Goal: Transaction & Acquisition: Purchase product/service

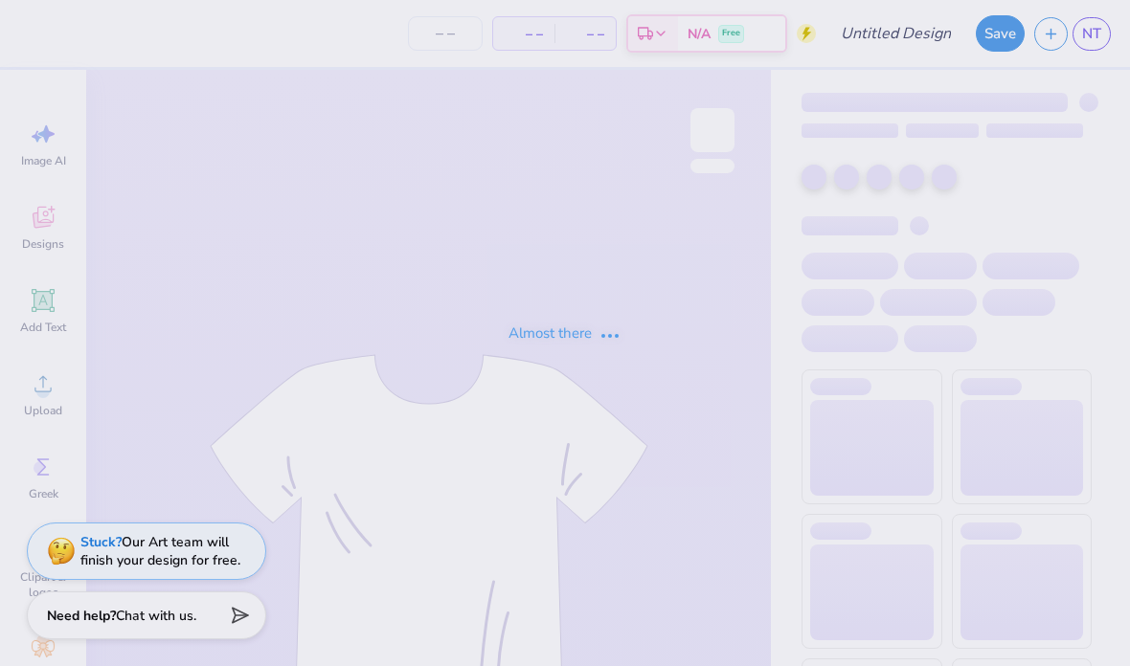
type input "Homecoming - merch"
type input "25"
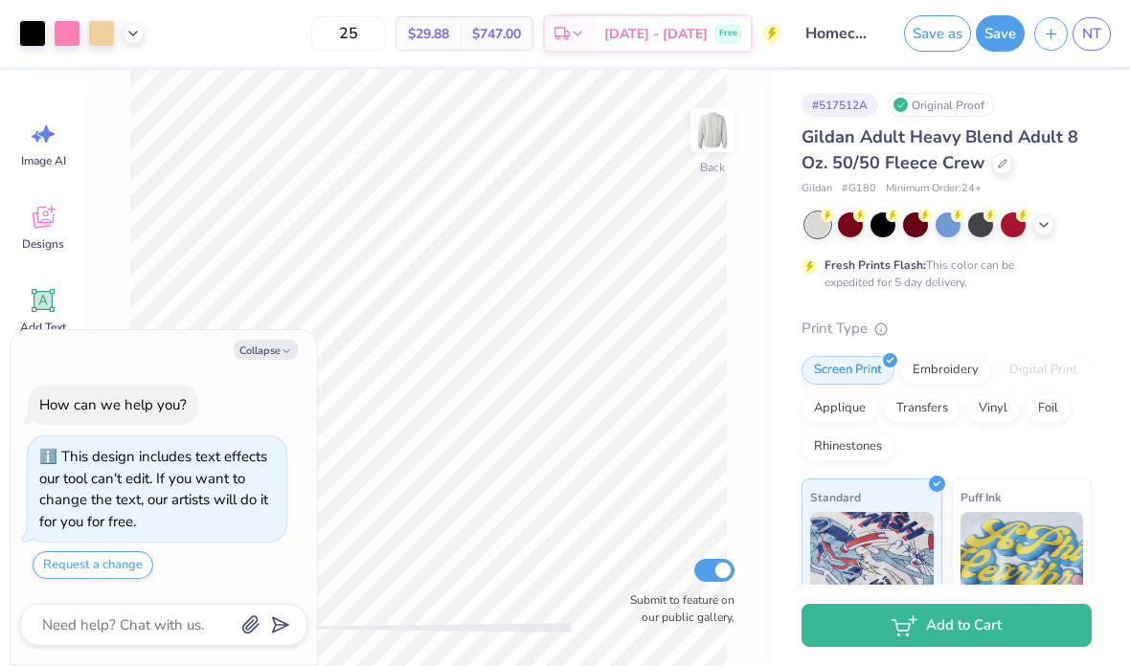
click at [278, 348] on button "Collapse" at bounding box center [266, 350] width 64 height 20
type textarea "x"
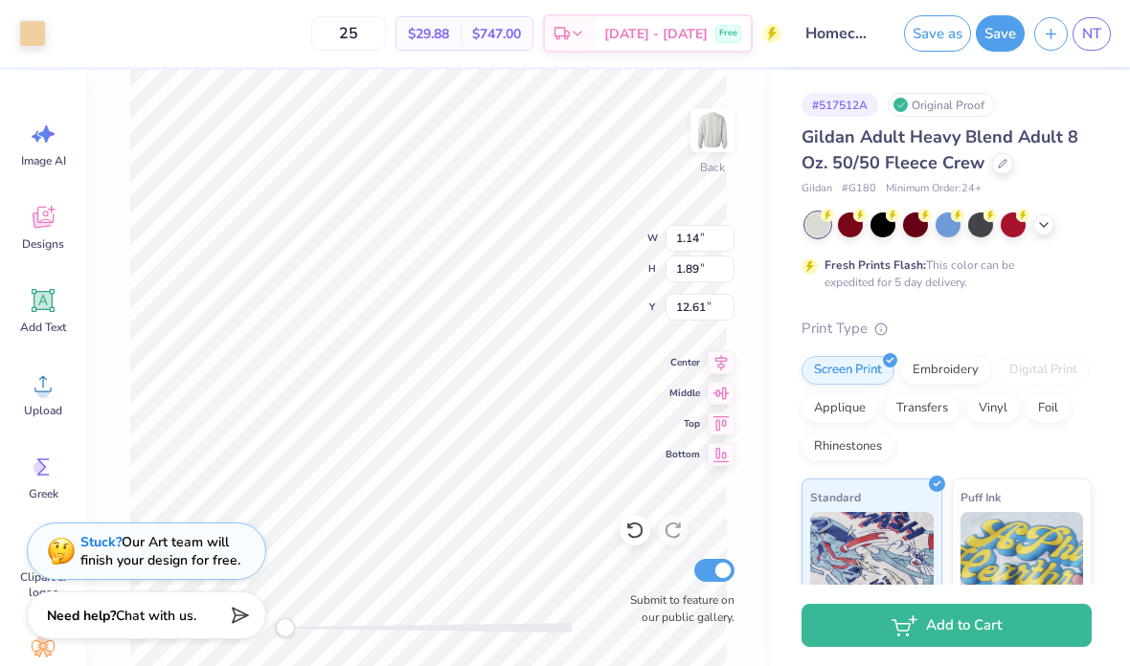
type input "1.06"
type input "1.91"
type input "12.59"
type input "1.42"
type input "2.26"
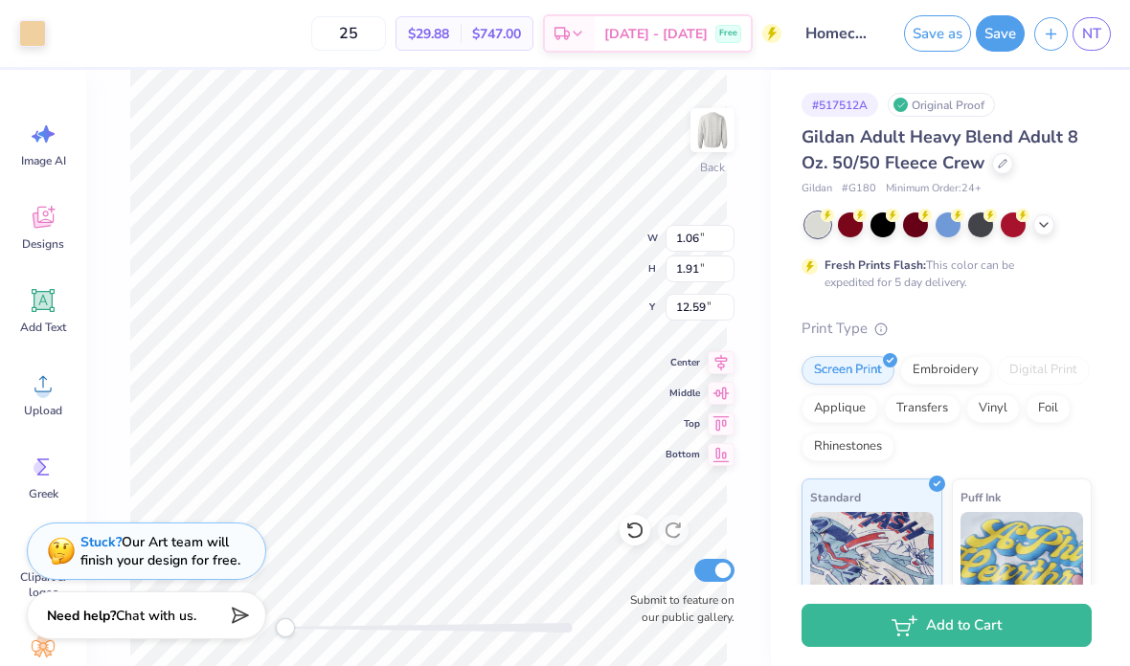
type input "12.42"
type input "1.06"
type input "1.91"
type input "12.58"
type input "15.99"
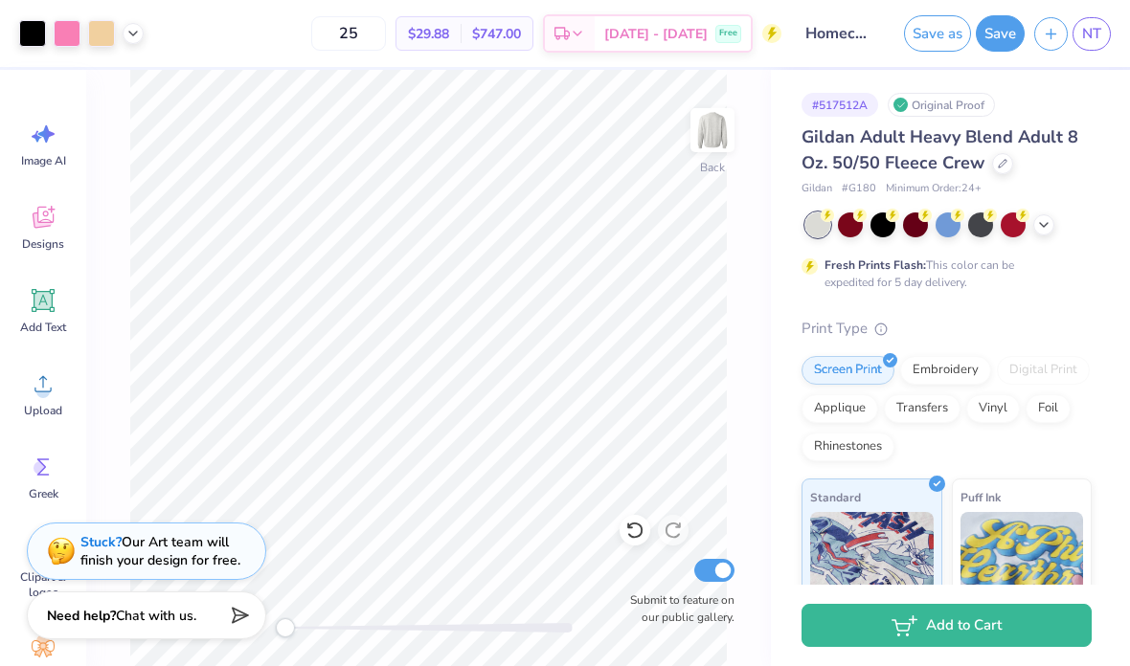
click at [770, 288] on div "Back Submit to feature on our public gallery." at bounding box center [428, 368] width 685 height 596
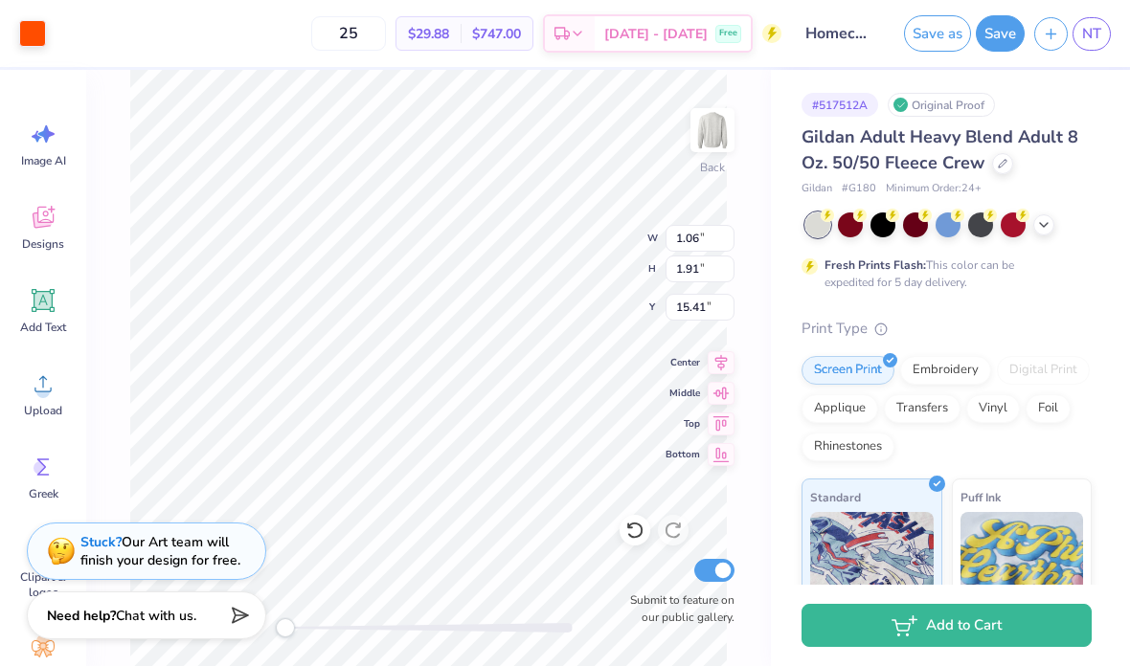
type input "1.14"
type input "1.89"
type input "12.61"
type input "1.21"
type input "2.24"
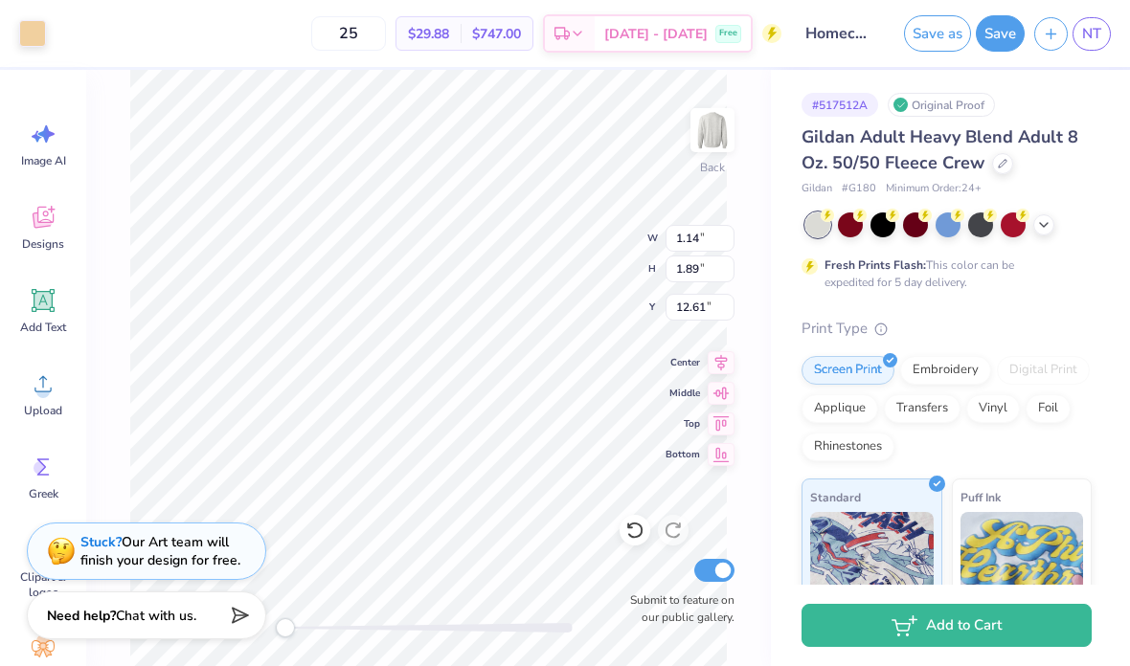
type input "12.44"
type input "0.85"
type input "1.89"
type input "12.61"
type input "1.14"
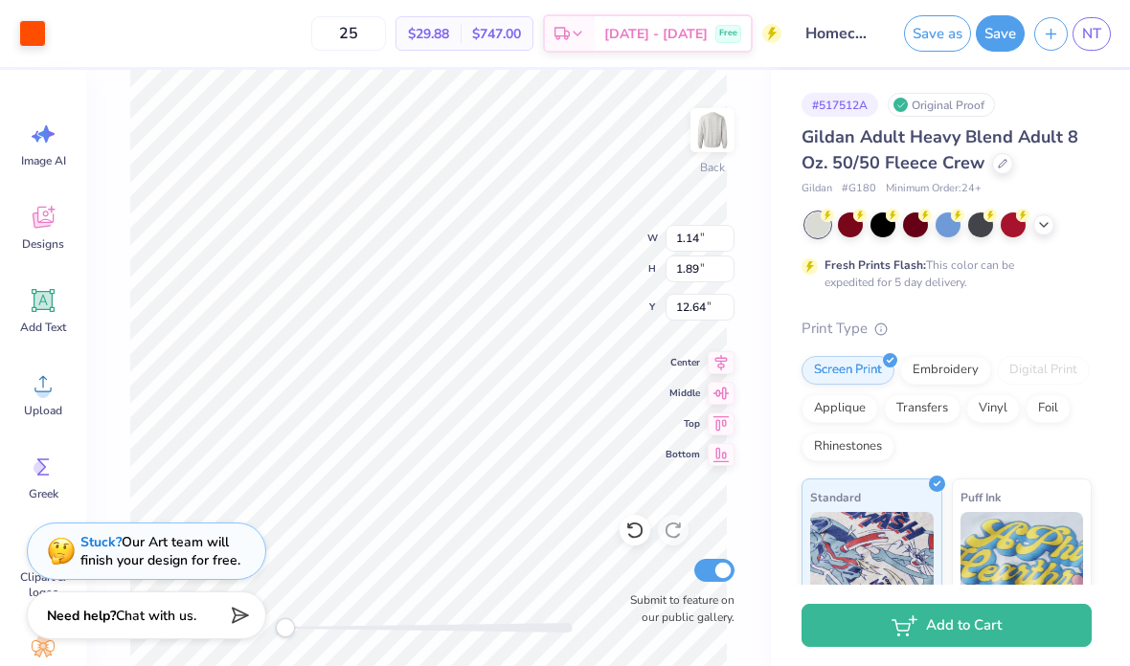
type input "12.60"
type input "1.50"
type input "2.24"
type input "12.44"
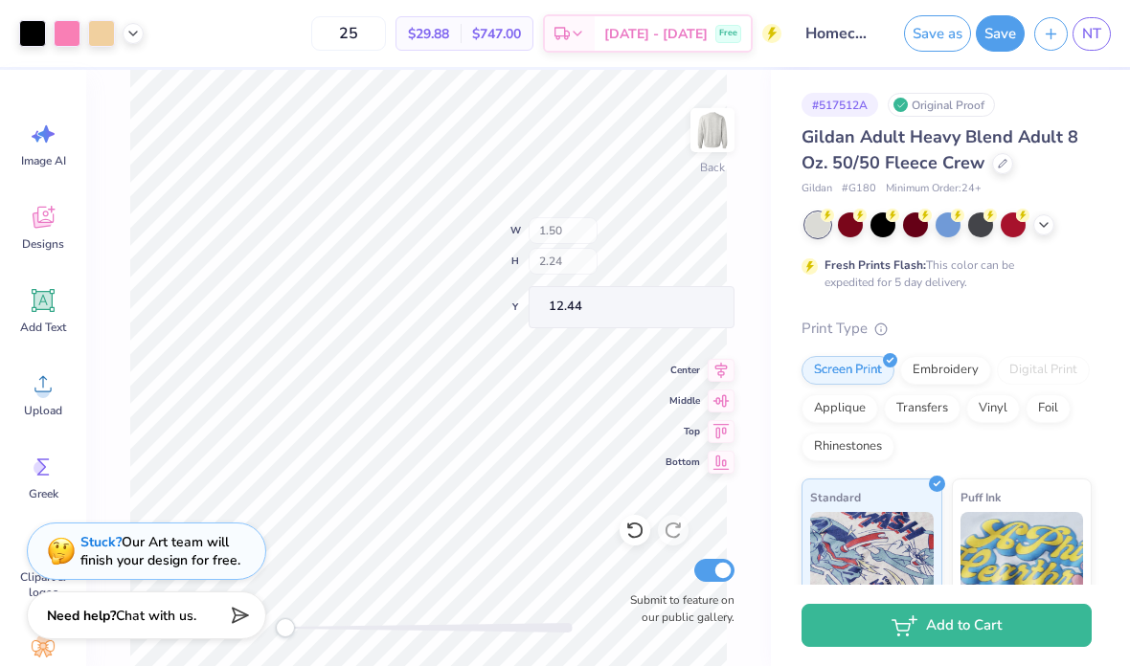
type input "1.89"
type input "2.43"
type input "16.77"
type input "1.29"
type input "2.24"
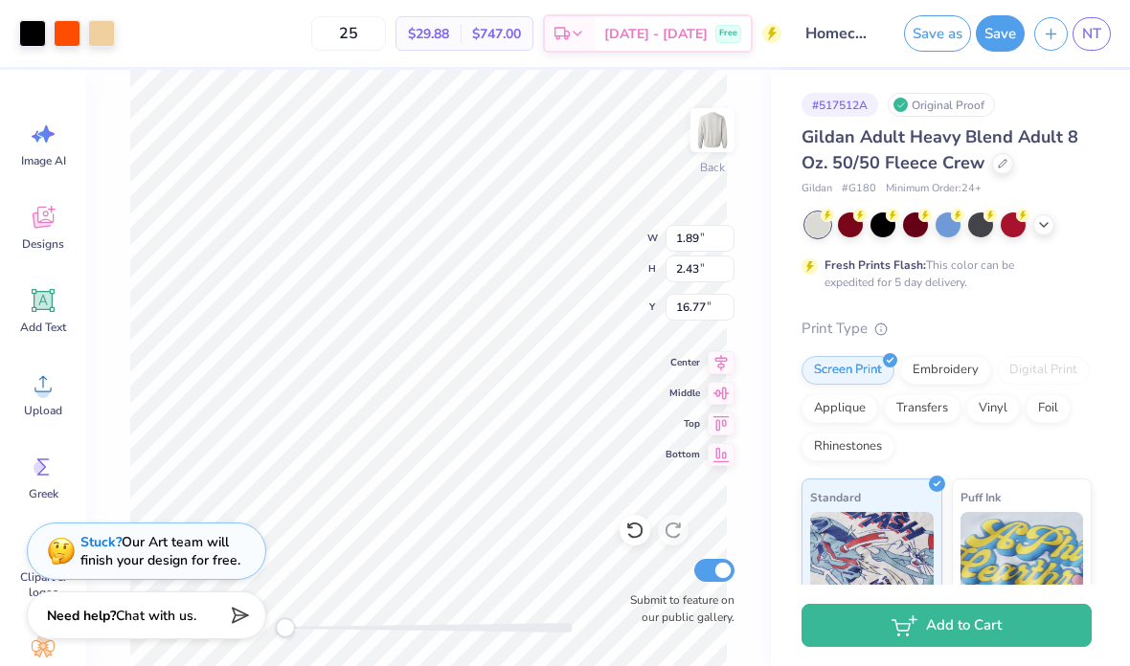
type input "12.44"
type input "0.93"
type input "1.89"
type input "12.61"
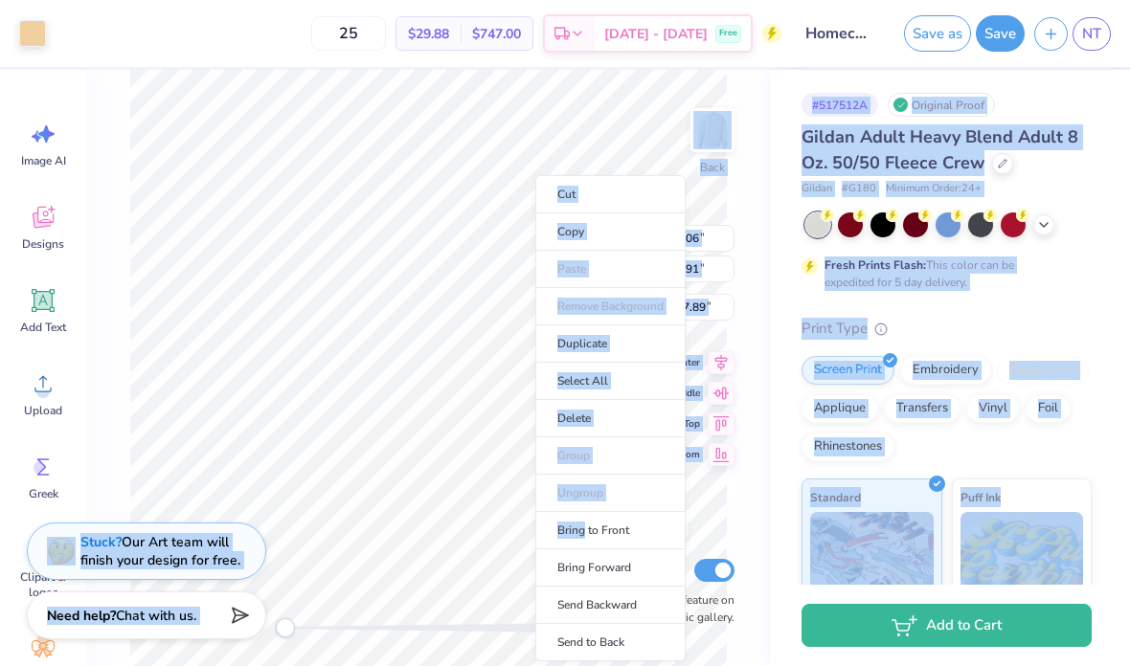
click at [587, 416] on li "Delete" at bounding box center [610, 418] width 150 height 37
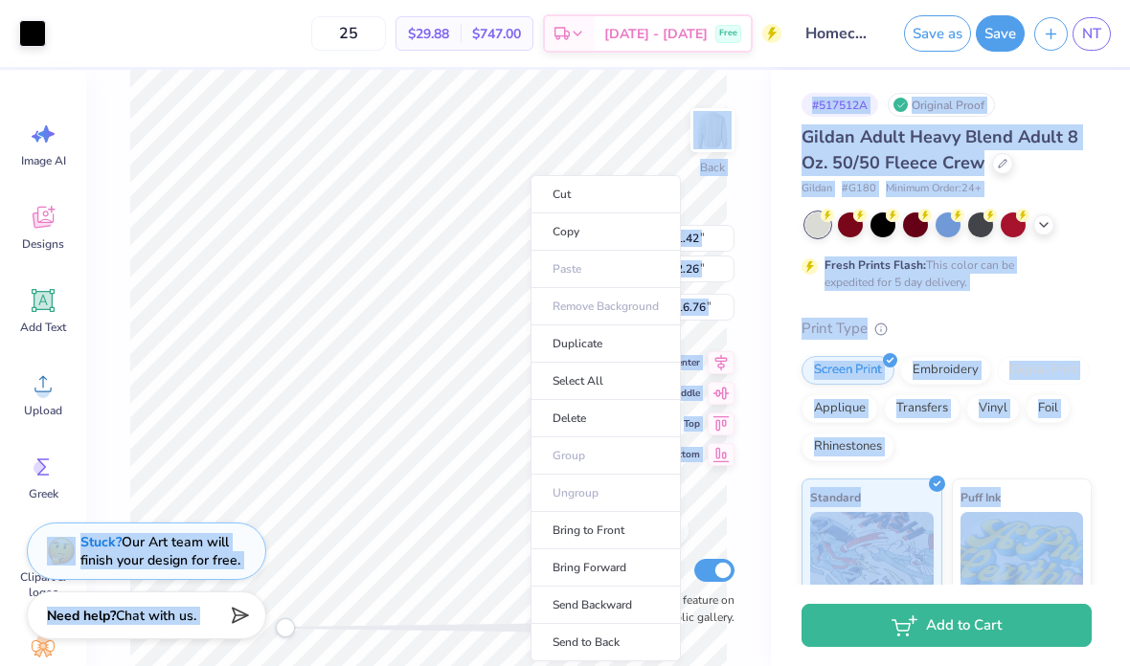
click at [579, 428] on li "Delete" at bounding box center [605, 418] width 150 height 37
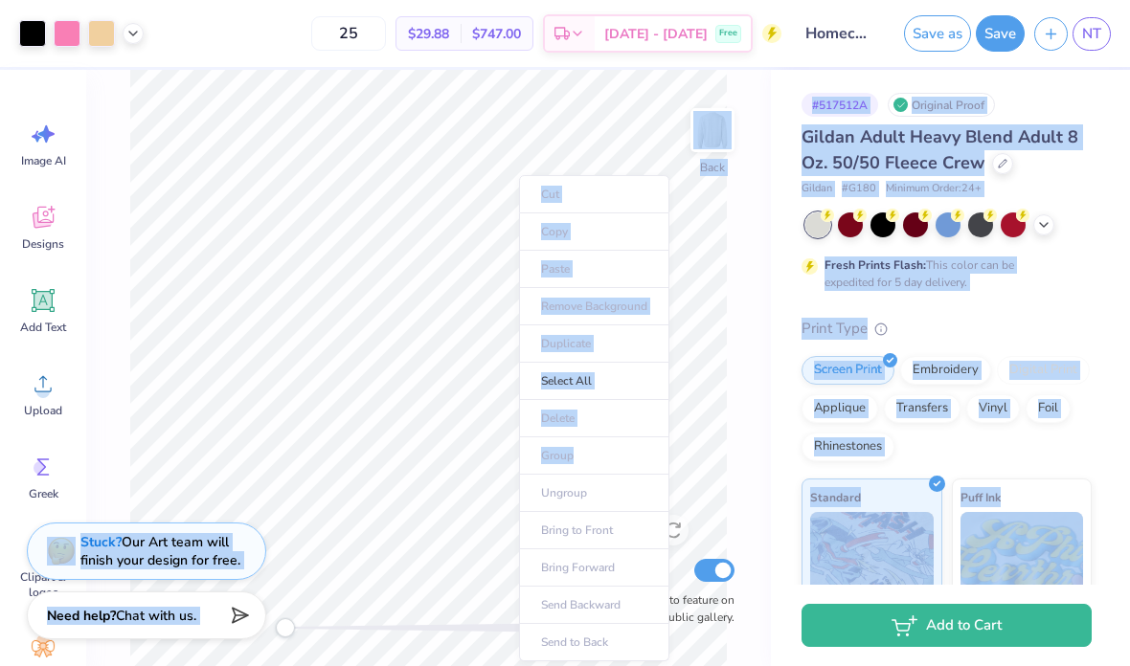
click at [568, 425] on ul "Cut Copy Paste Remove Background Duplicate Select All Delete Group Ungroup Brin…" at bounding box center [594, 418] width 150 height 486
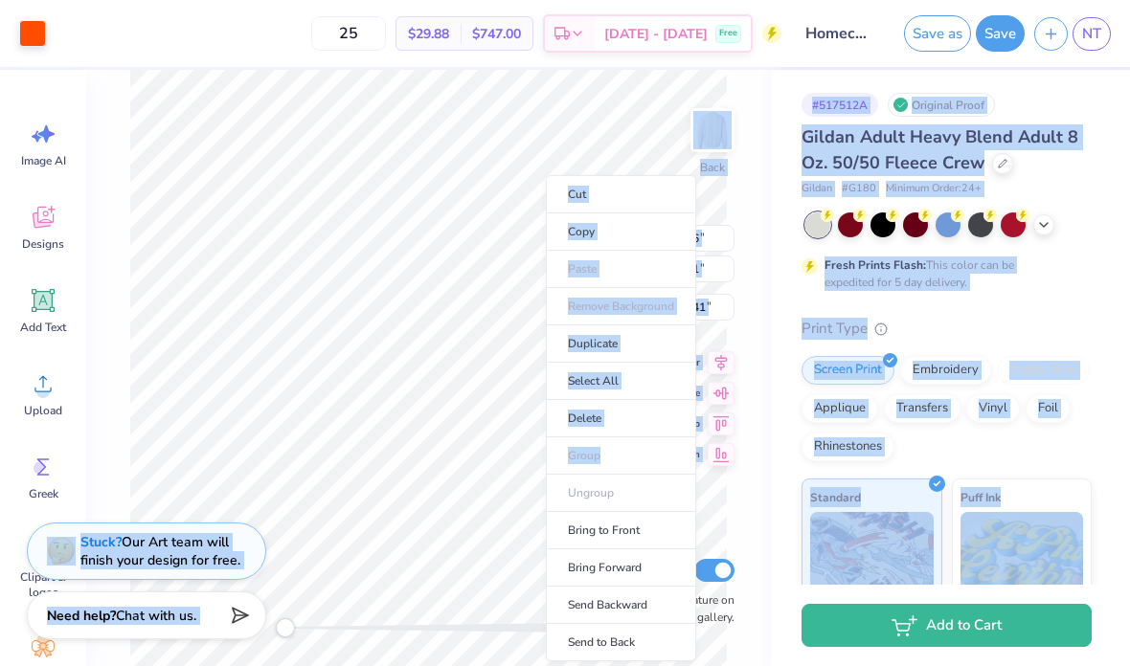
click at [593, 430] on li "Delete" at bounding box center [621, 418] width 150 height 37
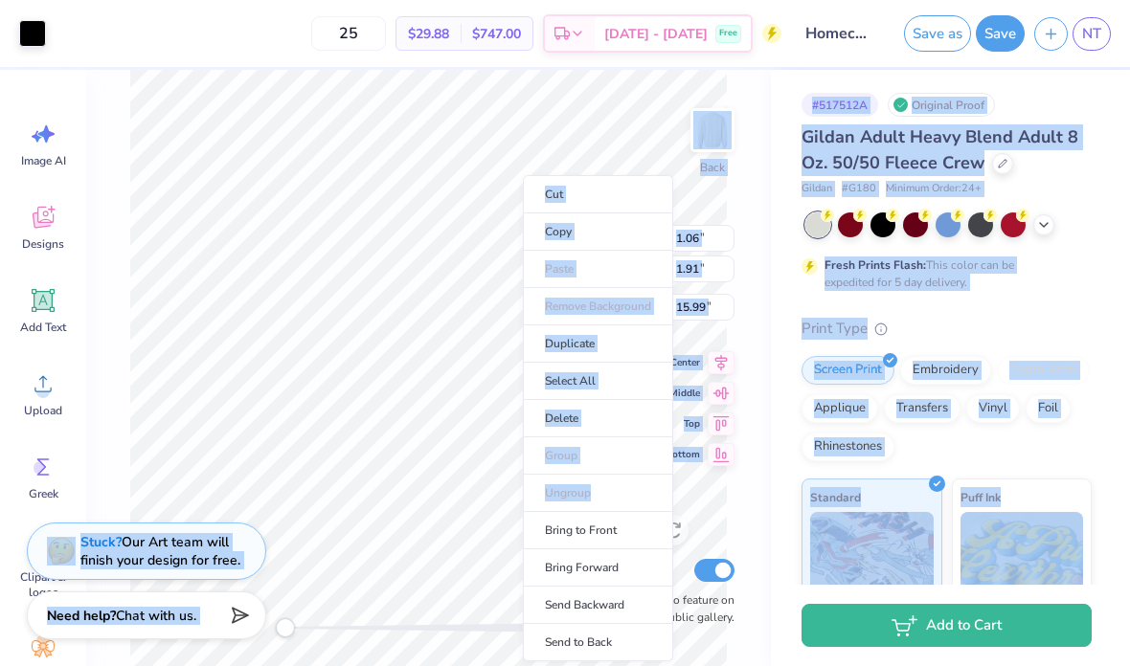
click at [565, 423] on li "Delete" at bounding box center [598, 418] width 150 height 37
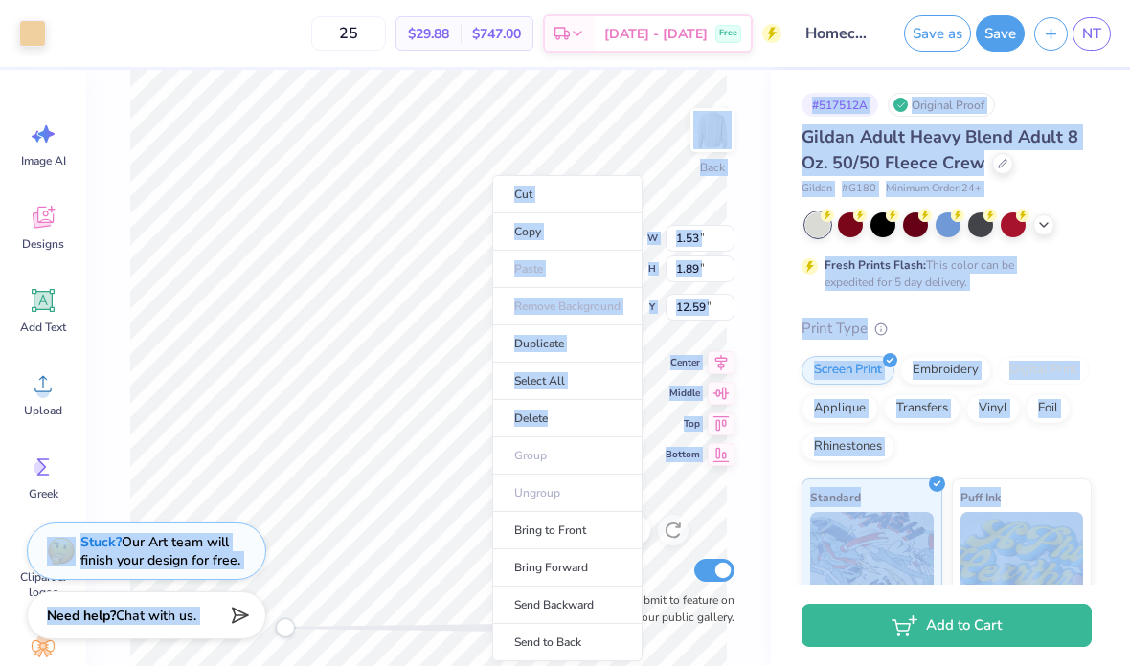
click at [546, 422] on li "Delete" at bounding box center [567, 418] width 150 height 37
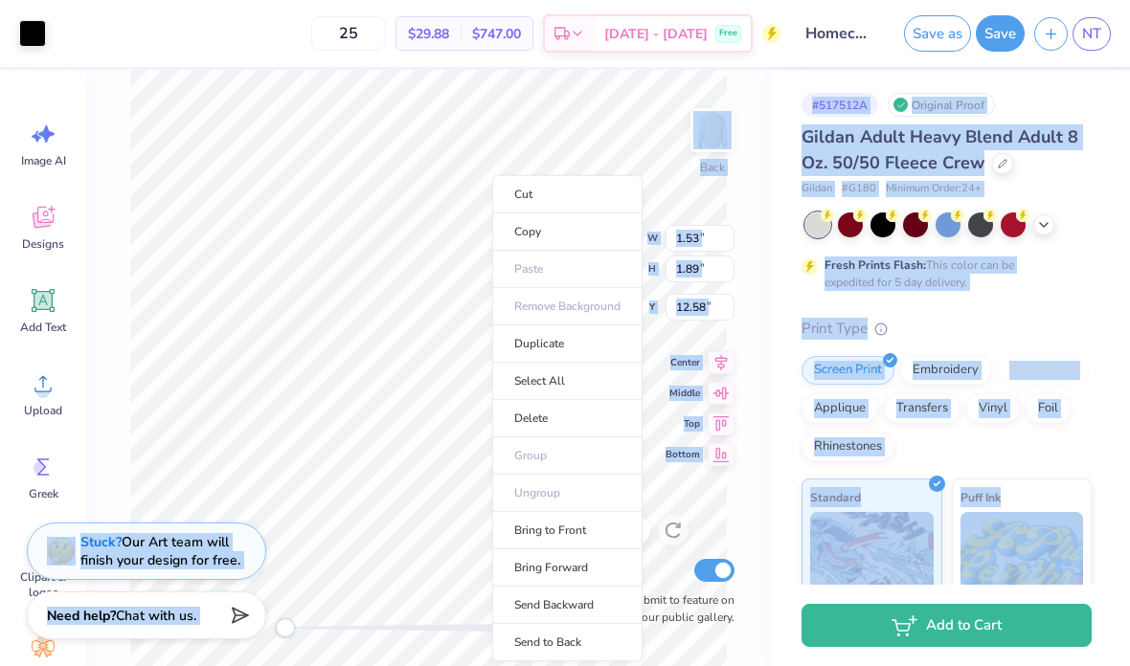
click at [533, 418] on li "Delete" at bounding box center [567, 418] width 150 height 37
click at [555, 389] on li "Select All" at bounding box center [572, 381] width 150 height 37
type input "12.00"
type input "16.80"
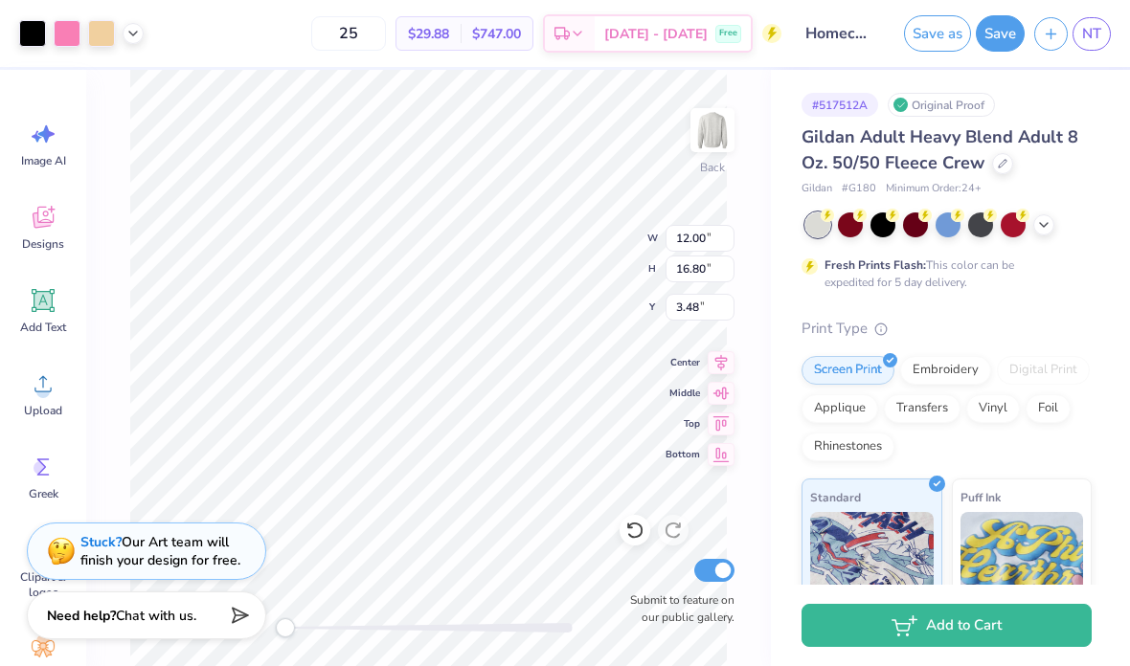
type input "2.71"
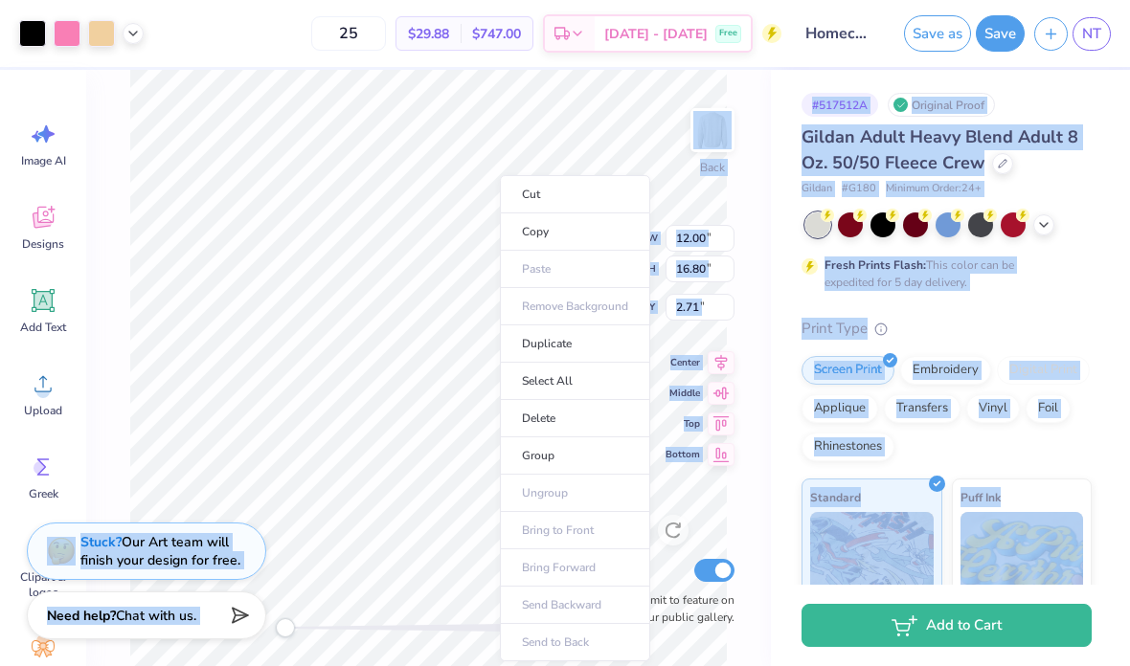
click at [537, 416] on li "Delete" at bounding box center [575, 418] width 150 height 37
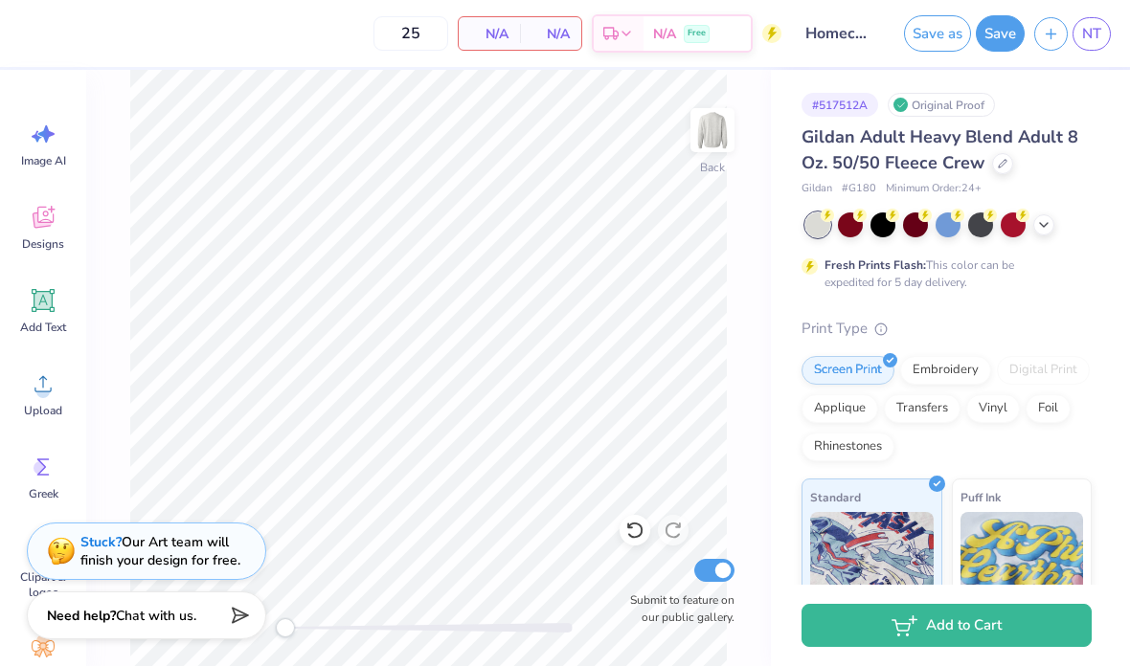
click at [48, 403] on span "Upload" at bounding box center [43, 410] width 38 height 15
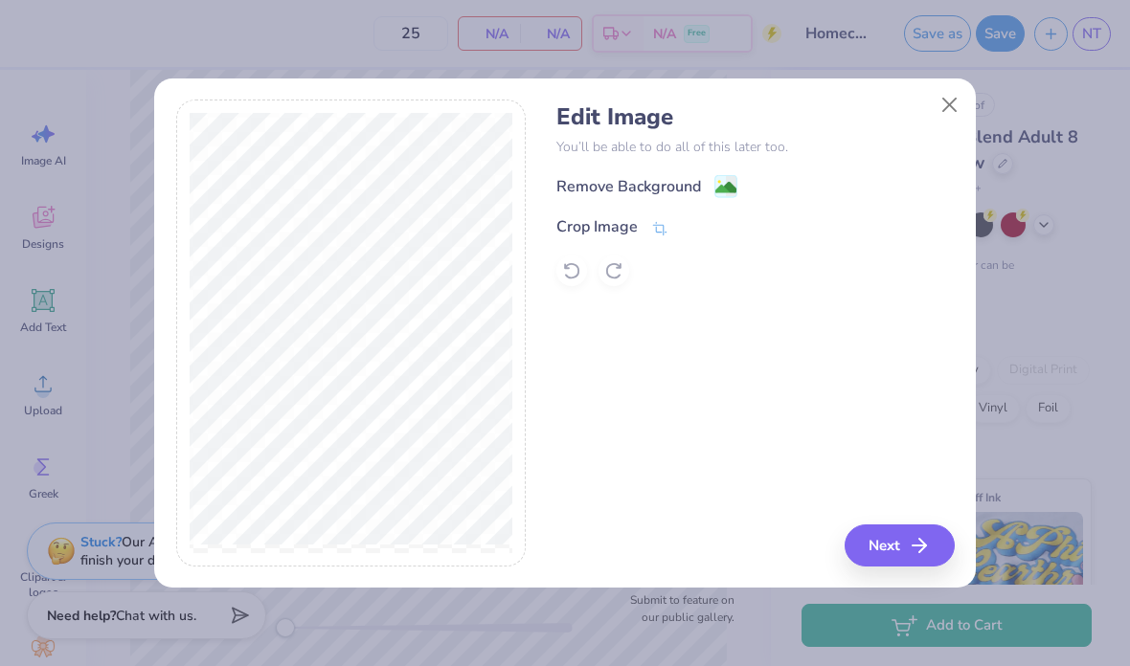
click at [660, 186] on div "Remove Background" at bounding box center [628, 186] width 145 height 23
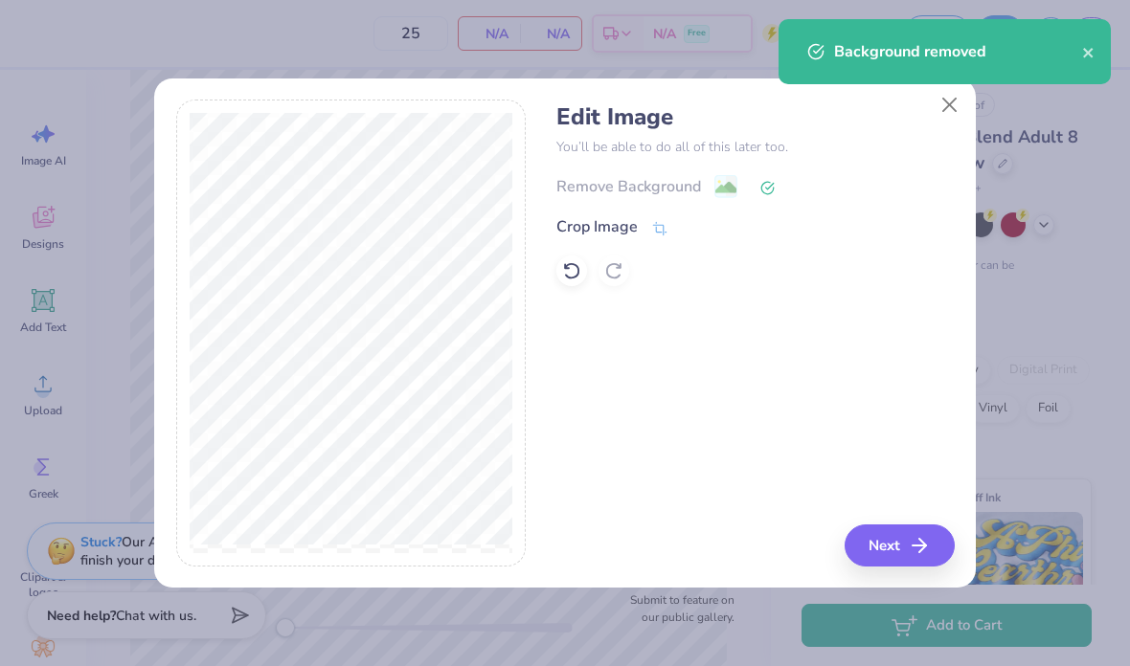
click at [649, 228] on div "Crop Image" at bounding box center [612, 226] width 112 height 23
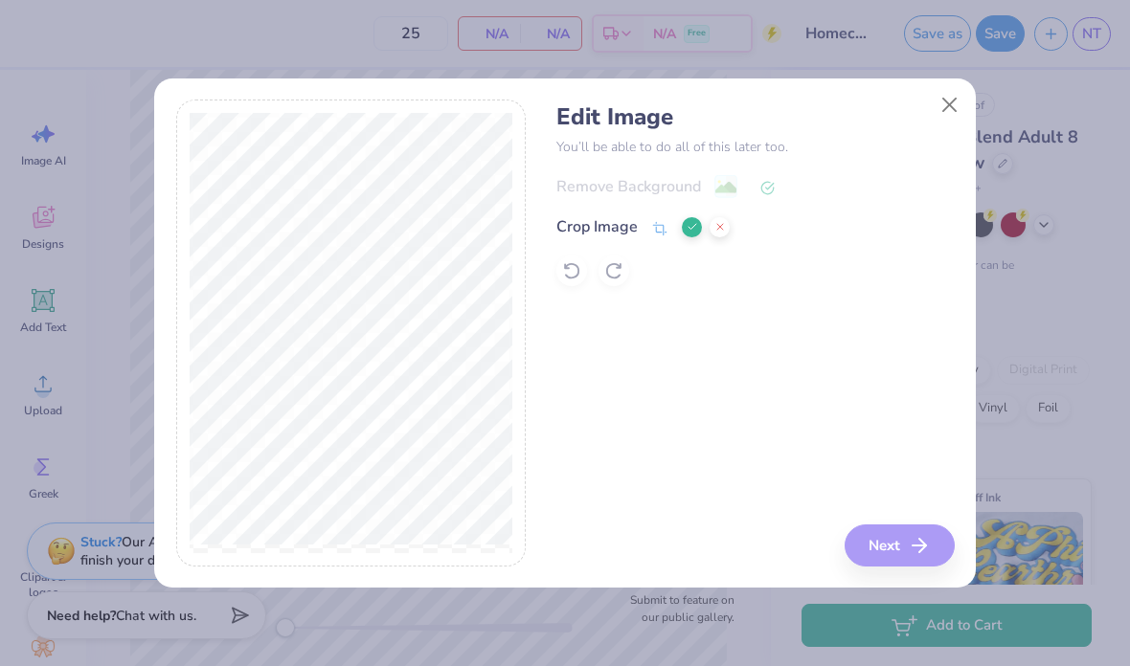
click at [784, 551] on div "Edit Image You’ll be able to do all of this later too. Remove Background Crop I…" at bounding box center [754, 333] width 397 height 467
click at [784, 528] on div "Edit Image You’ll be able to do all of this later too. Remove Background Crop I…" at bounding box center [754, 333] width 397 height 467
click at [684, 226] on button at bounding box center [692, 227] width 20 height 20
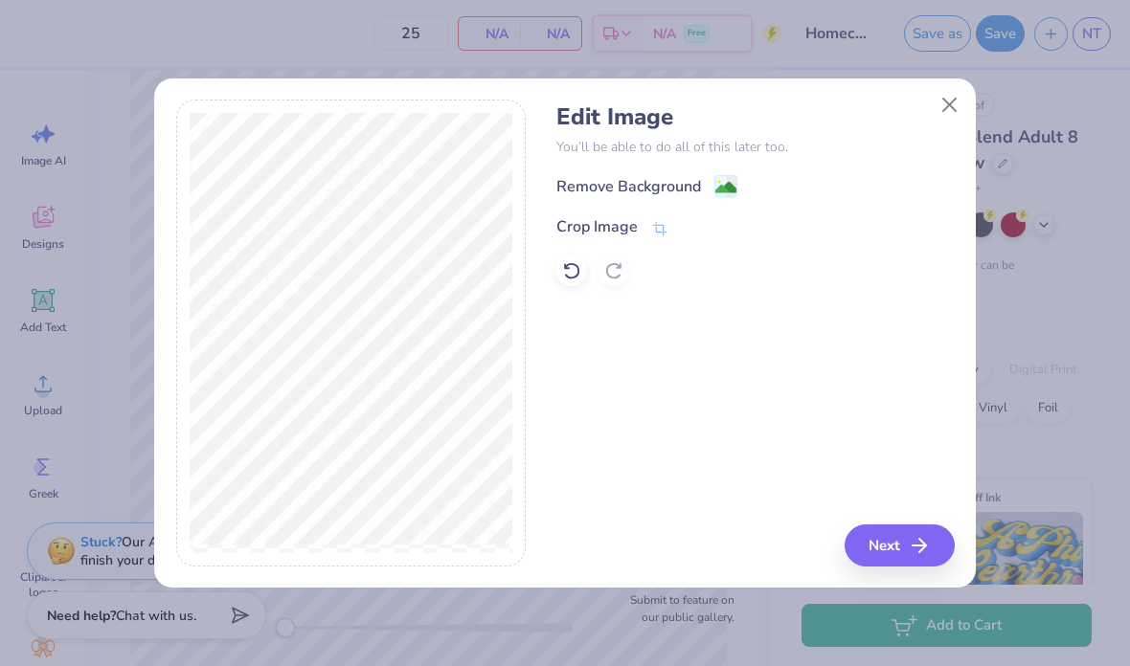
click at [784, 551] on button "Next" at bounding box center [899, 546] width 110 height 42
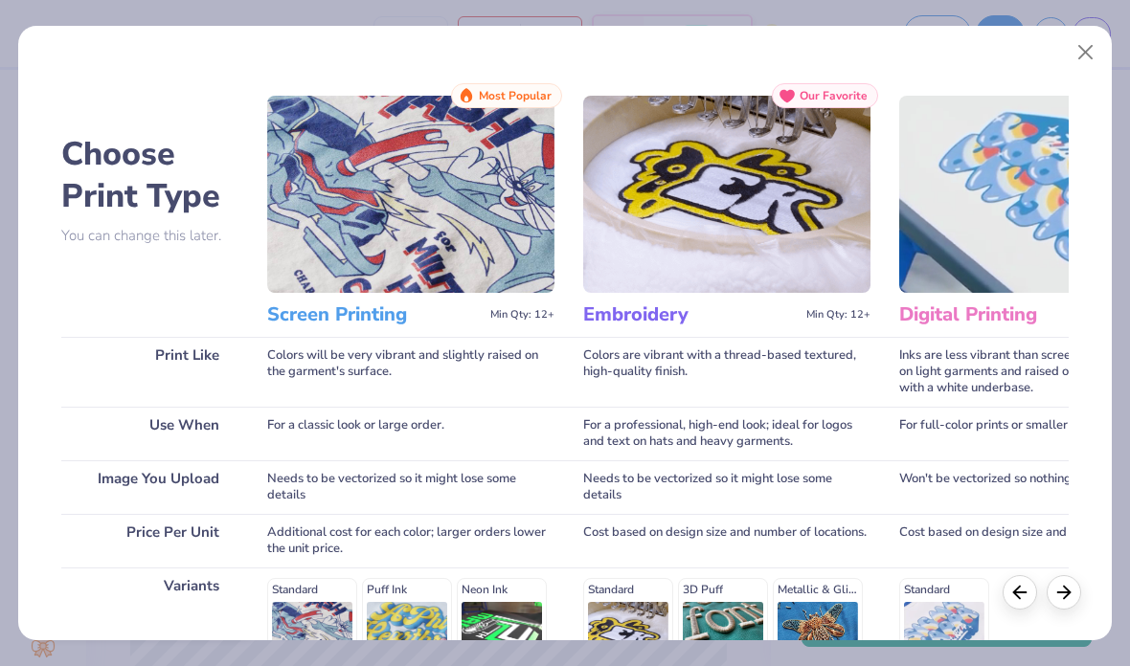
click at [459, 170] on img at bounding box center [410, 194] width 287 height 197
click at [363, 318] on h3 "Screen Printing" at bounding box center [374, 315] width 215 height 25
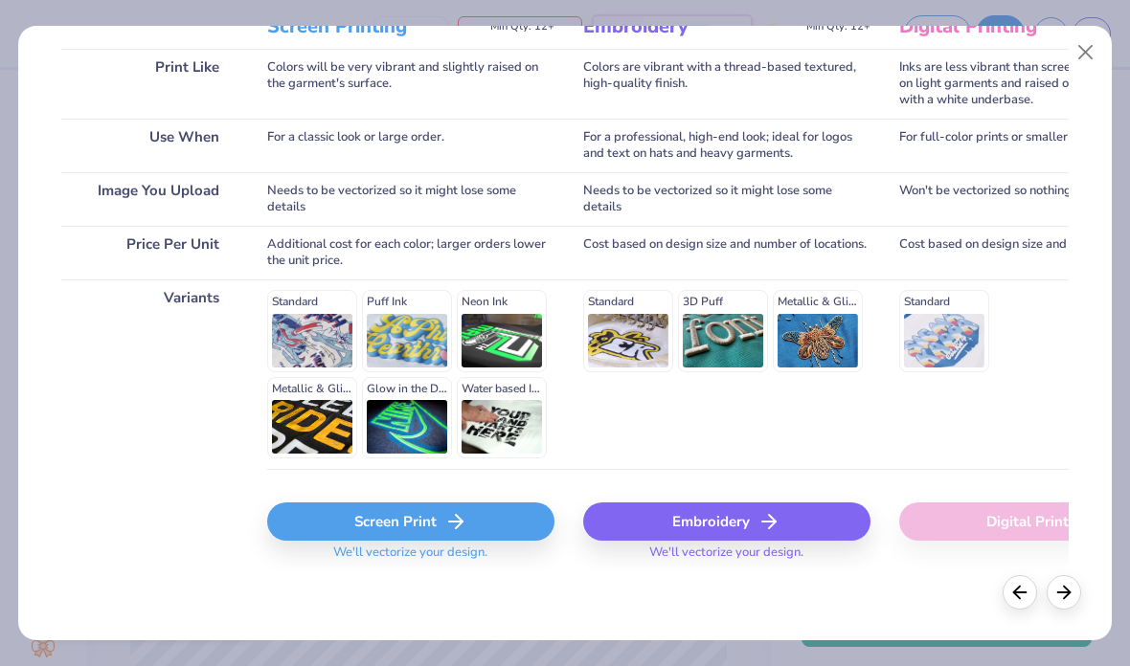
scroll to position [287, 0]
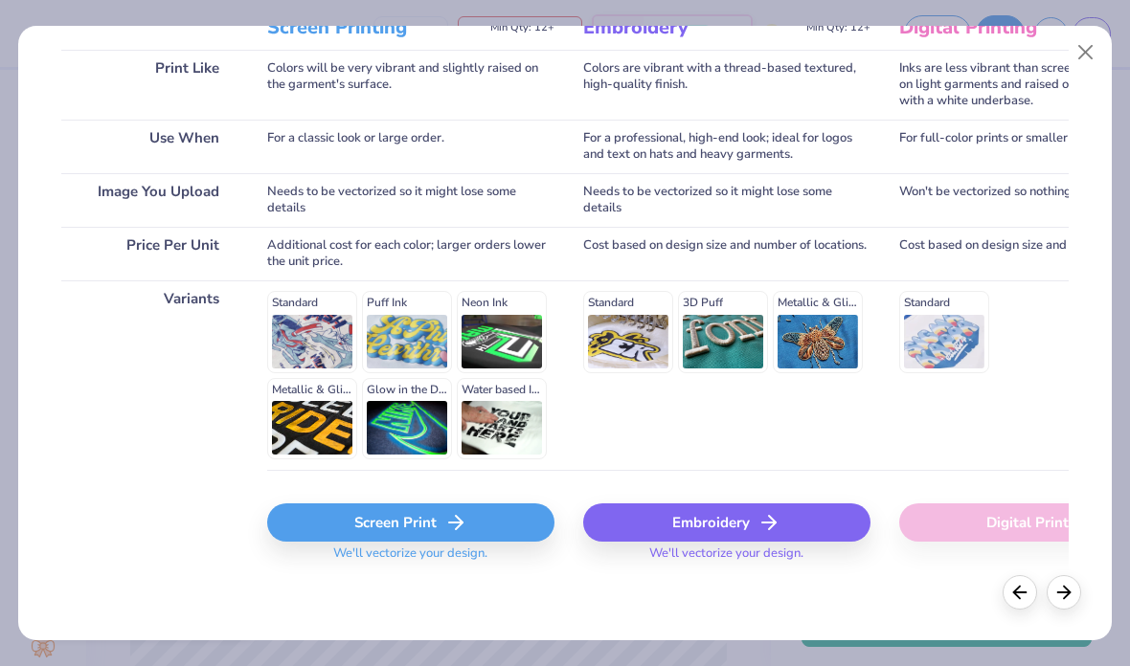
click at [462, 513] on icon at bounding box center [455, 522] width 23 height 23
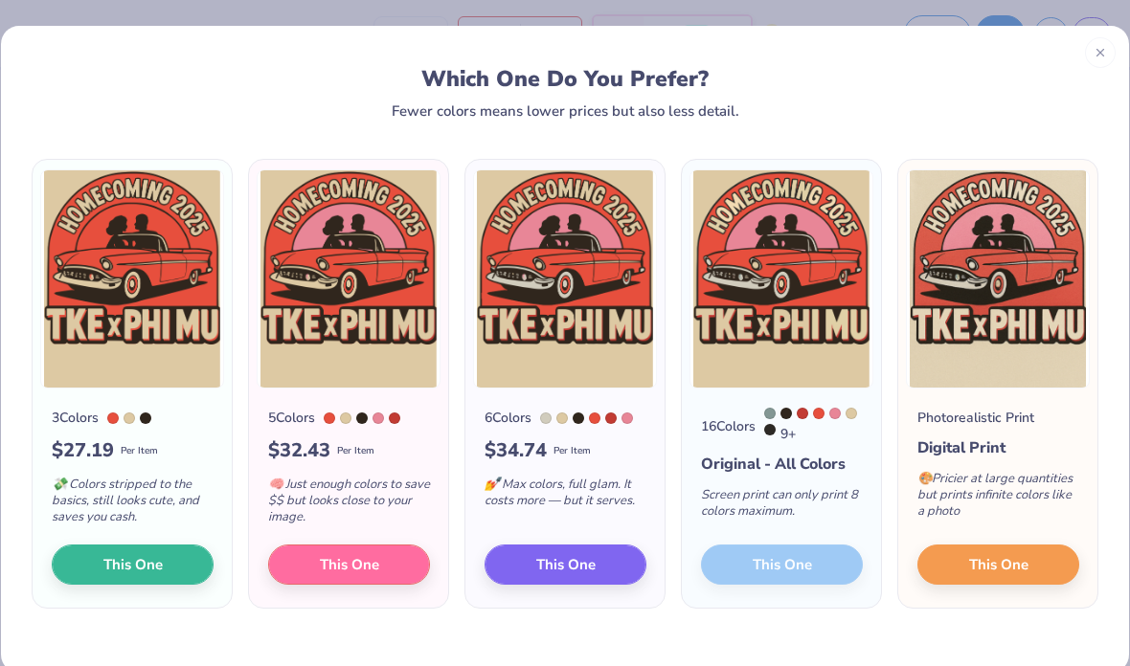
click at [368, 564] on span "This One" at bounding box center [349, 565] width 59 height 22
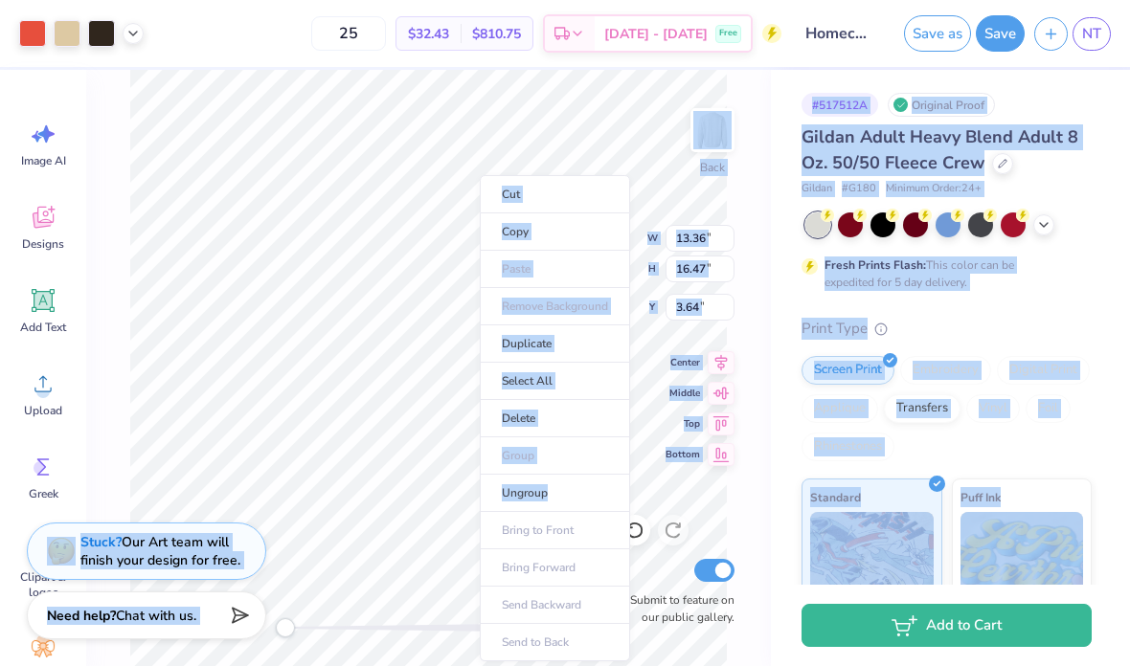
click at [532, 414] on li "Delete" at bounding box center [555, 418] width 150 height 37
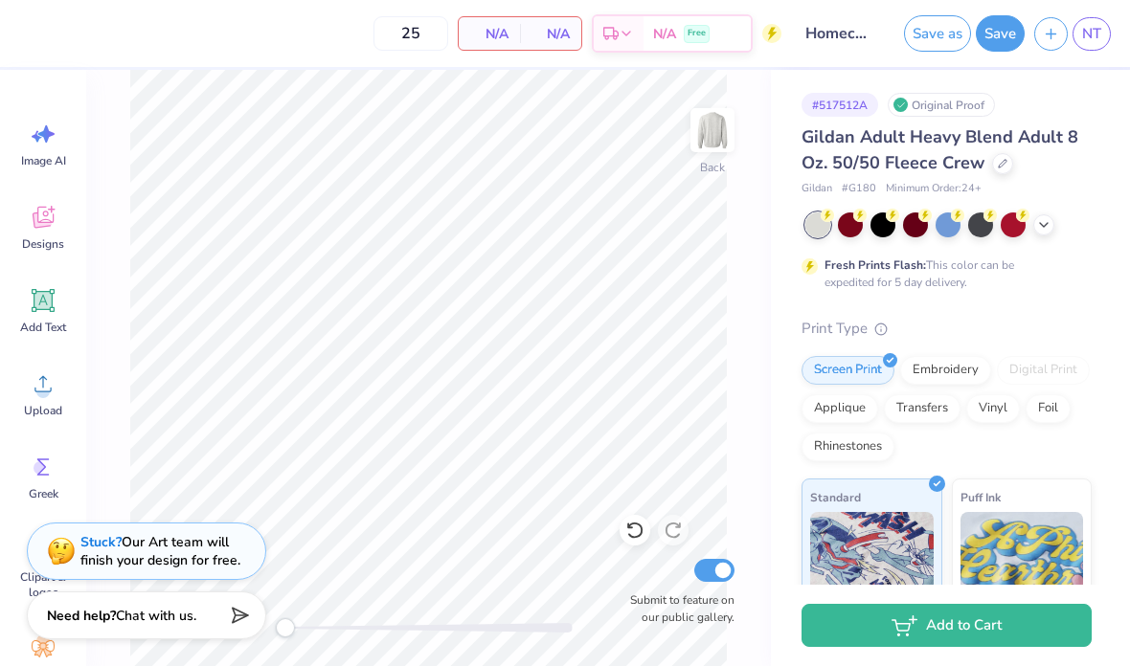
click at [43, 201] on div "Designs" at bounding box center [43, 227] width 69 height 72
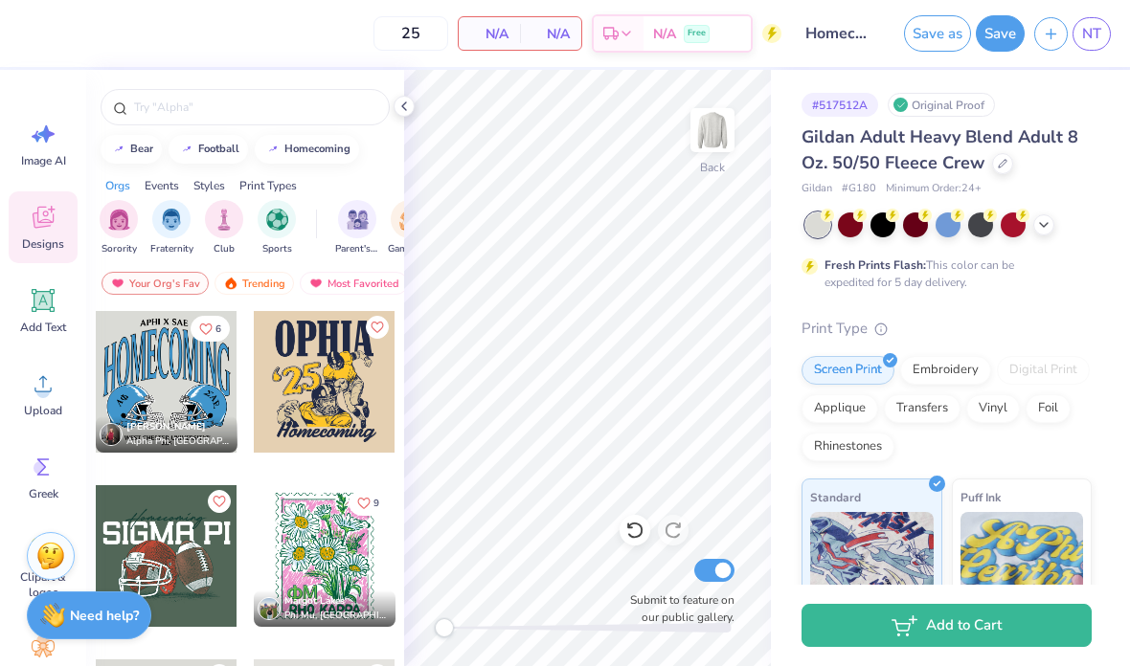
click at [196, 555] on div at bounding box center [167, 556] width 142 height 142
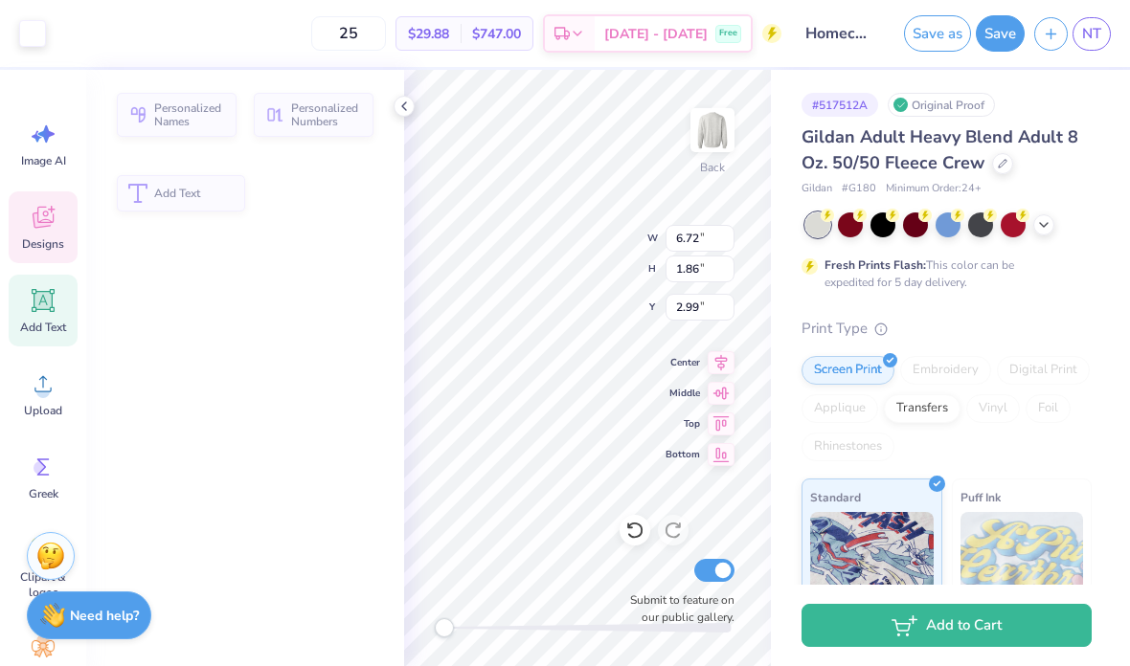
type input "11.22"
type input "2.04"
type input "4.12"
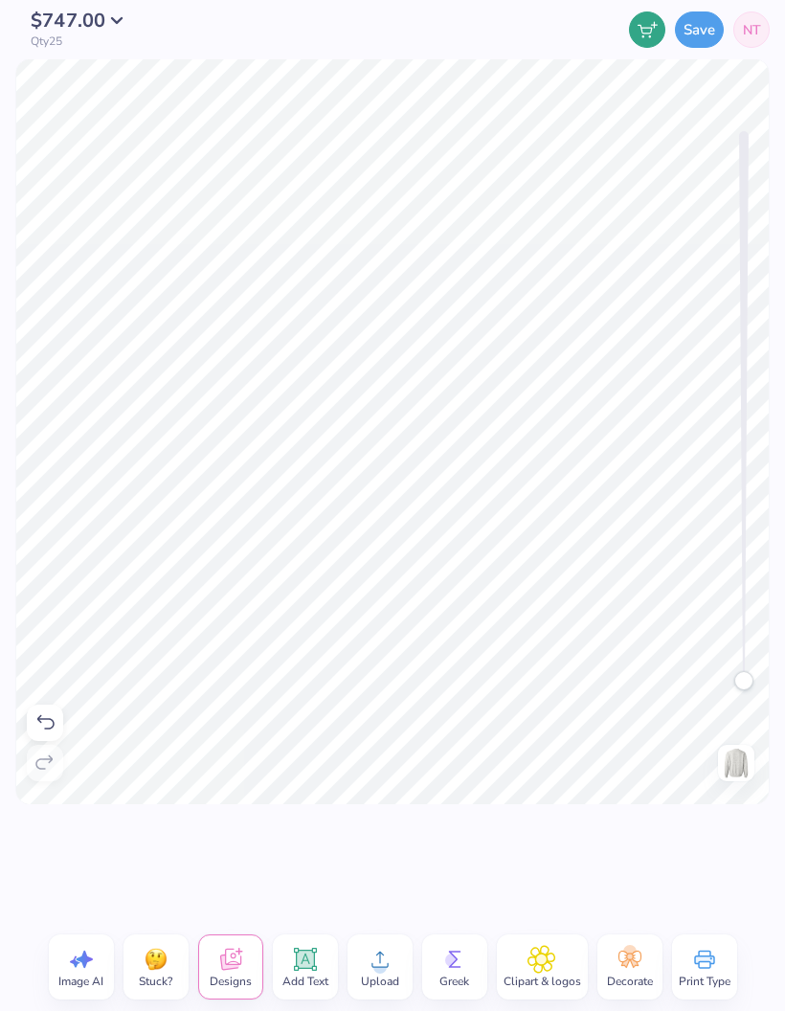
scroll to position [0, 0]
type textarea "S"
type textarea "TKE X PHI MU"
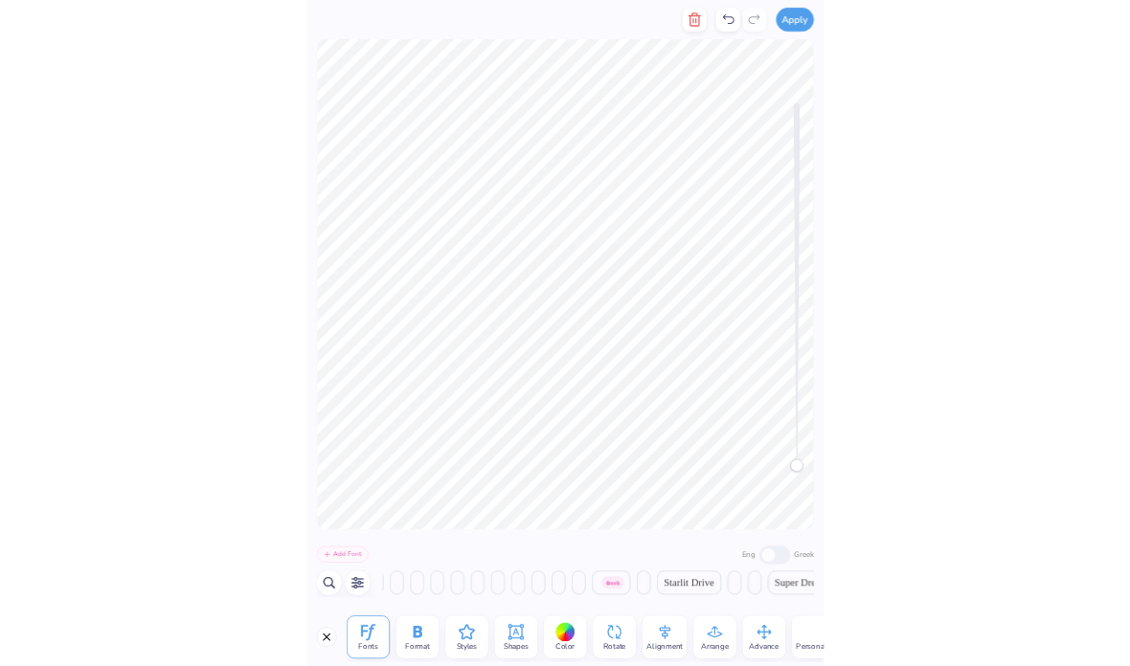
scroll to position [0, 34008]
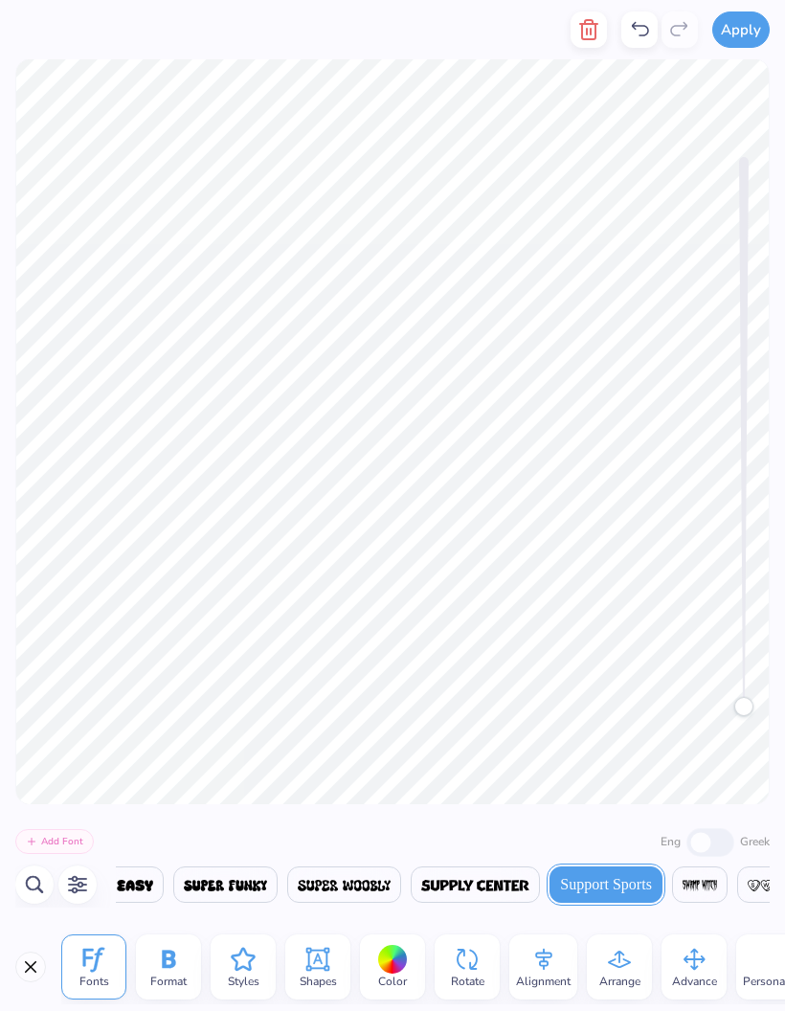
click at [747, 697] on div "Accessibility label" at bounding box center [743, 706] width 19 height 19
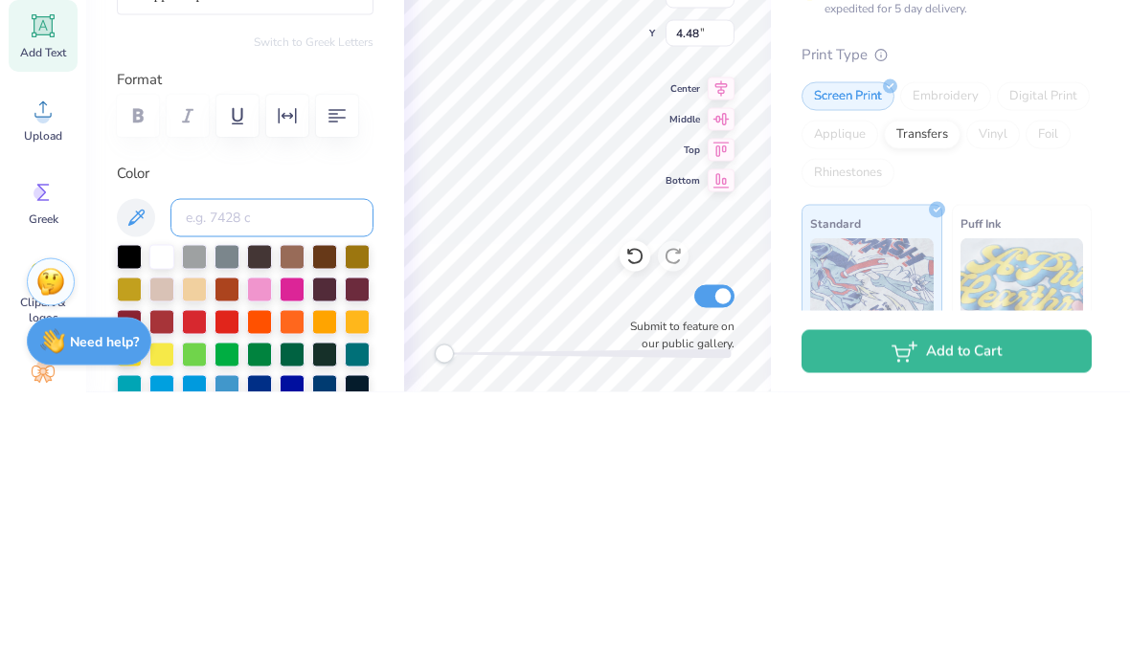
scroll to position [0, 0]
click at [342, 70] on div "Personalized Names Personalized Numbers Text Tool Add Font Font Support Sports …" at bounding box center [245, 368] width 318 height 596
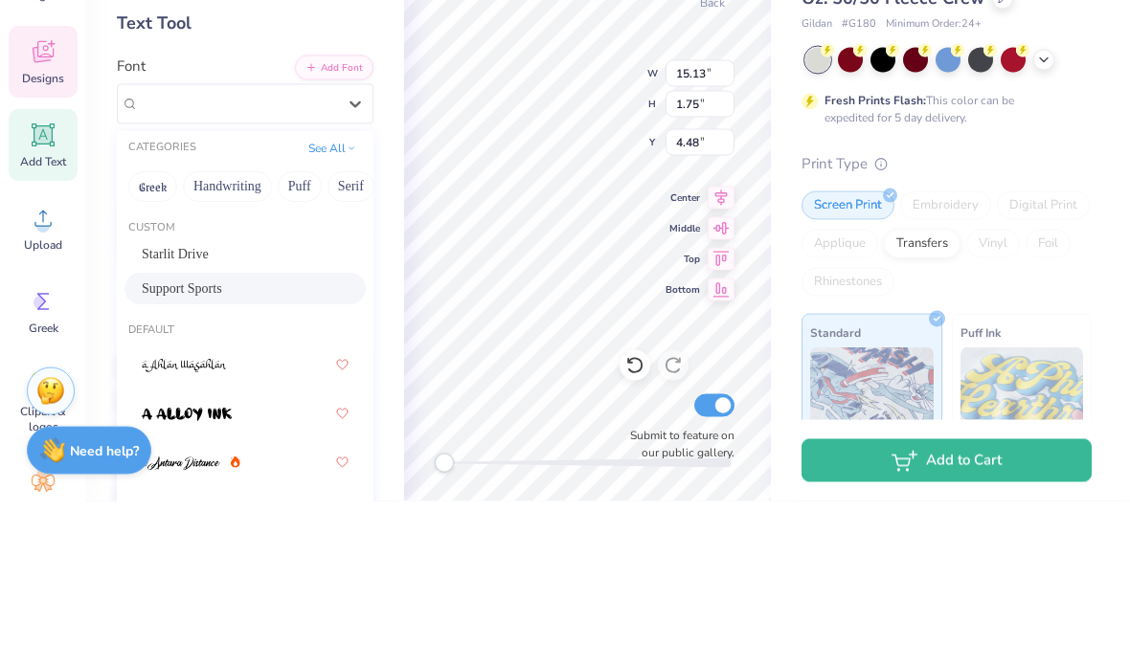
click at [334, 304] on button "See All" at bounding box center [332, 313] width 59 height 19
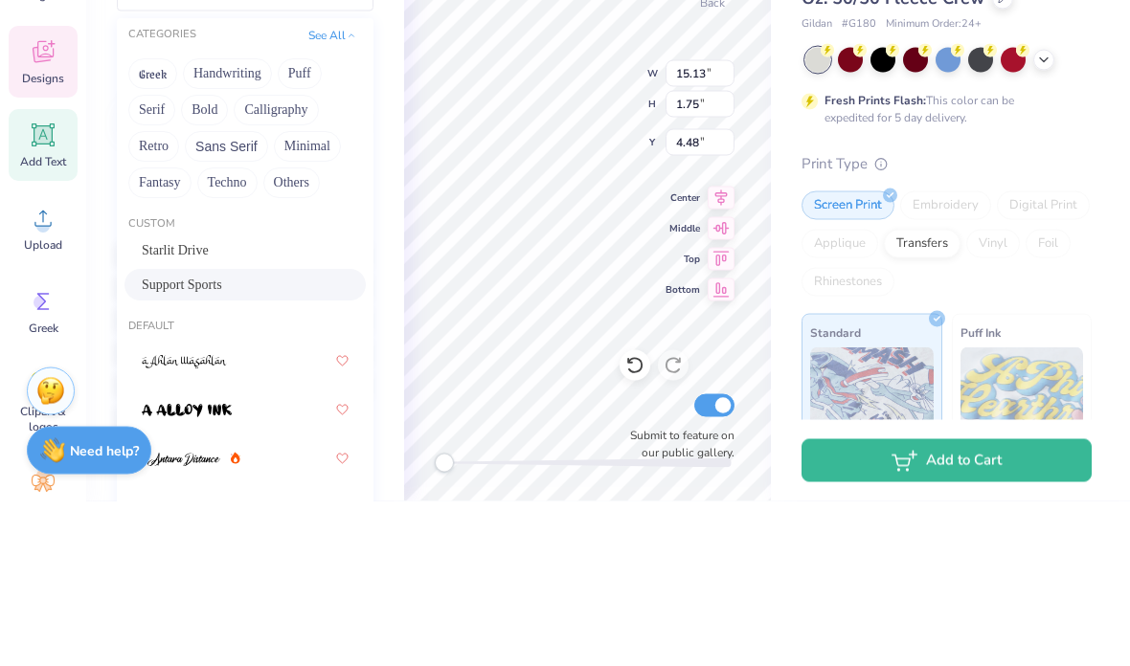
scroll to position [115, 0]
click at [155, 258] on button "Serif" at bounding box center [151, 273] width 47 height 31
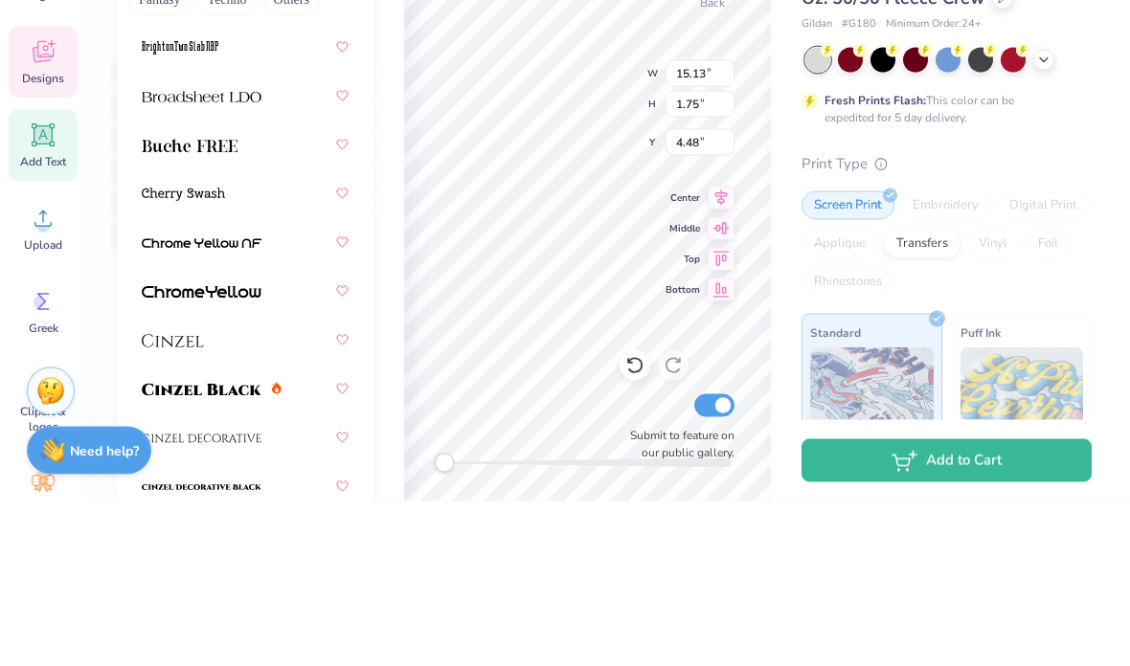
scroll to position [225, 0]
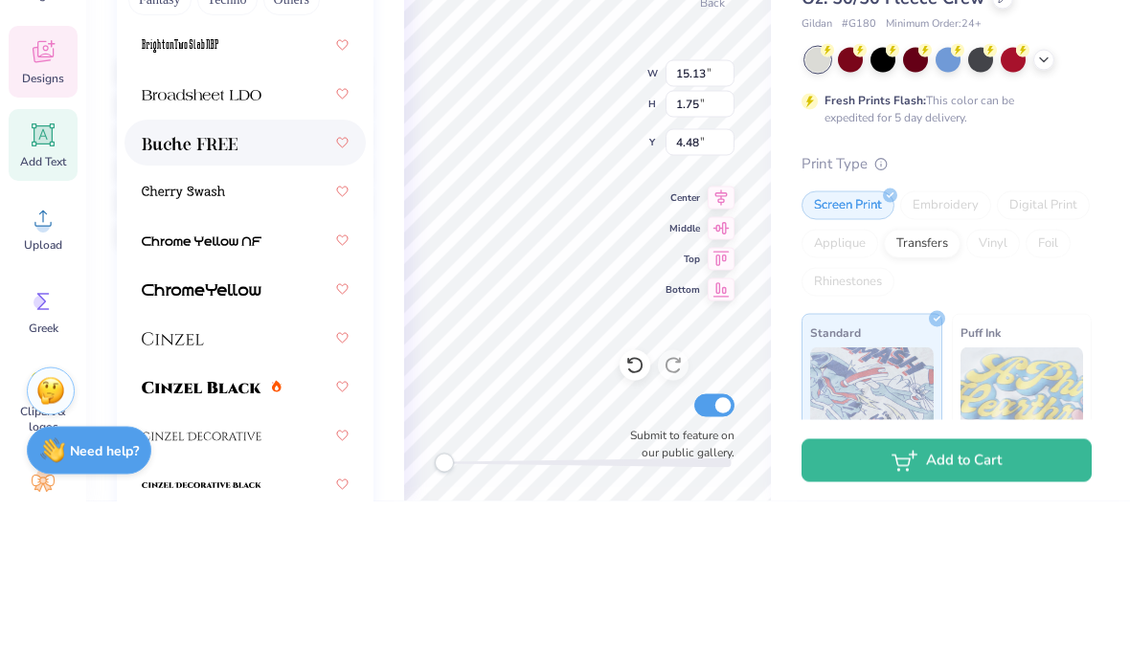
click at [261, 291] on div at bounding box center [245, 308] width 207 height 34
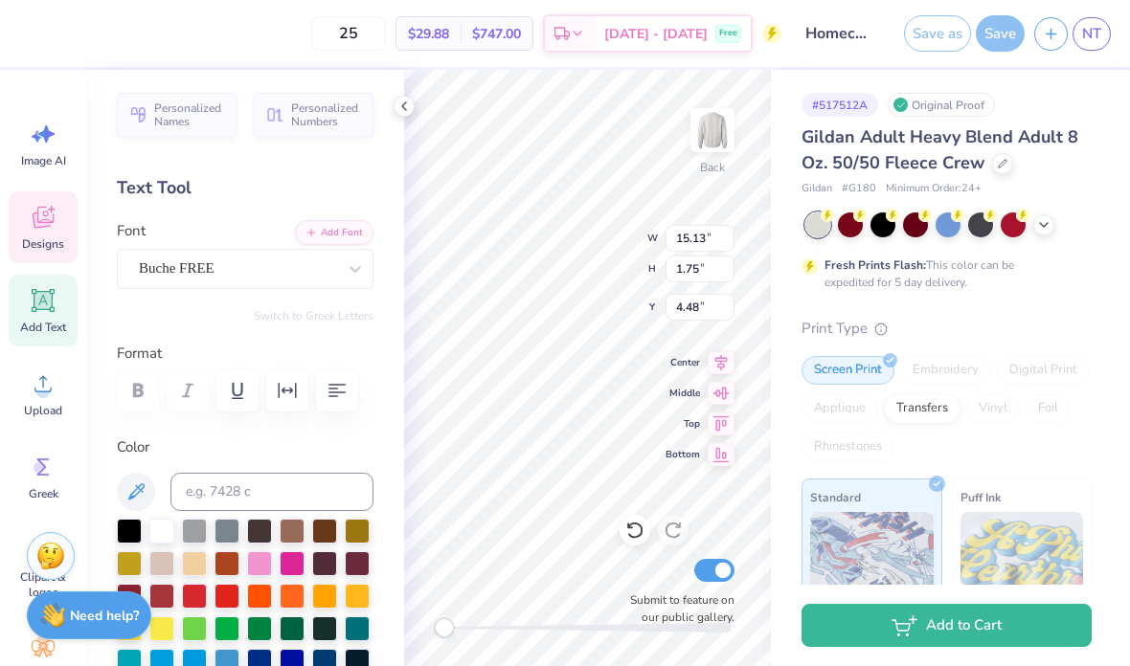
scroll to position [0, 0]
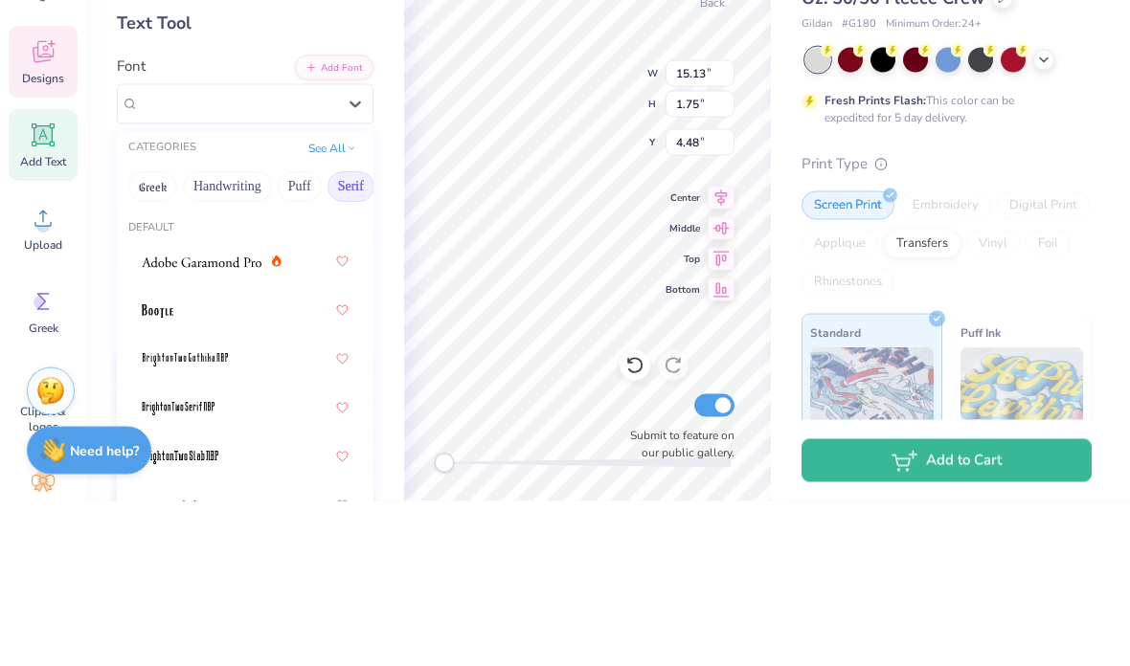
click at [300, 337] on button "Puff" at bounding box center [300, 352] width 44 height 31
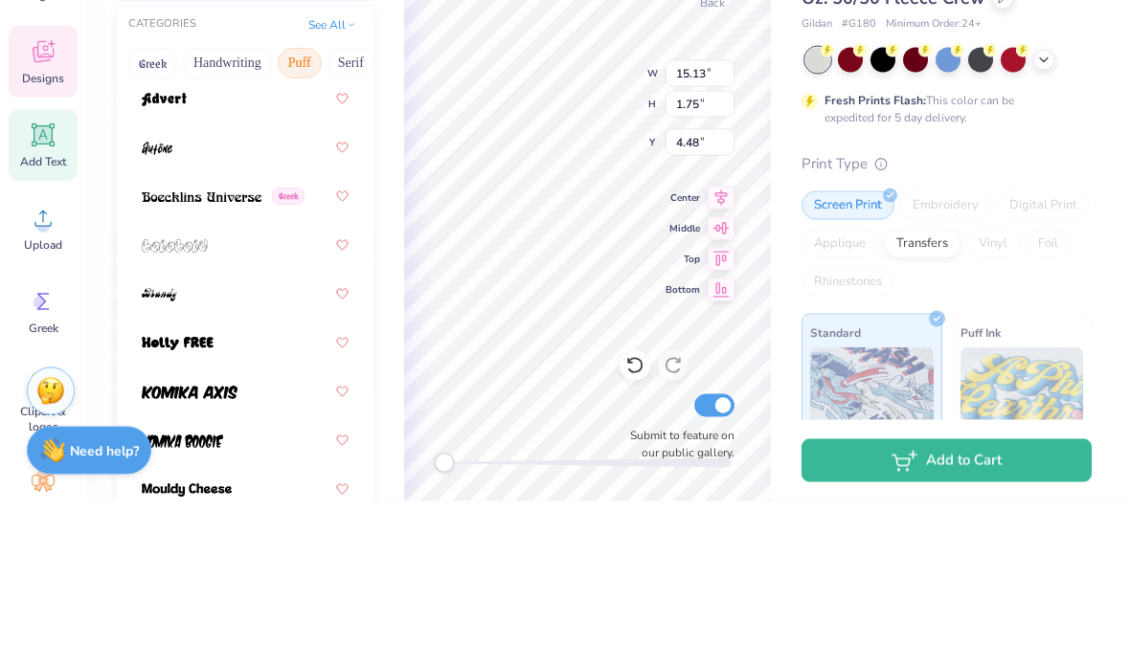
scroll to position [89, 0]
click at [226, 214] on button "Handwriting" at bounding box center [227, 229] width 89 height 31
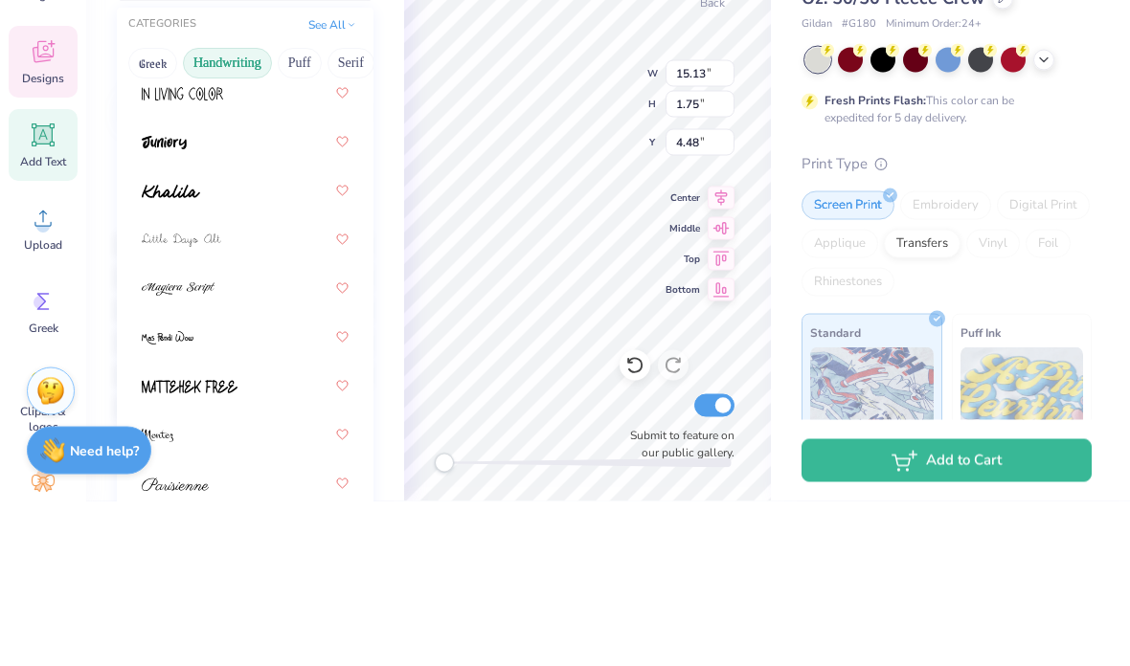
scroll to position [527, 0]
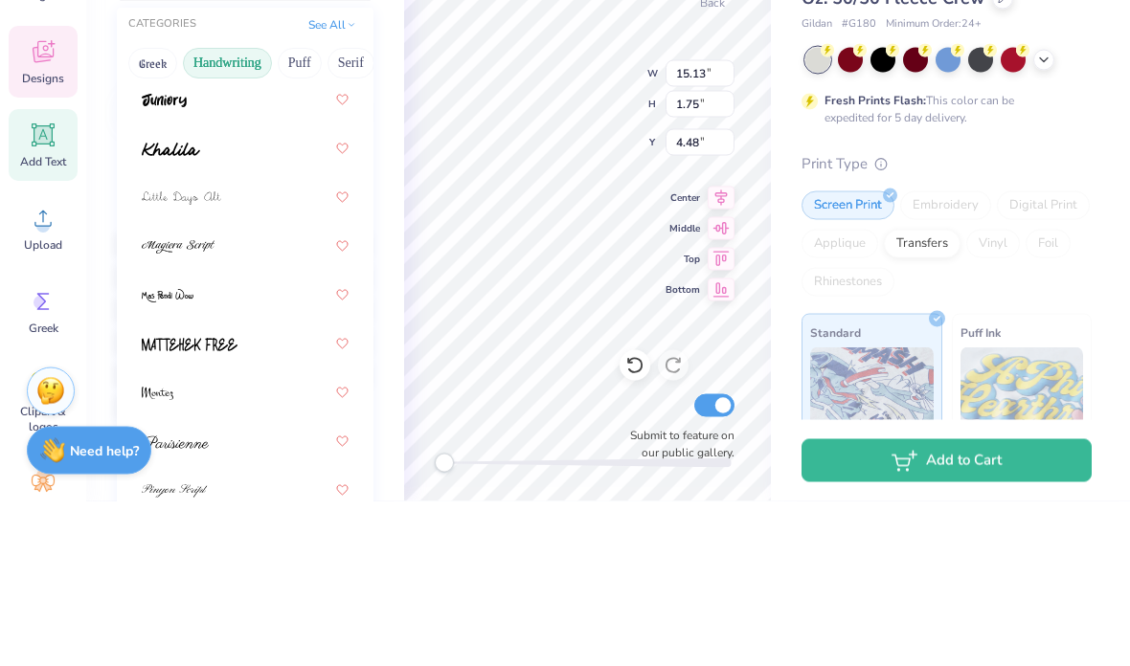
click at [275, 297] on div at bounding box center [245, 314] width 207 height 34
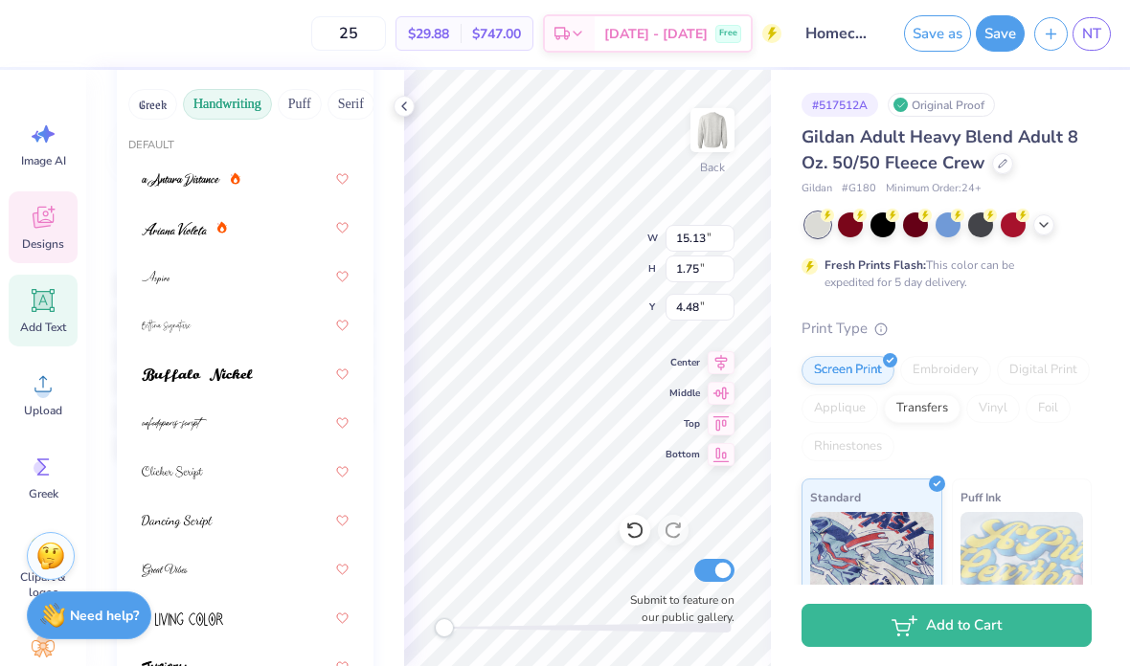
scroll to position [252, 0]
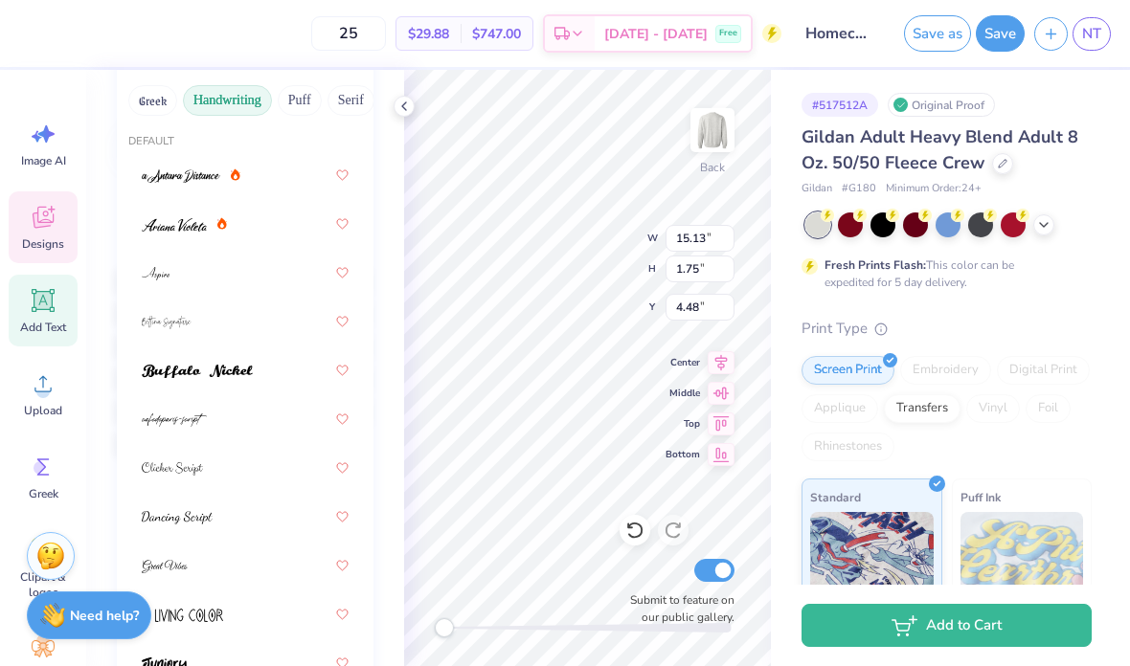
click at [159, 98] on button "Greek" at bounding box center [152, 100] width 49 height 31
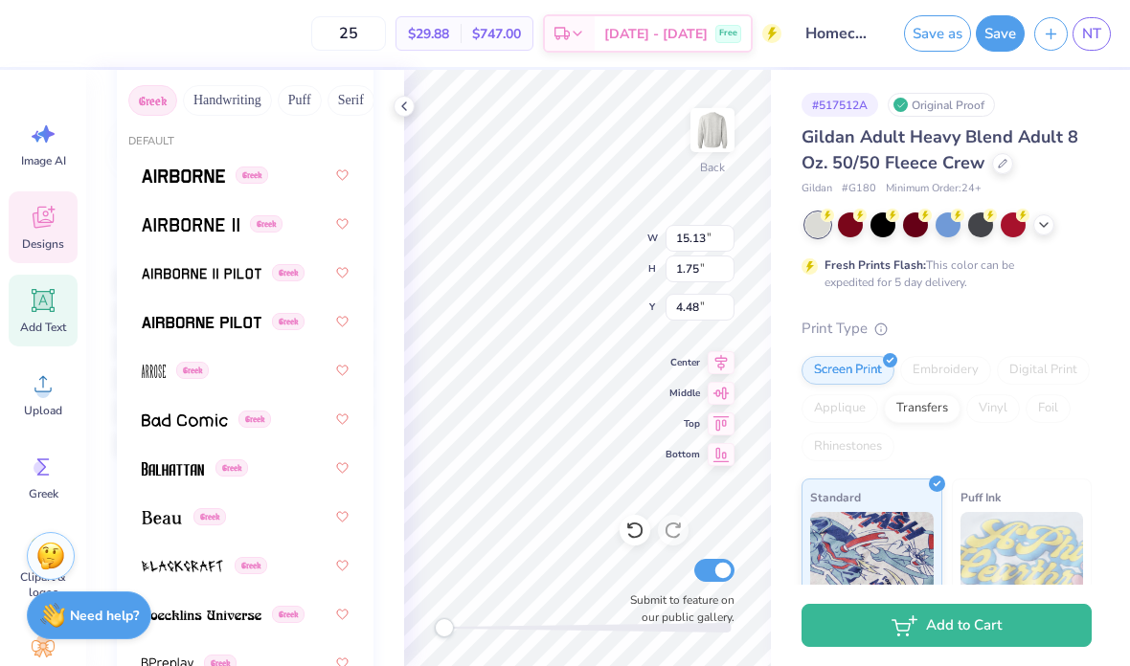
scroll to position [0, 0]
click at [215, 176] on img at bounding box center [183, 175] width 83 height 13
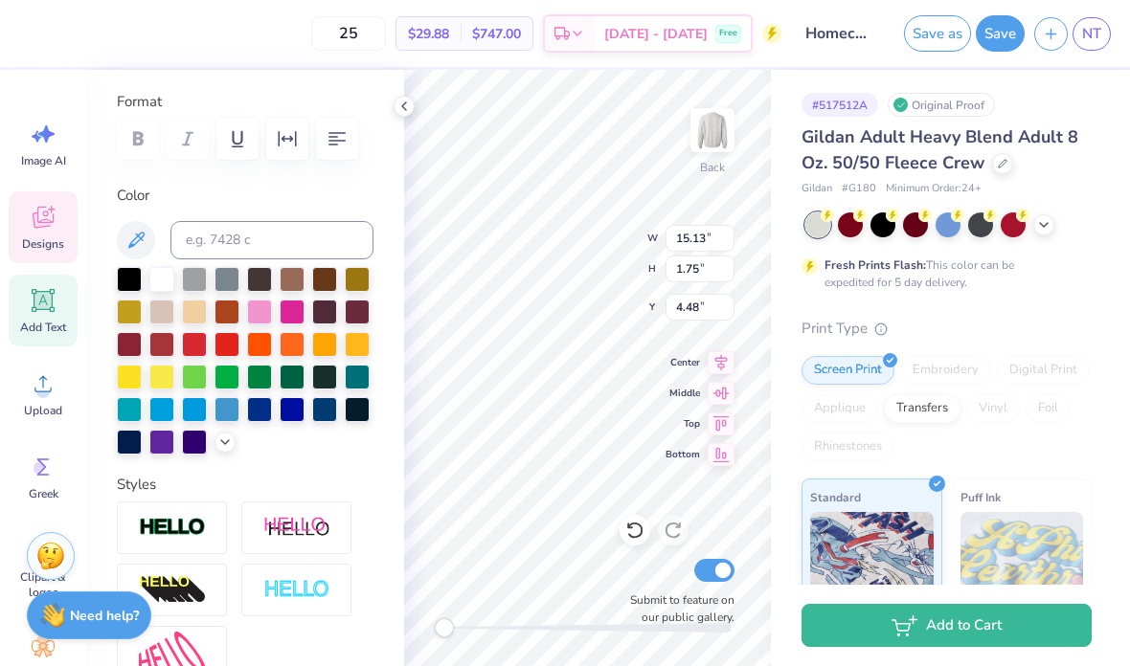
type input "9.43"
type input "5.59"
type input "5.78"
type input "4.77"
type input "4.80"
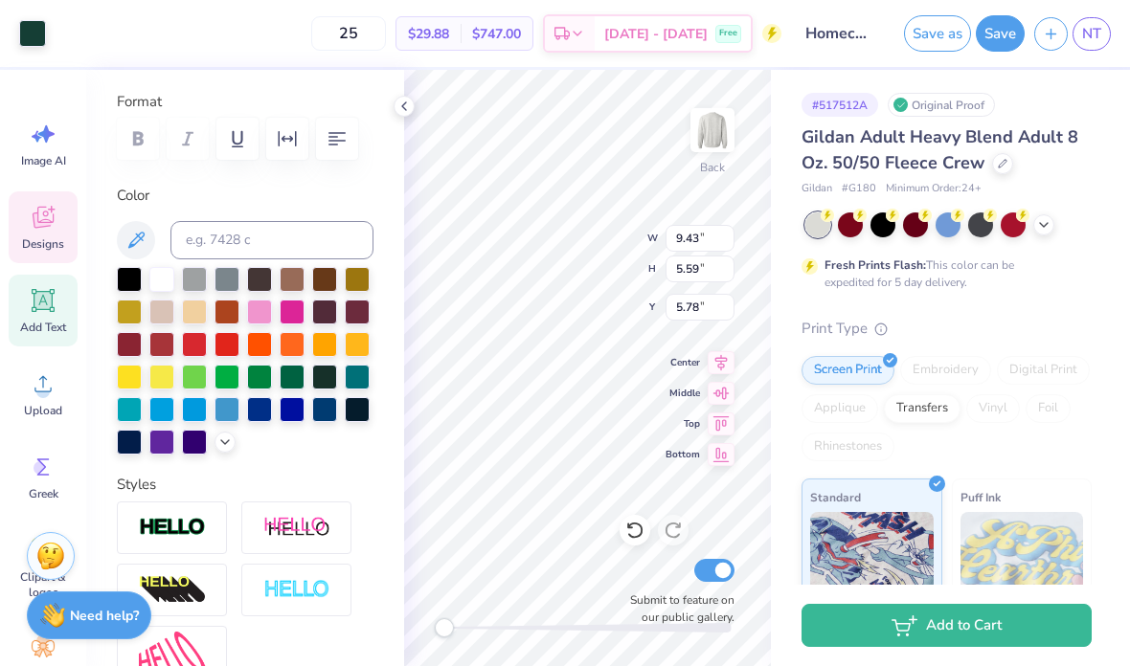
type input "5.77"
click at [54, 19] on div "Art colors 25 $29.88 Per Item $747.00 Total Est. Delivery [DATE] - [DATE] Free …" at bounding box center [565, 33] width 1130 height 67
click at [23, 20] on div at bounding box center [32, 33] width 27 height 27
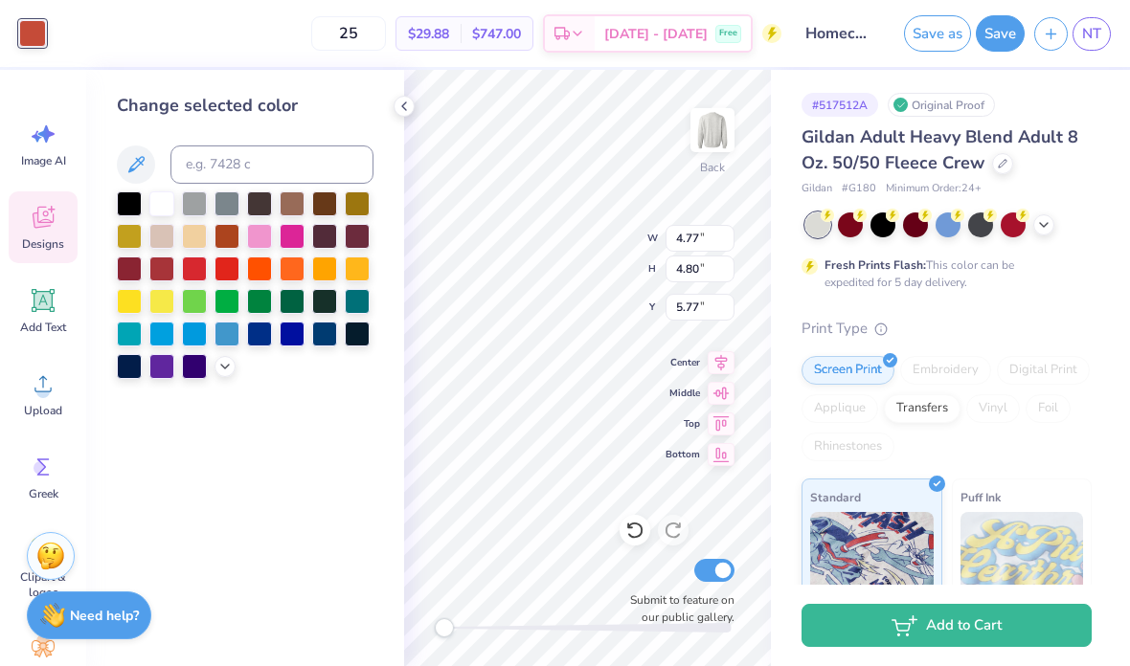
click at [229, 367] on polyline at bounding box center [225, 367] width 8 height 4
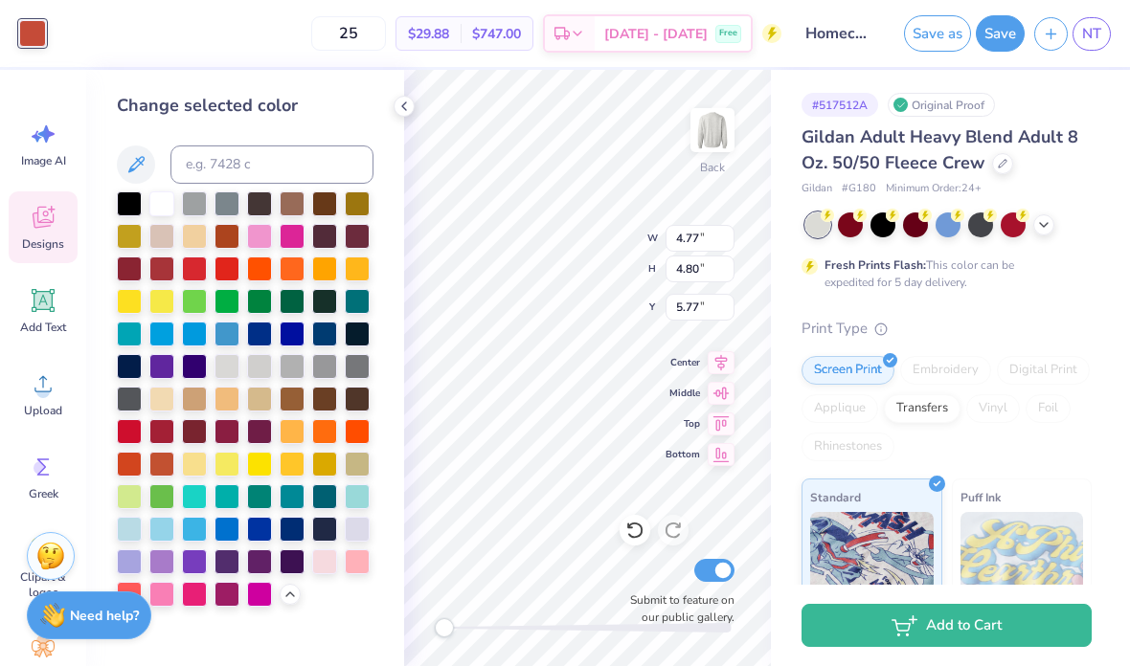
click at [153, 559] on div at bounding box center [161, 562] width 25 height 25
click at [129, 570] on div at bounding box center [129, 562] width 25 height 25
click at [159, 567] on div at bounding box center [161, 562] width 25 height 25
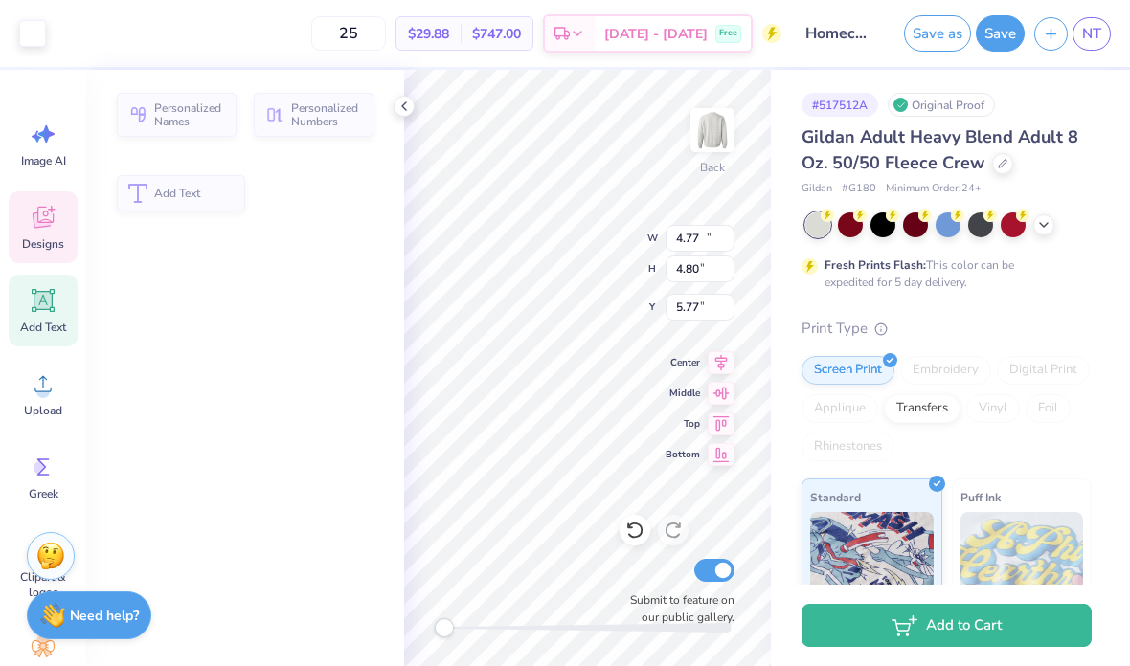
type input "14.32"
type input "1.68"
type input "4.51"
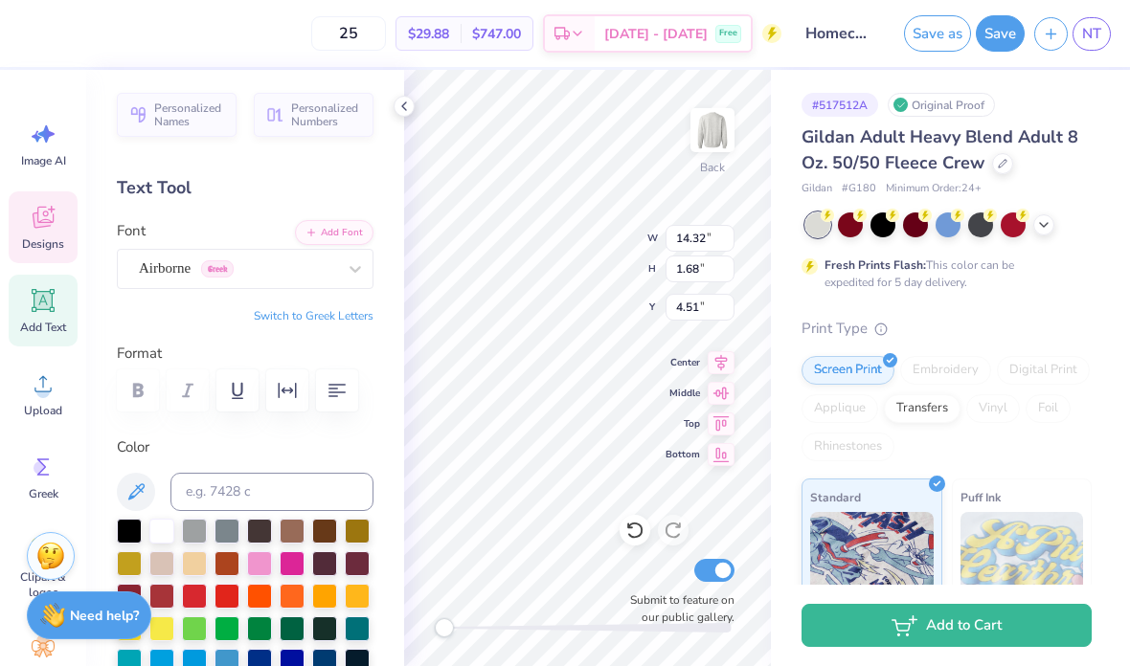
click at [128, 525] on div at bounding box center [129, 531] width 25 height 25
type input "6.72"
type input "1.86"
type input "2.99"
click at [132, 531] on div at bounding box center [129, 531] width 25 height 25
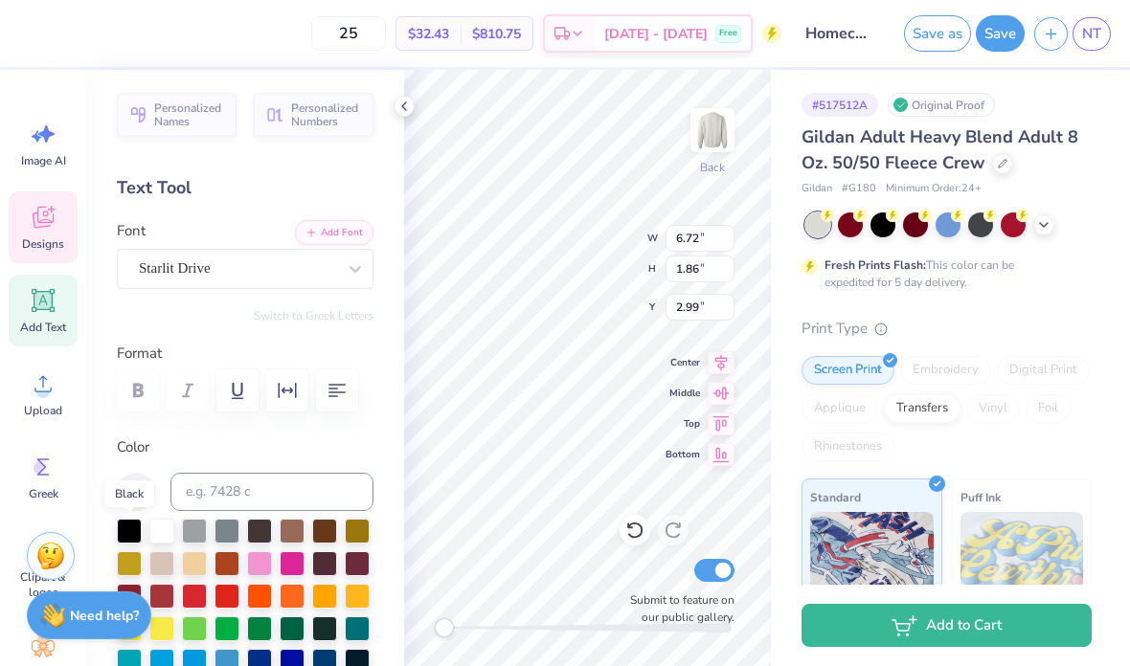
type input "14.32"
type input "1.68"
type input "4.51"
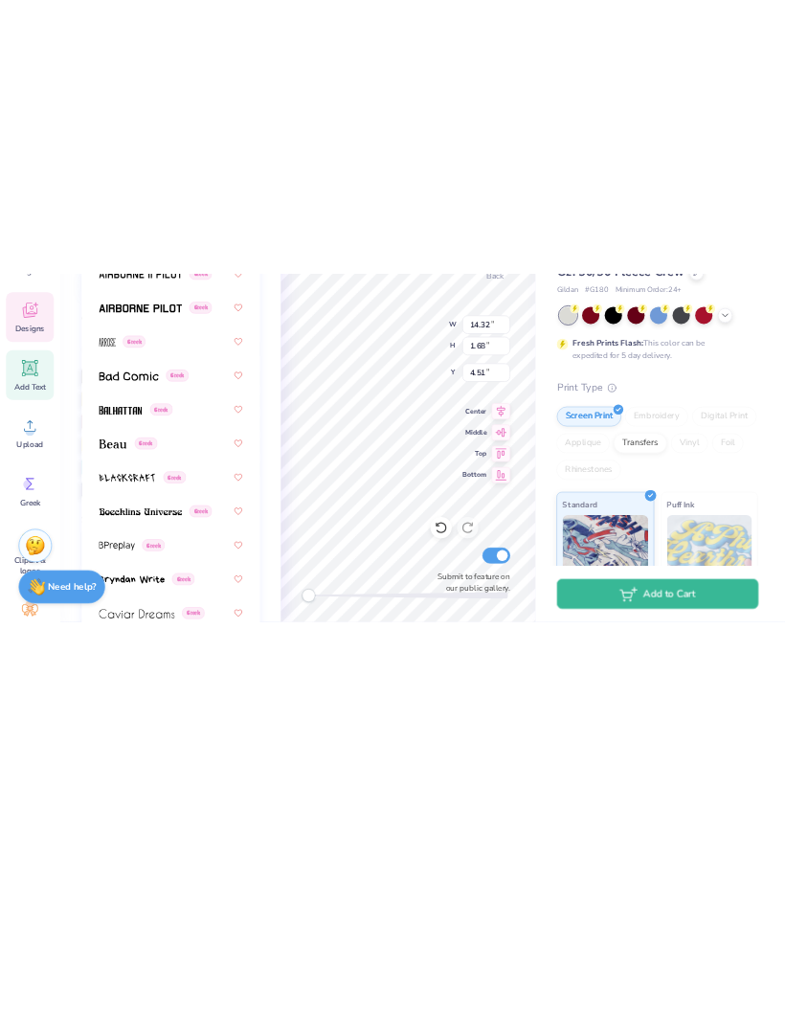
scroll to position [173, 0]
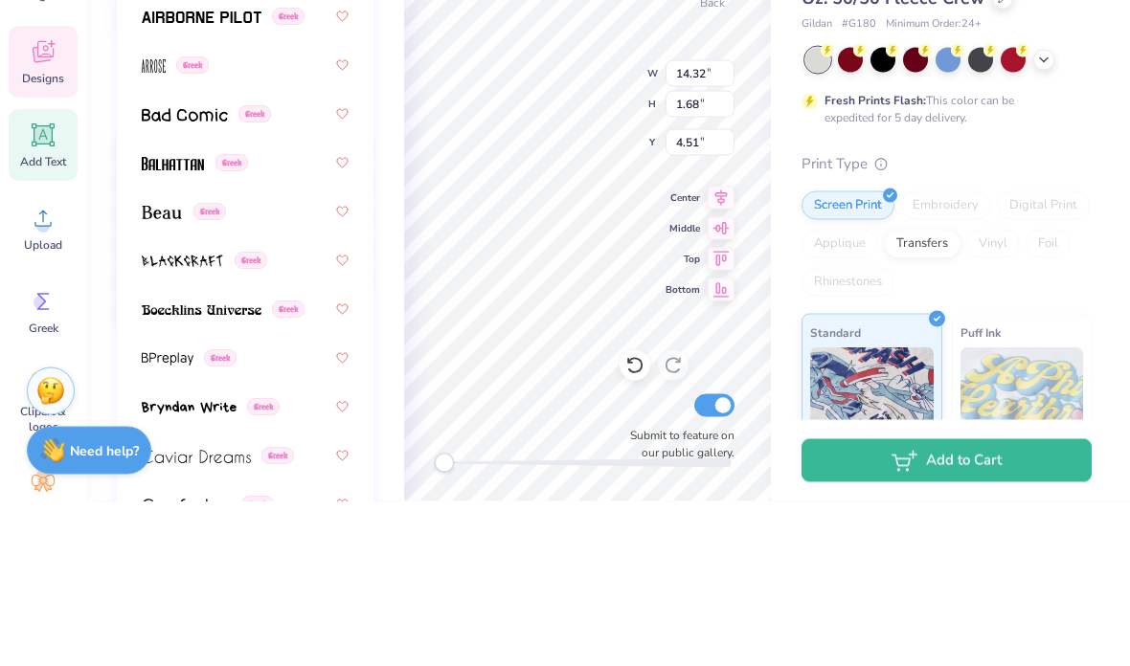
click at [146, 208] on div "Greek" at bounding box center [244, 231] width 241 height 46
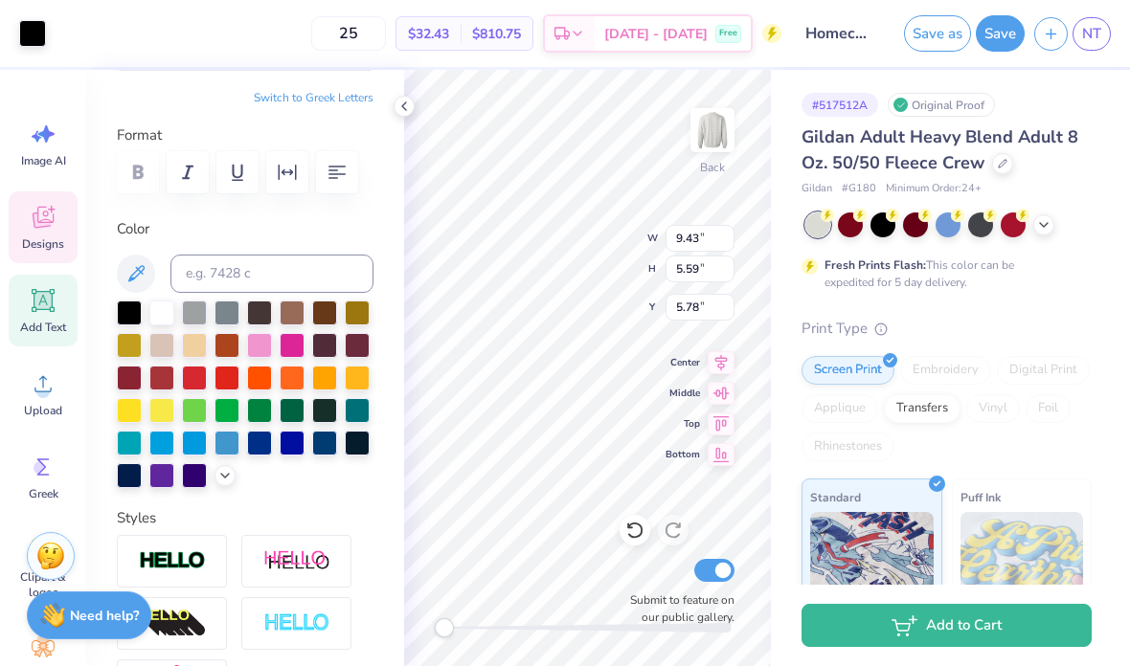
type input "7.81"
type input "2.11"
type input "4.29"
type input "7.18"
type input "1.83"
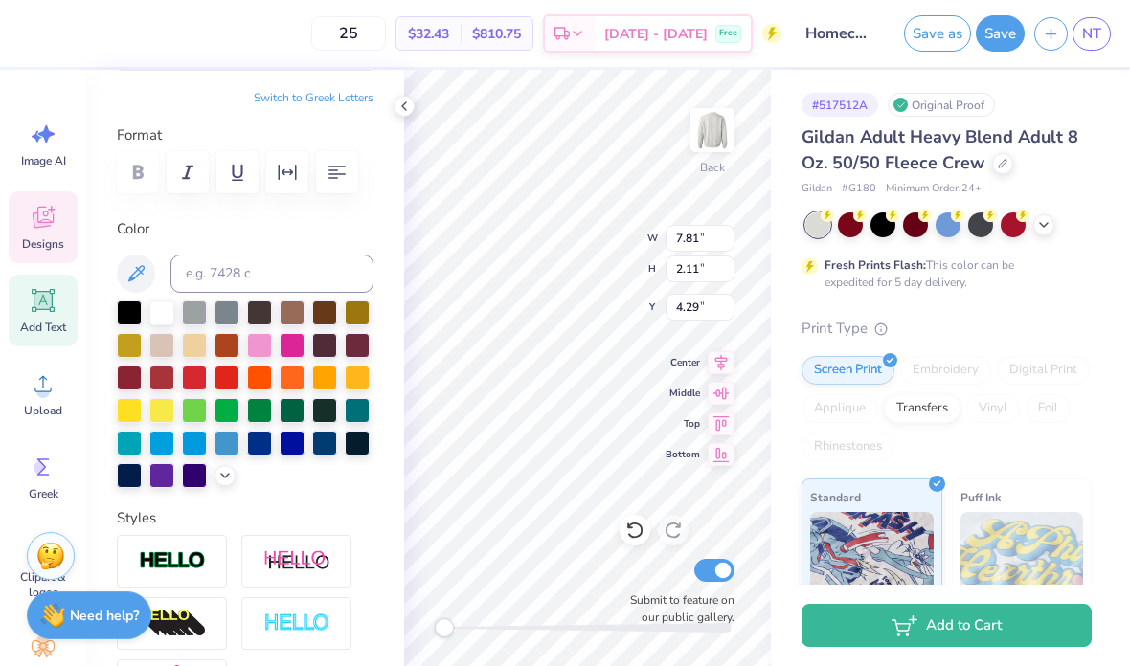
type input "2.98"
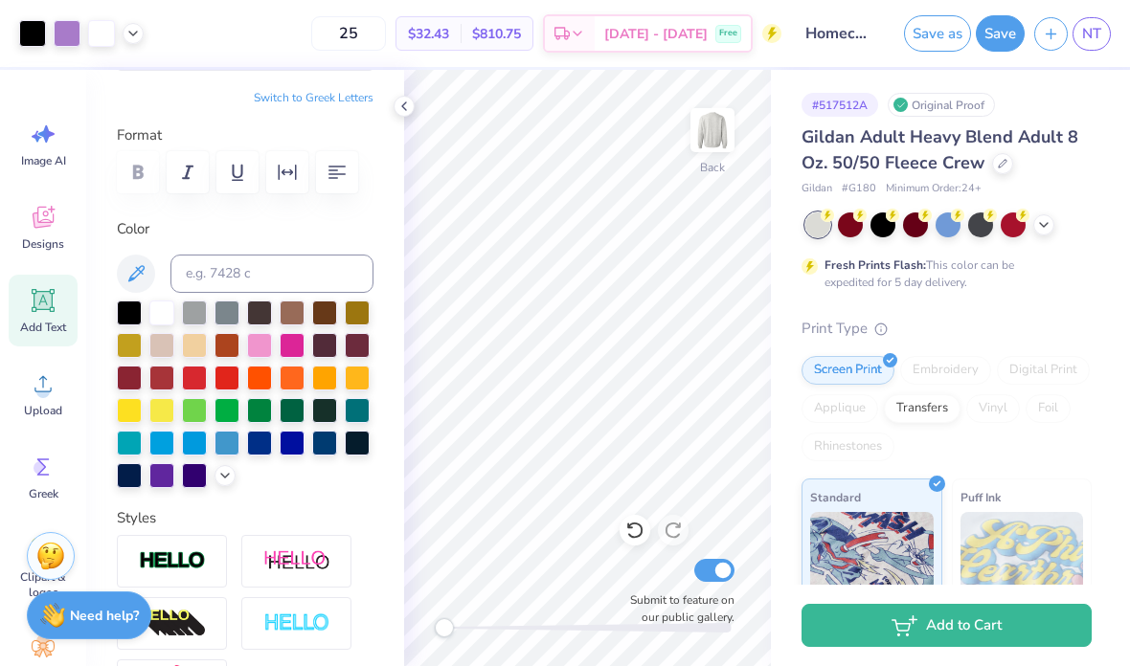
click at [45, 298] on icon at bounding box center [43, 301] width 18 height 18
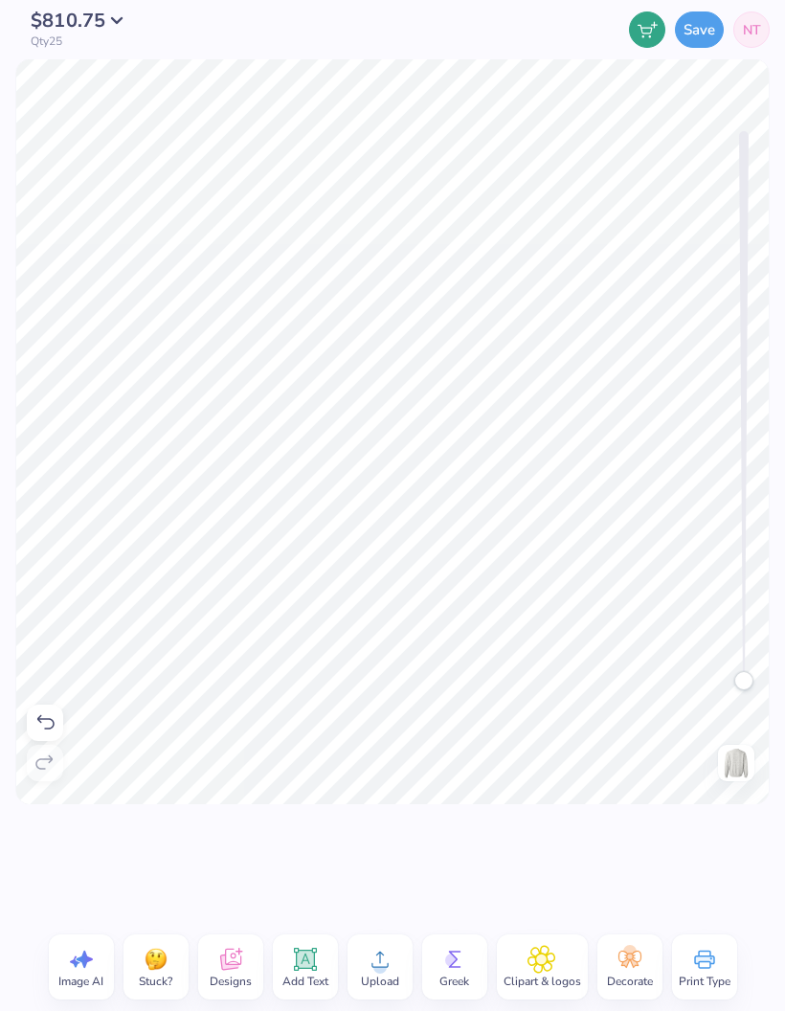
scroll to position [1, 1]
type textarea "T"
type textarea "2025"
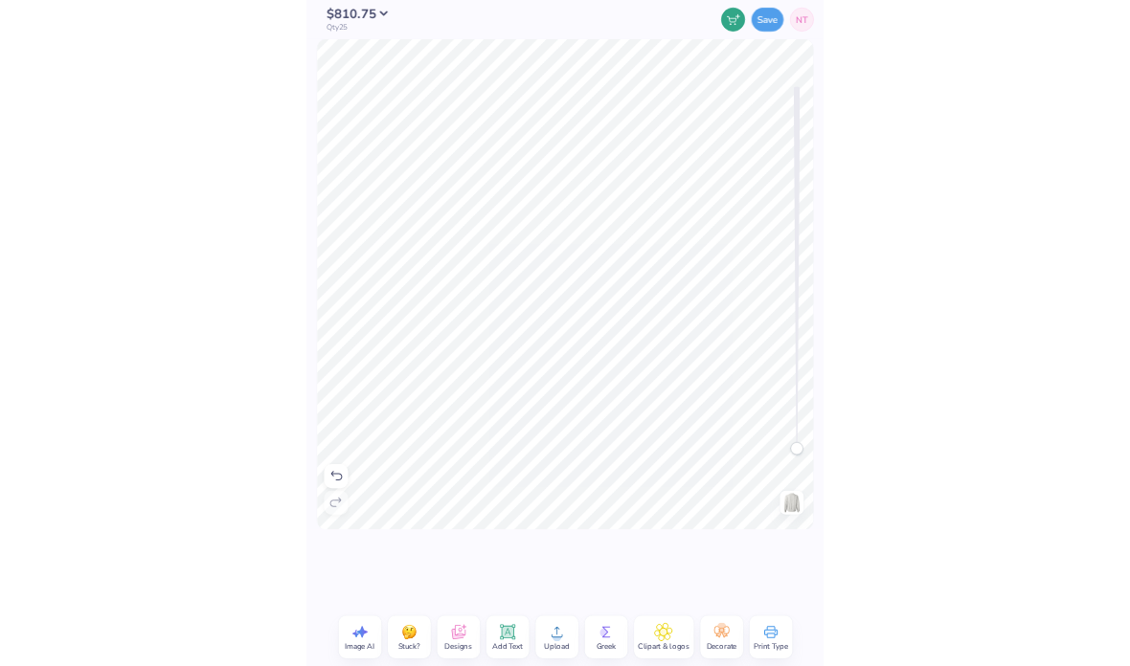
scroll to position [1, 1]
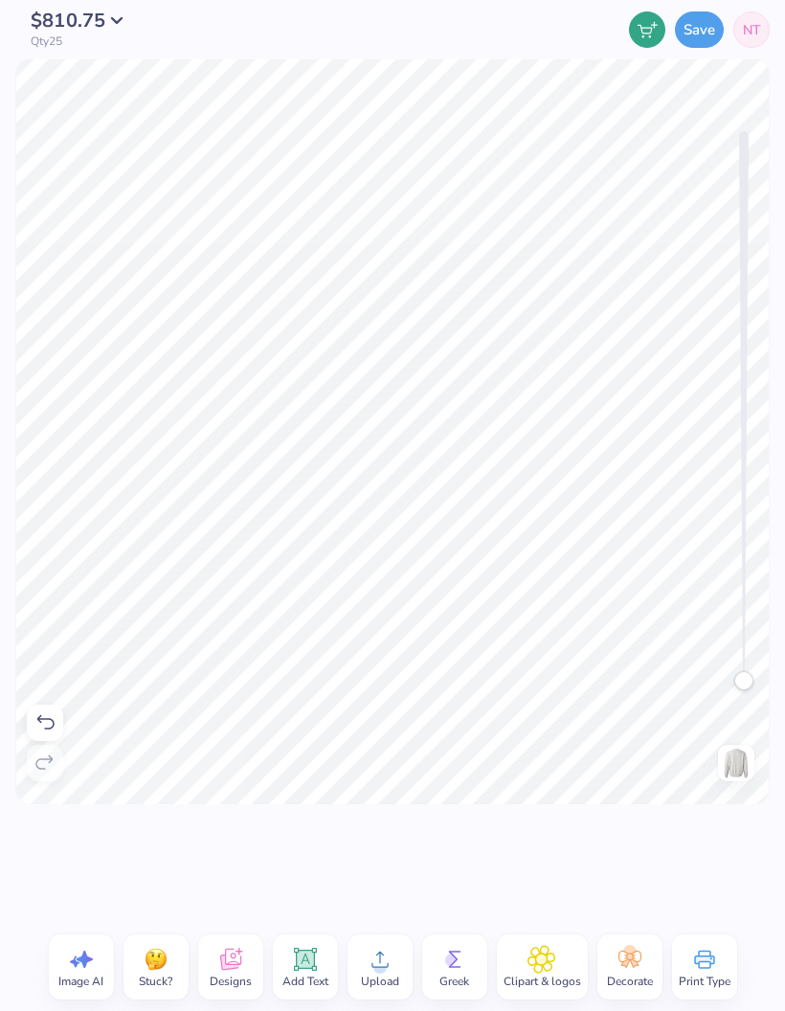
click at [783, 338] on div "Need help? Chat with us. Back" at bounding box center [392, 431] width 785 height 745
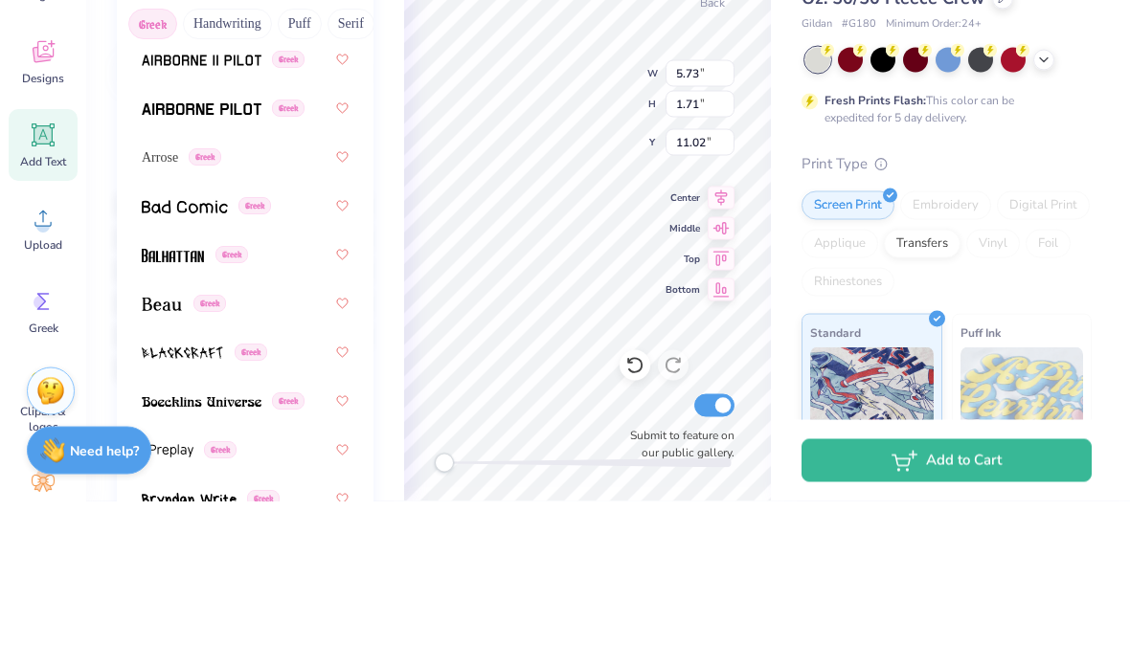
scroll to position [189, 0]
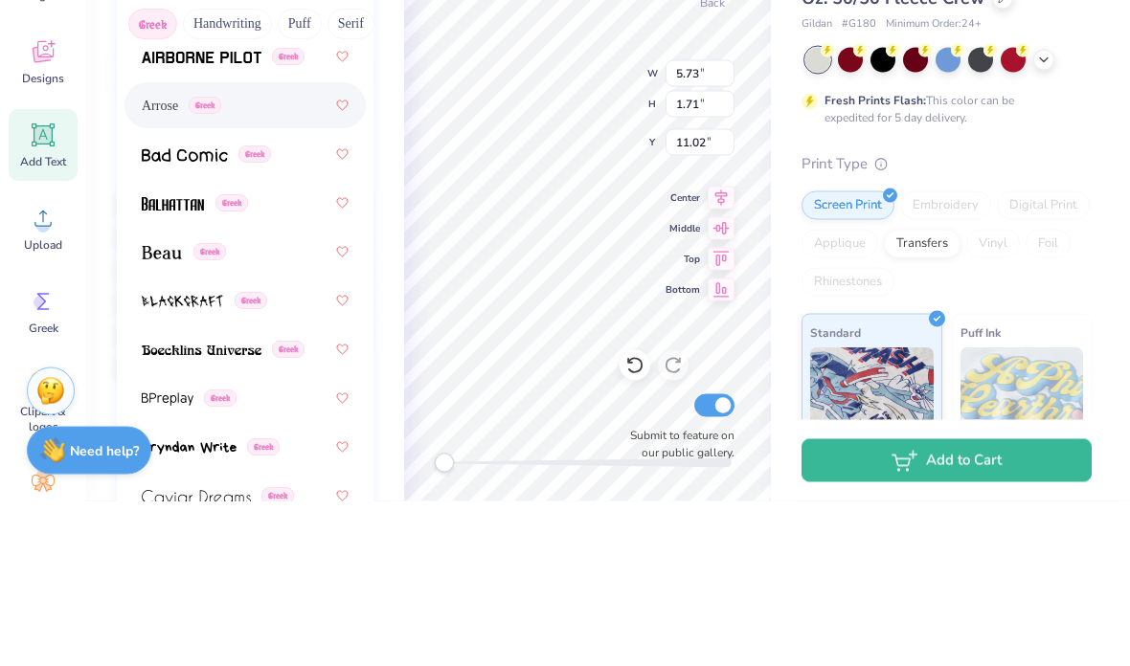
click at [142, 261] on span "Arrose" at bounding box center [160, 271] width 36 height 20
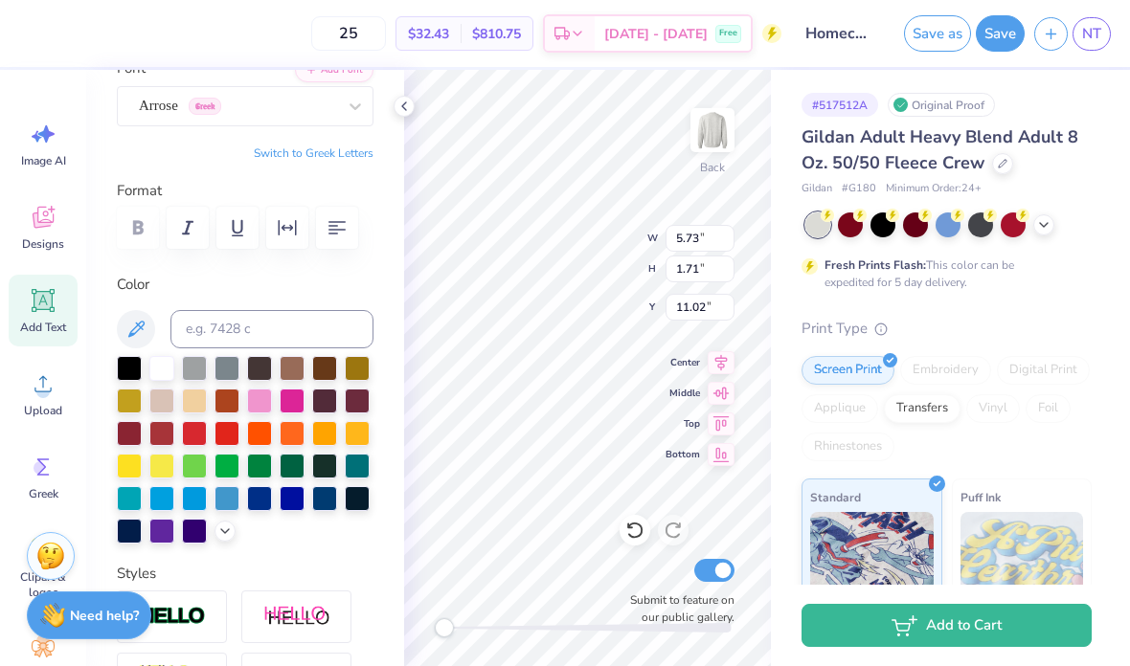
click at [142, 371] on div at bounding box center [129, 368] width 25 height 25
type input "7.18"
type input "1.83"
type input "3.00"
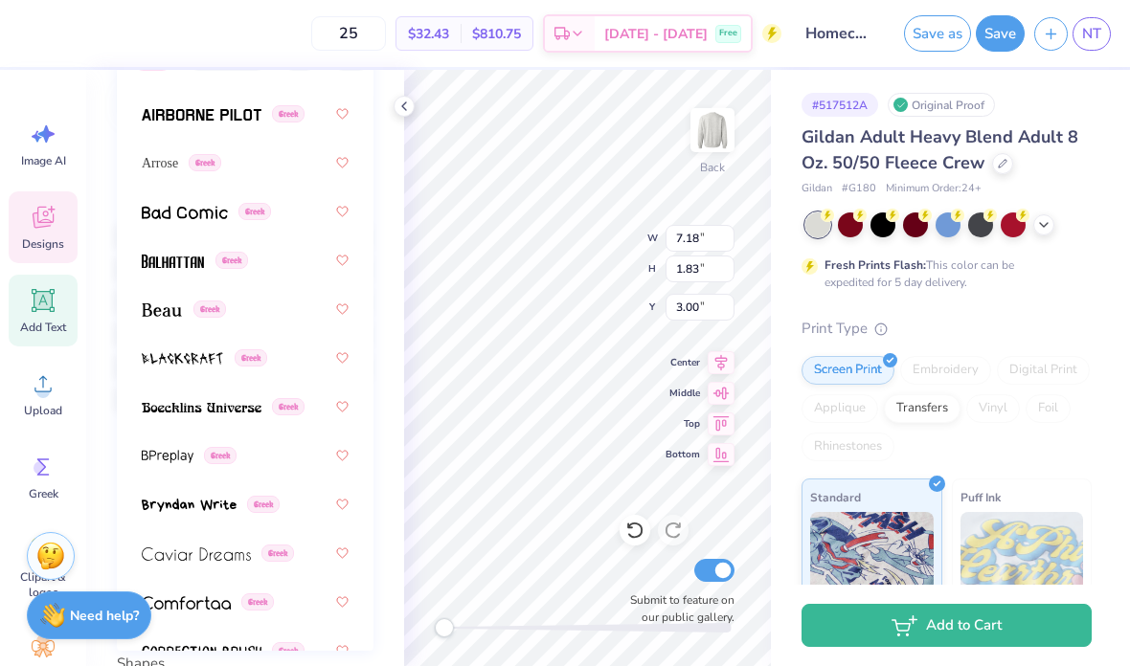
scroll to position [160, 0]
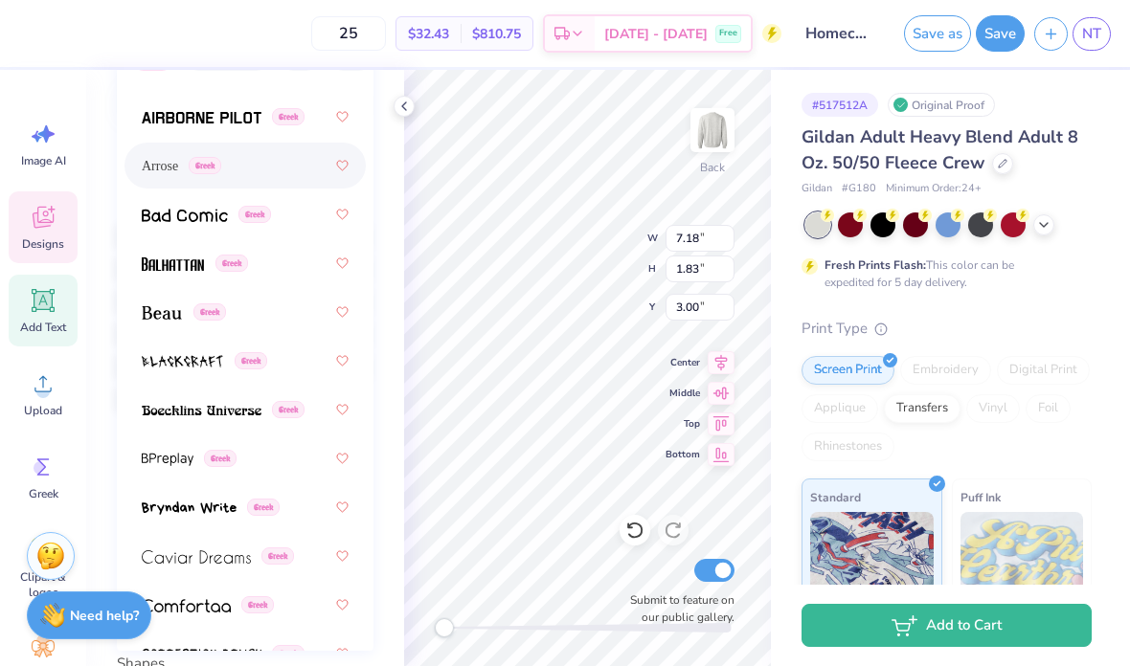
click at [158, 166] on span "Arrose" at bounding box center [160, 166] width 36 height 20
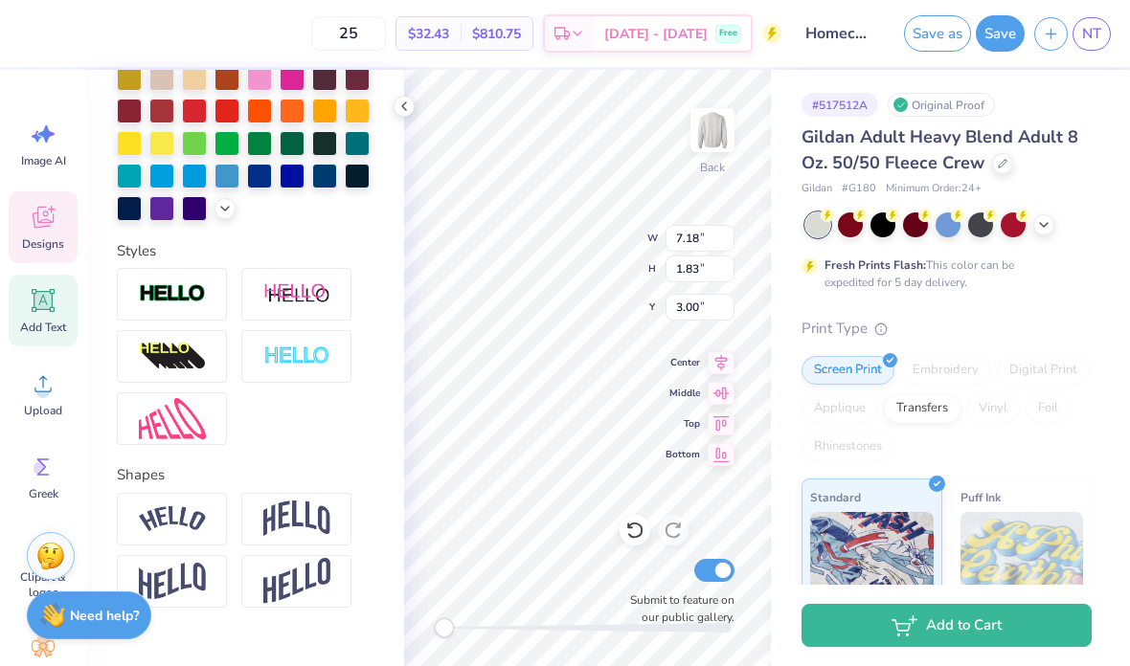
scroll to position [497, 0]
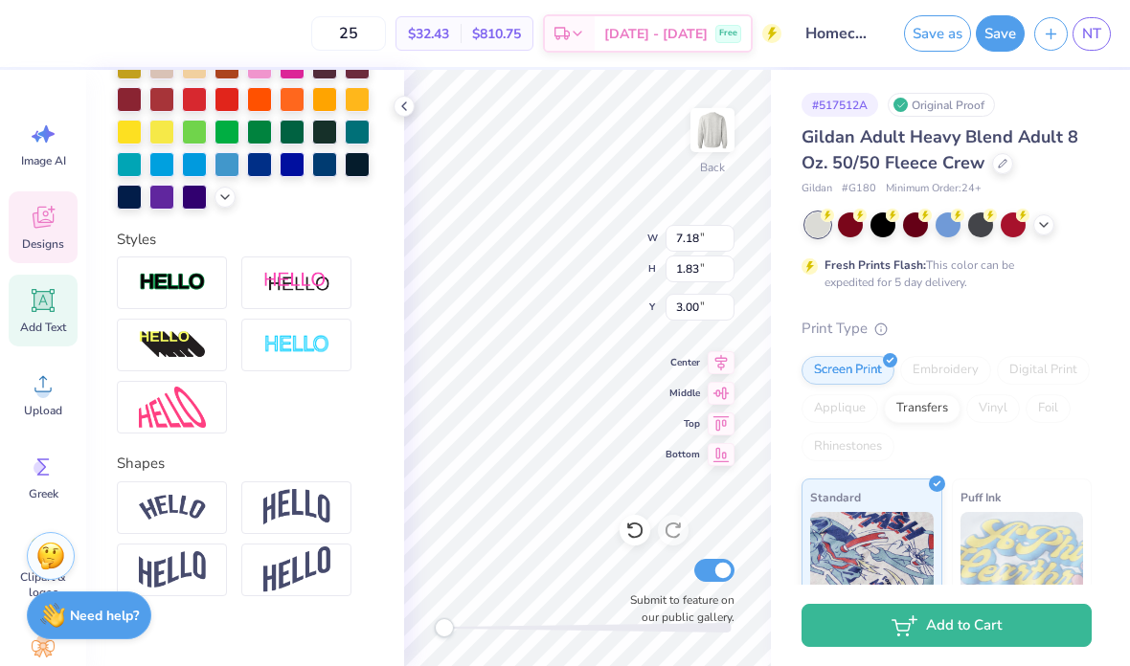
click at [180, 507] on img at bounding box center [172, 508] width 67 height 26
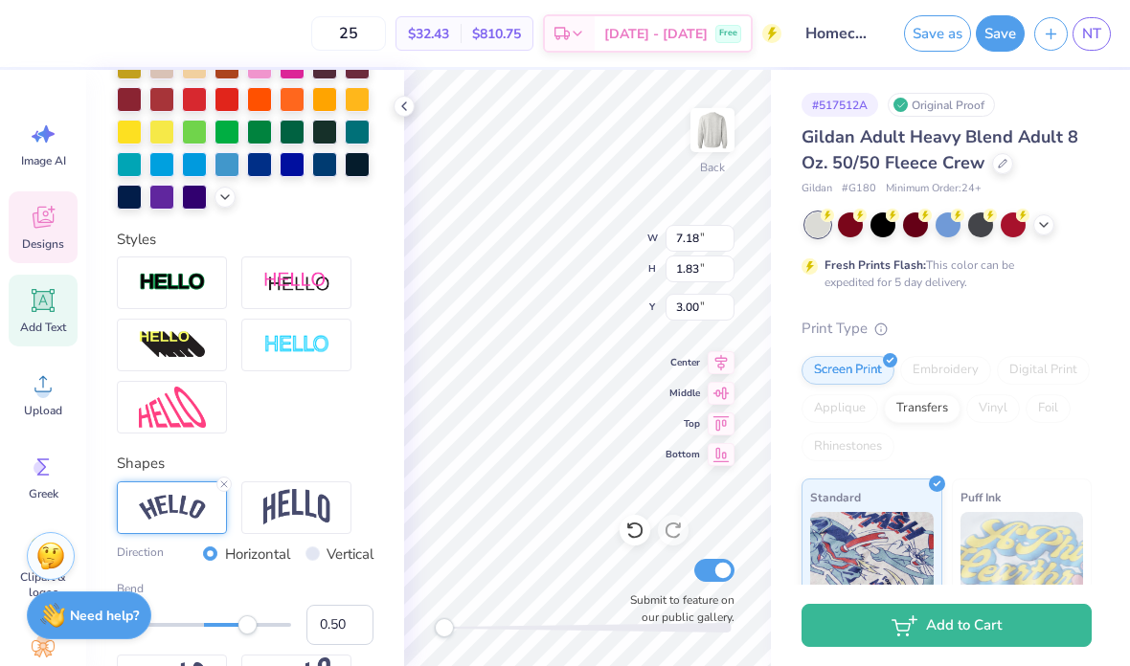
click at [227, 489] on icon at bounding box center [223, 484] width 11 height 11
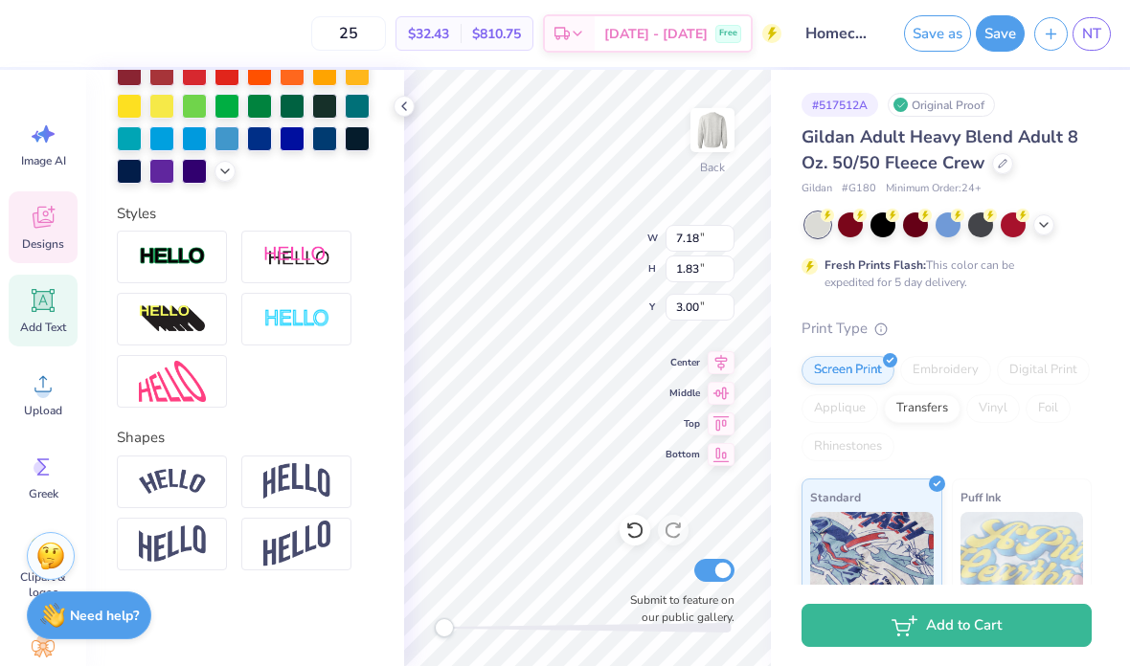
scroll to position [524, 0]
type input "3.53"
type input "1.15"
type input "3.86"
click at [220, 169] on icon at bounding box center [224, 171] width 15 height 15
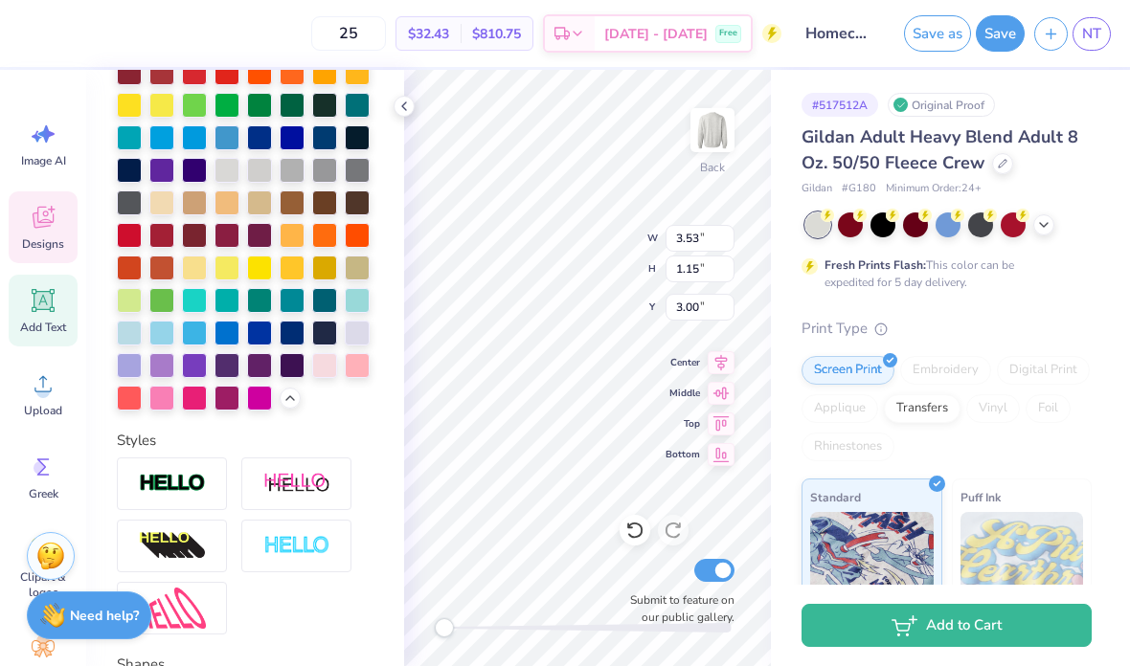
click at [156, 370] on div at bounding box center [161, 365] width 25 height 25
type input "2.61"
type input "2.25"
type input "10.75"
click at [161, 364] on div at bounding box center [161, 365] width 25 height 25
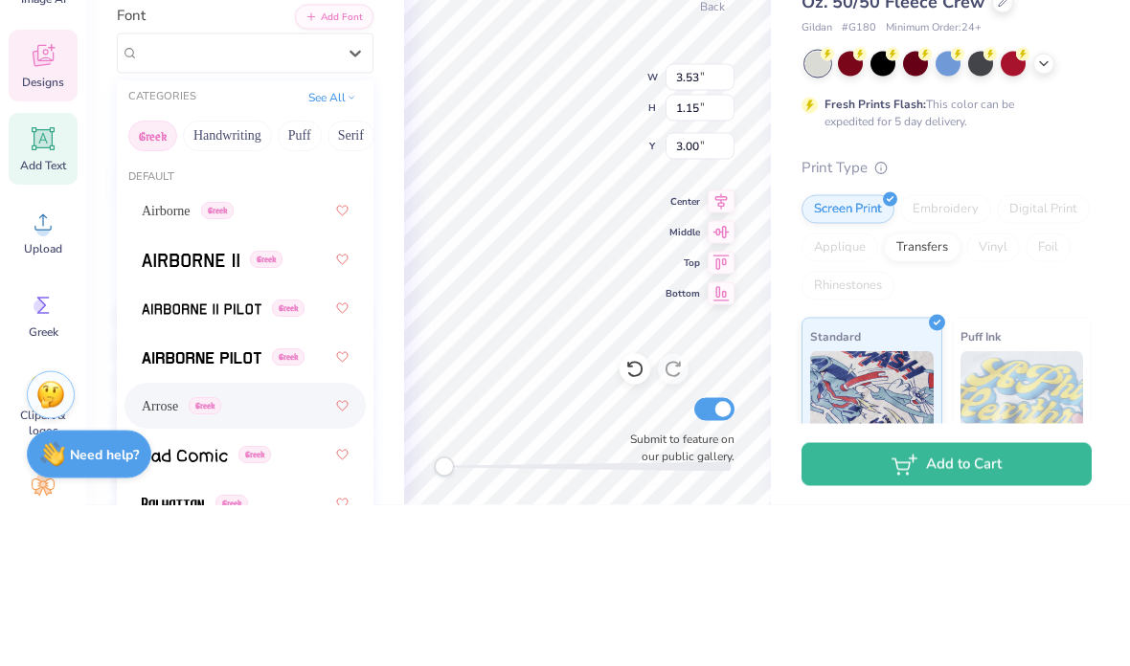
scroll to position [62, 0]
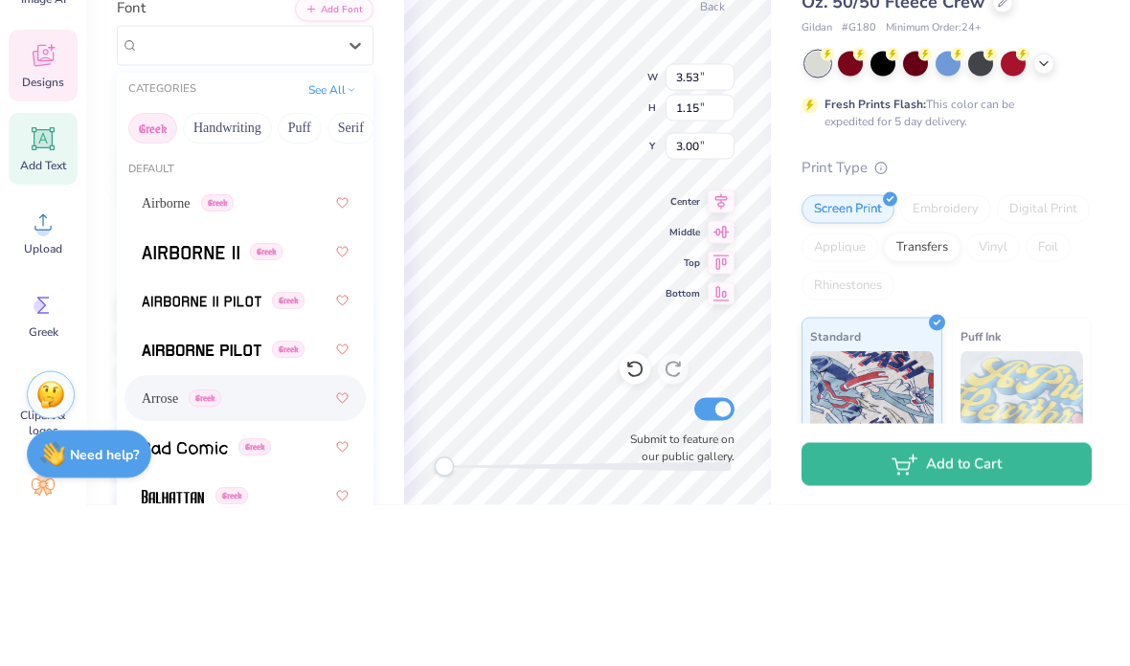
click at [239, 275] on button "Handwriting" at bounding box center [227, 290] width 89 height 31
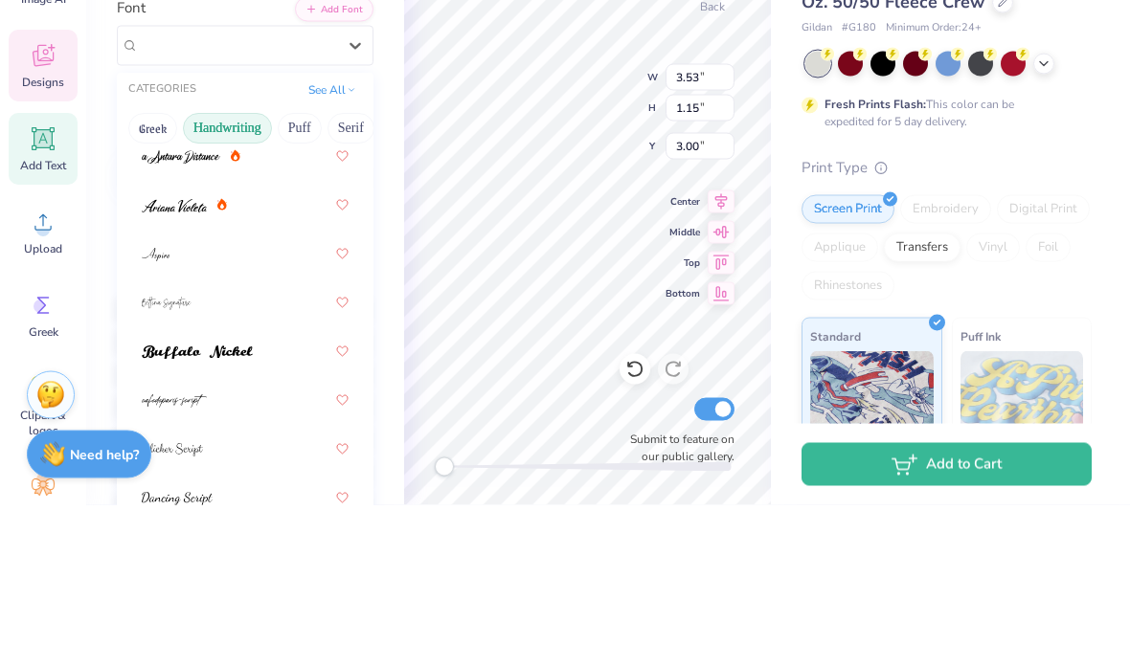
scroll to position [39, 0]
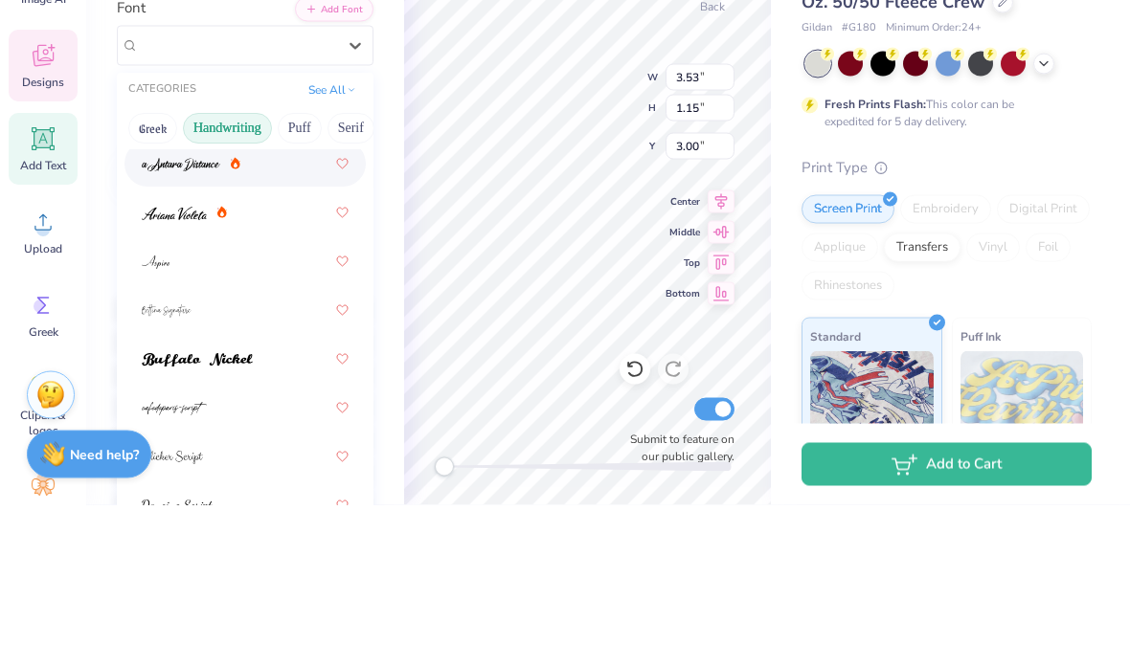
click at [188, 320] on img at bounding box center [181, 326] width 79 height 13
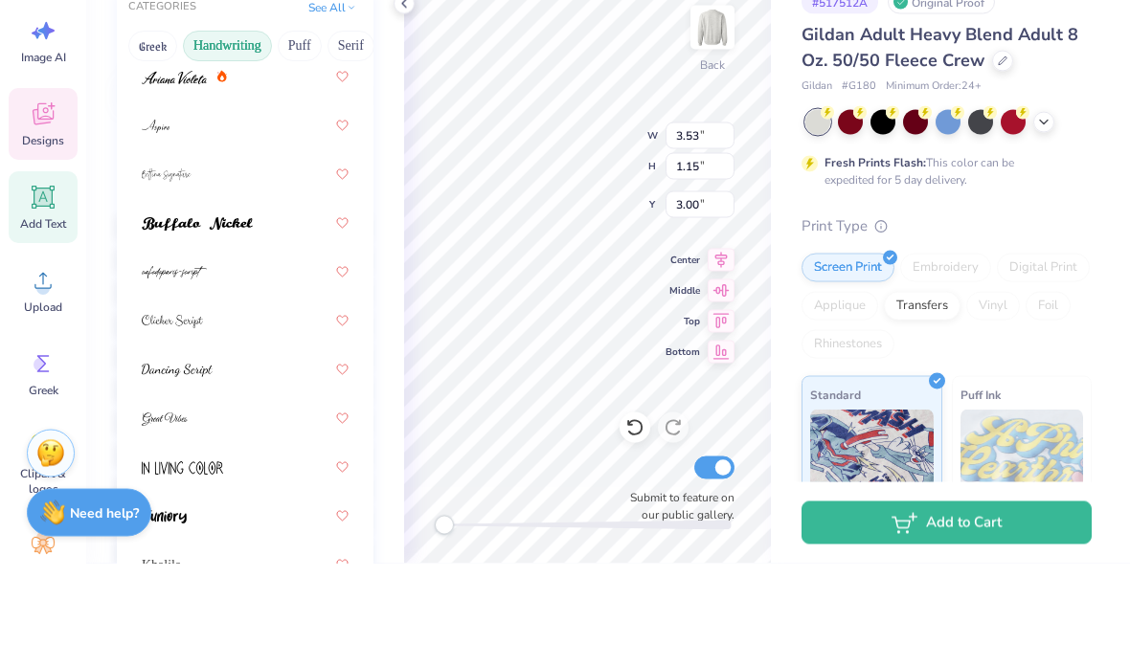
scroll to position [114, 0]
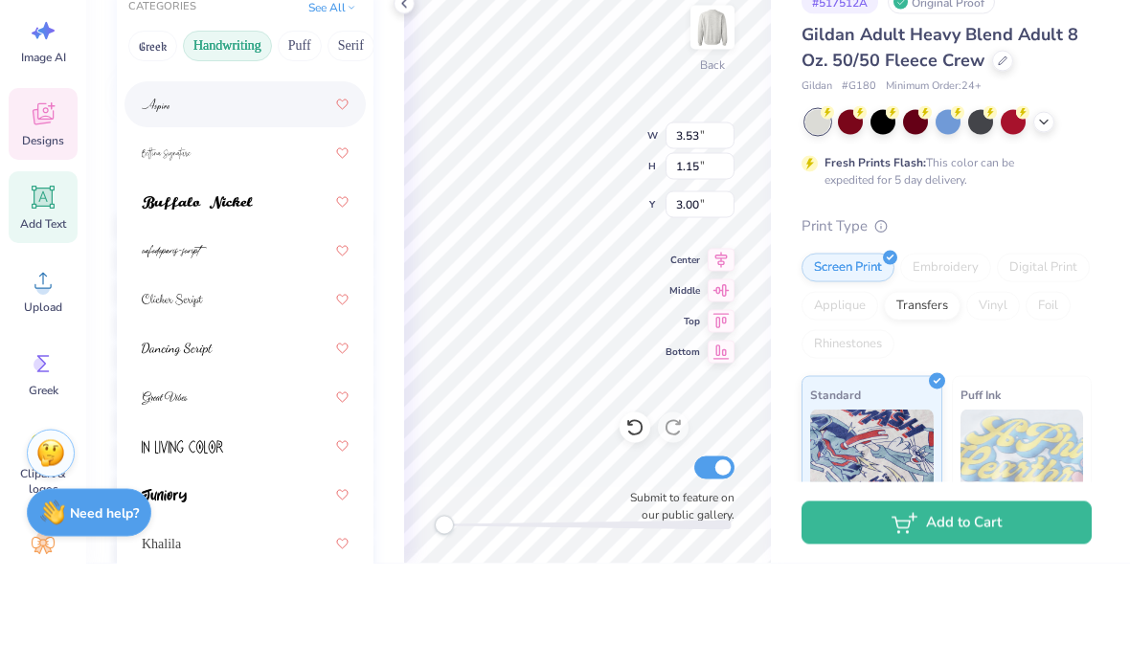
click at [186, 191] on div at bounding box center [245, 208] width 207 height 34
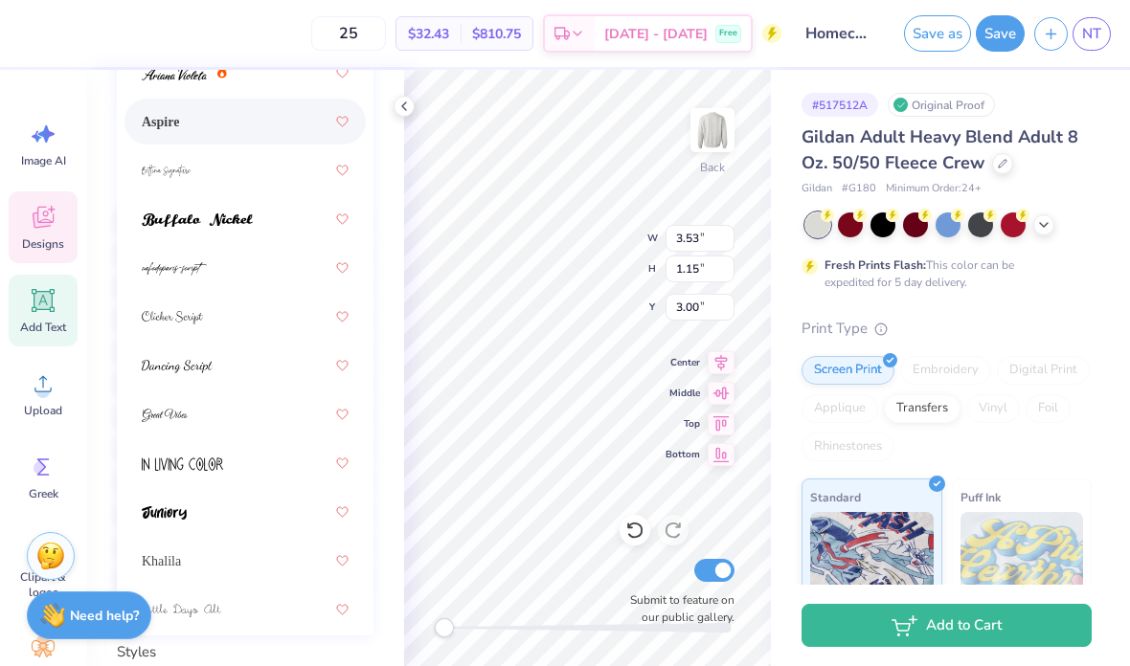
scroll to position [103, 0]
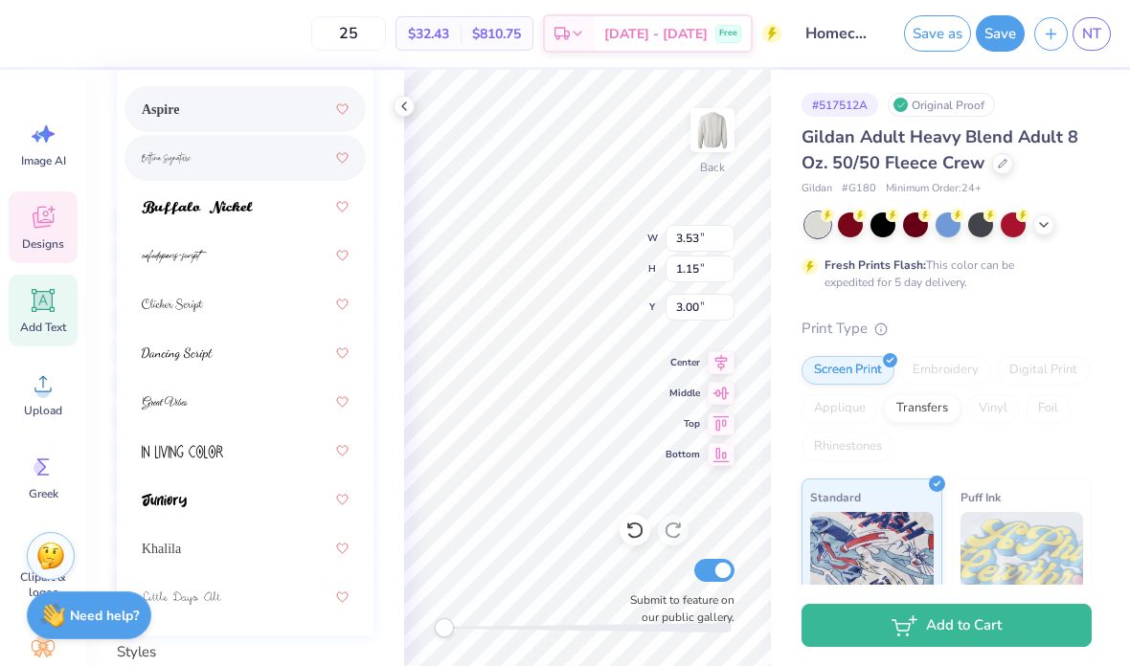
click at [237, 158] on div at bounding box center [245, 158] width 207 height 34
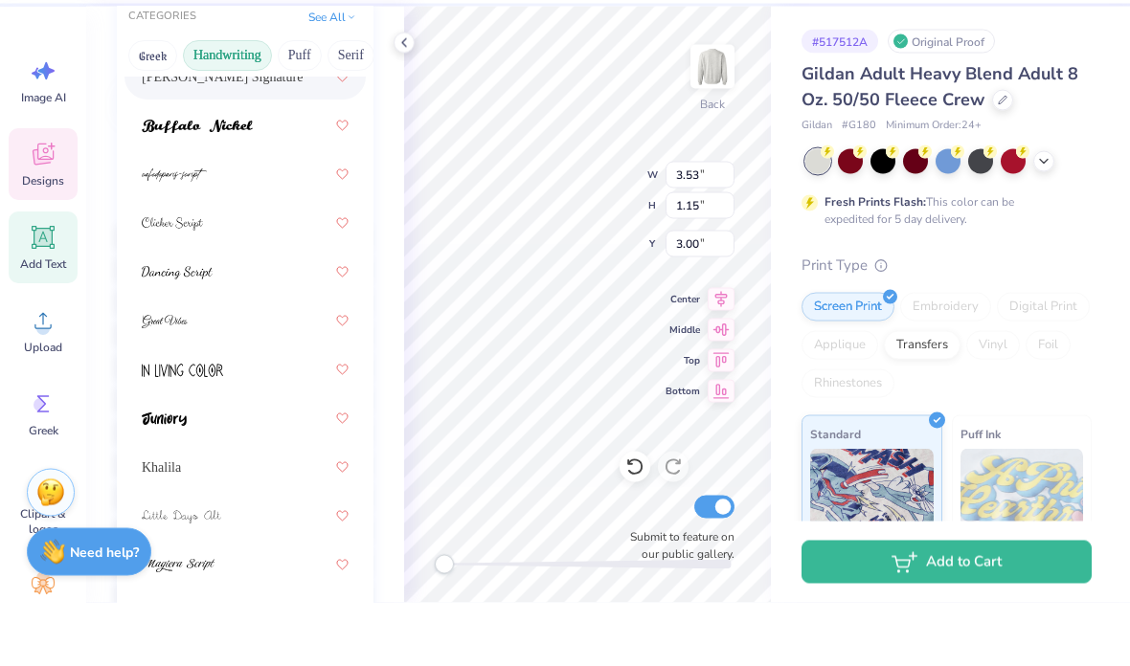
scroll to position [206, 0]
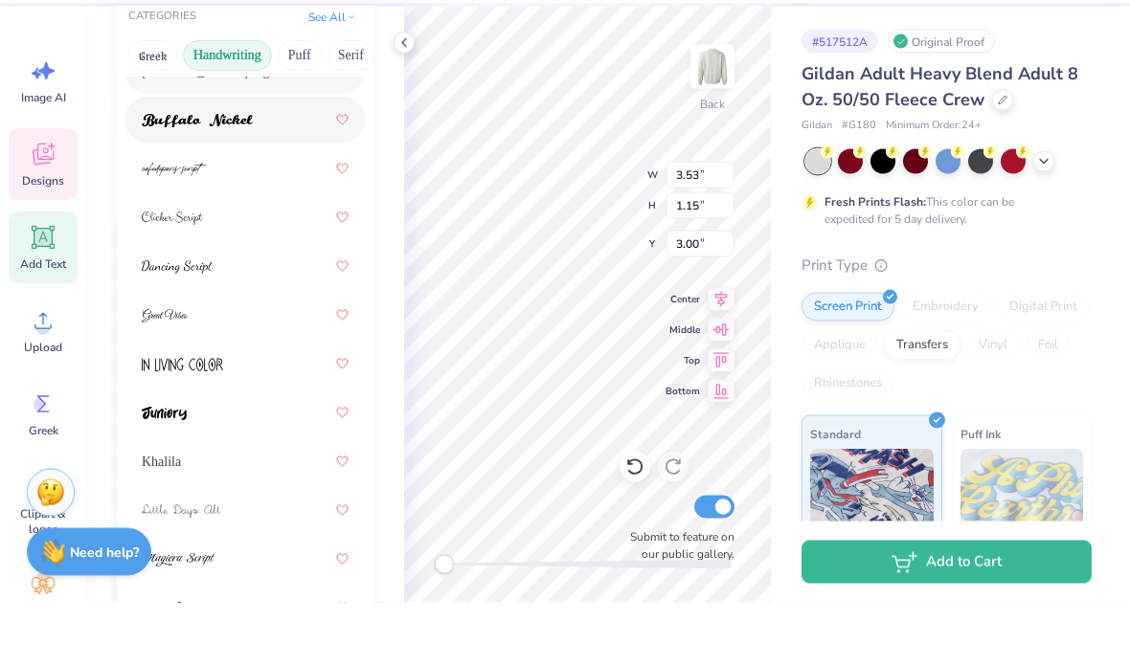
click at [251, 178] on img at bounding box center [197, 184] width 111 height 13
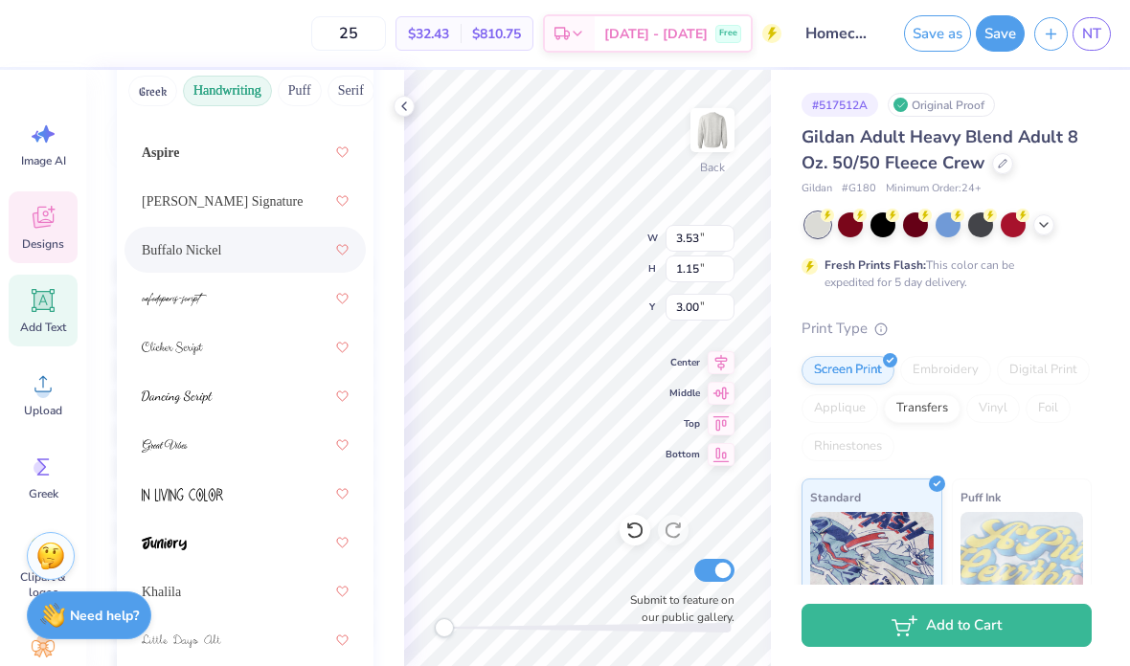
scroll to position [109, 0]
click at [241, 156] on div "Aspire" at bounding box center [245, 154] width 207 height 34
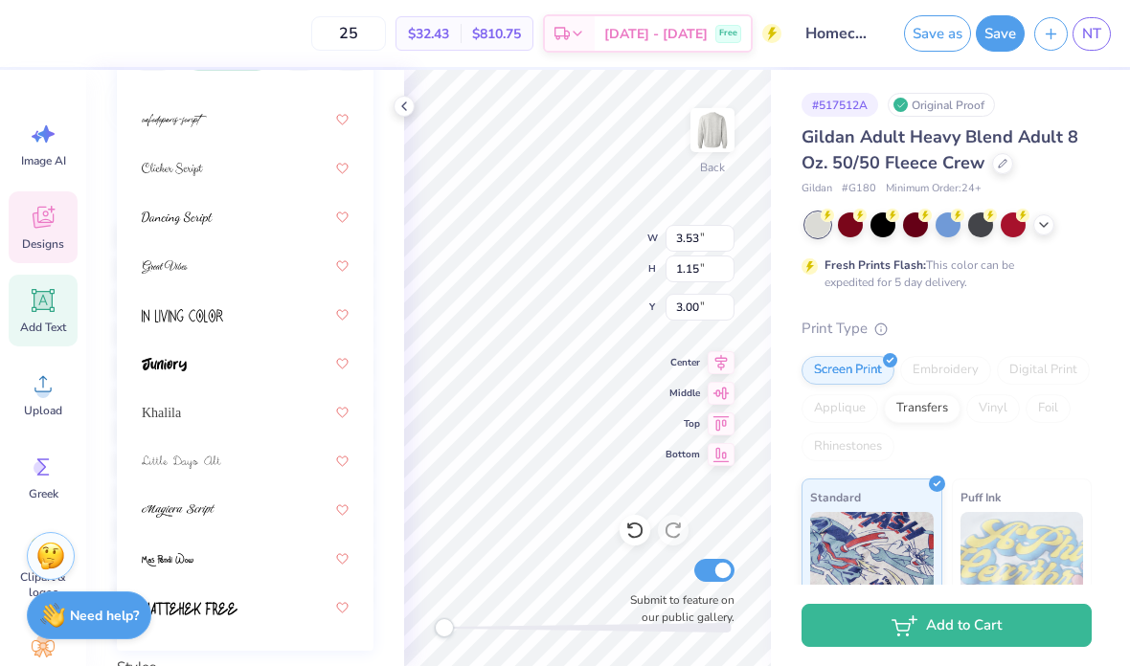
scroll to position [259, 0]
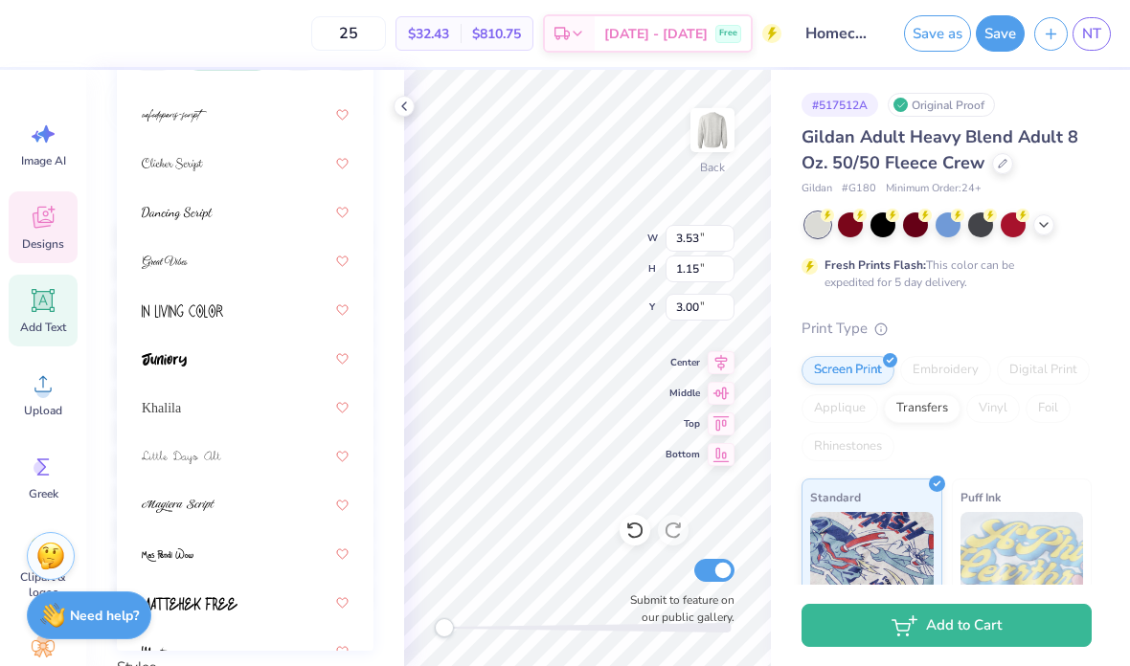
click at [274, 123] on div at bounding box center [245, 115] width 207 height 34
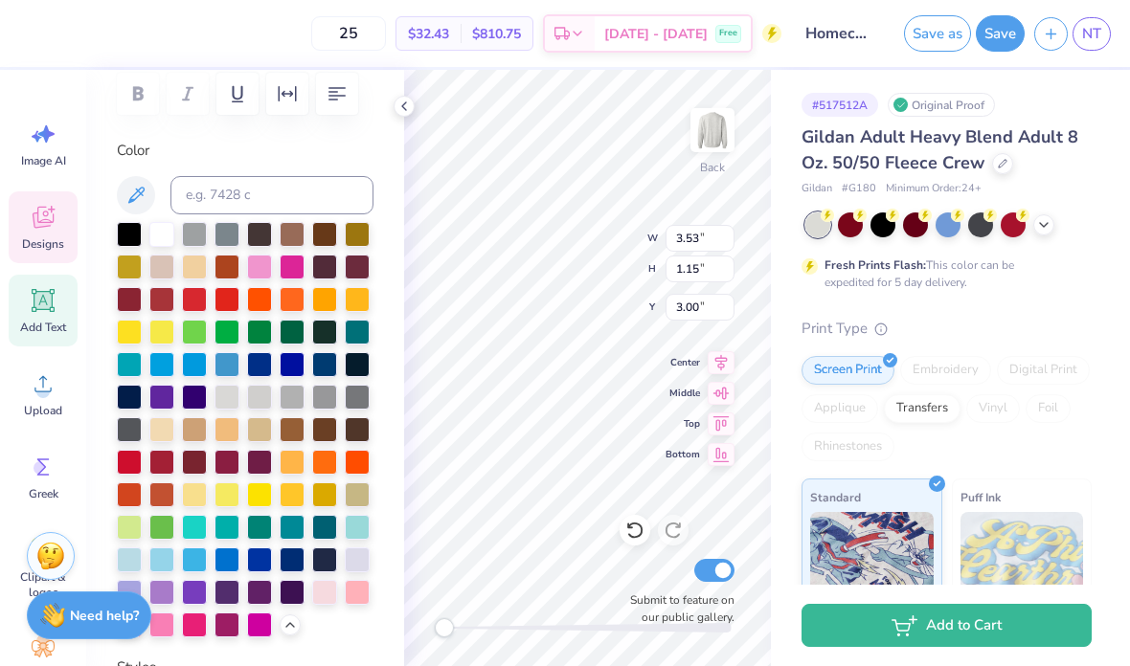
type input "5.42"
type input "2.10"
type input "2.99"
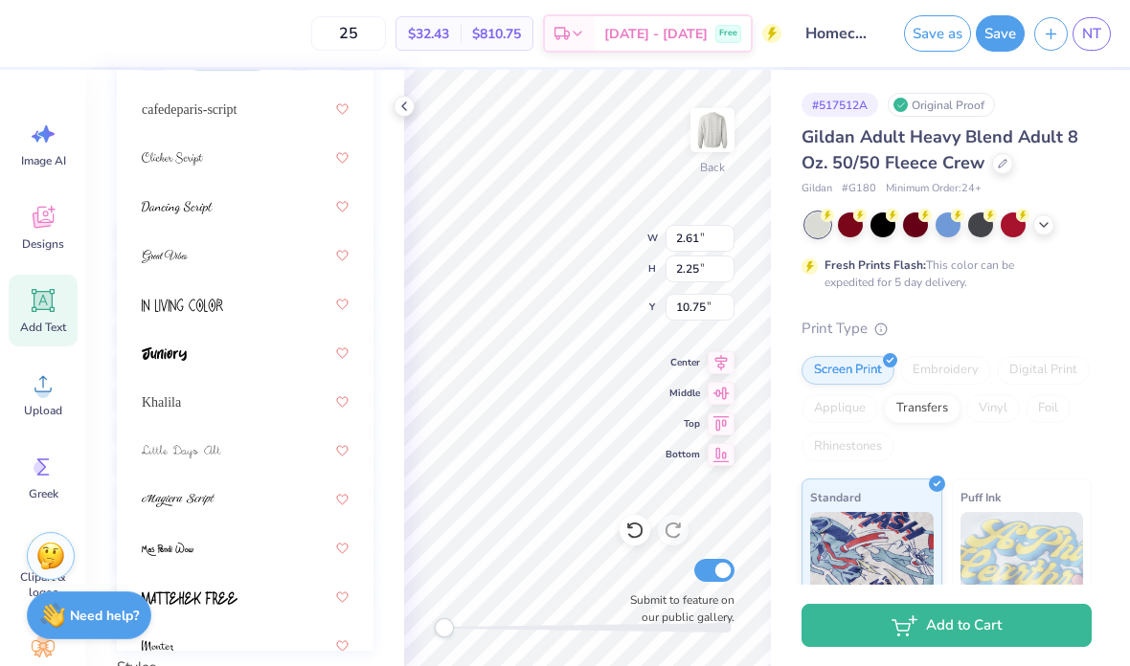
scroll to position [264, 0]
click at [270, 108] on div "cafedeparis-script" at bounding box center [245, 110] width 207 height 34
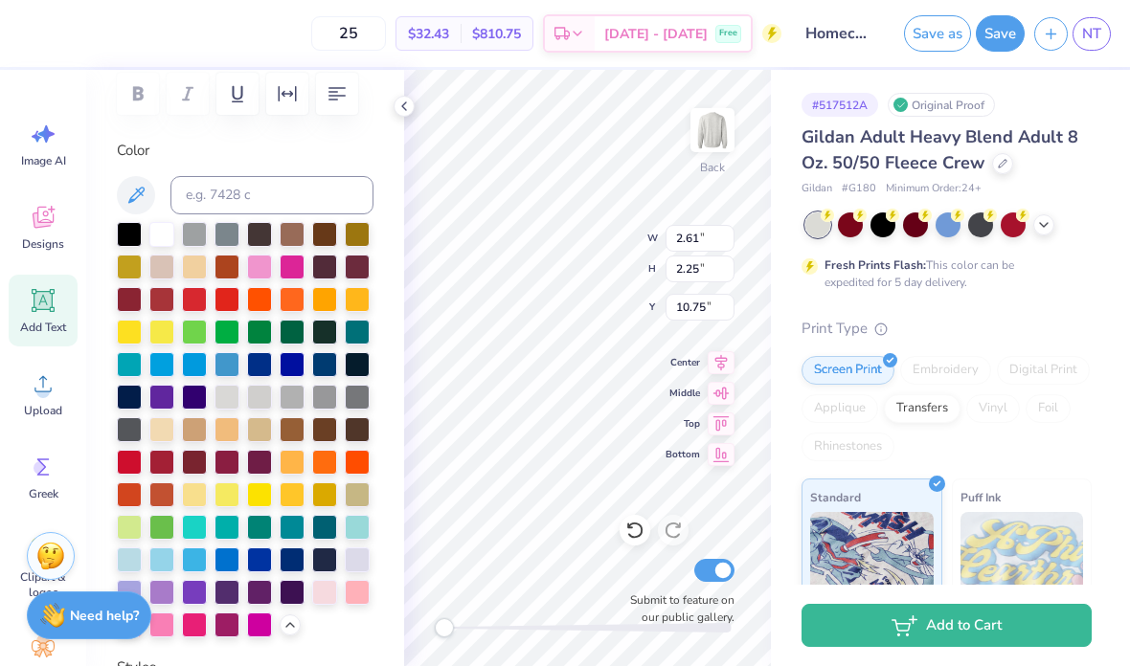
type input "5.42"
type input "2.10"
type input "3.00"
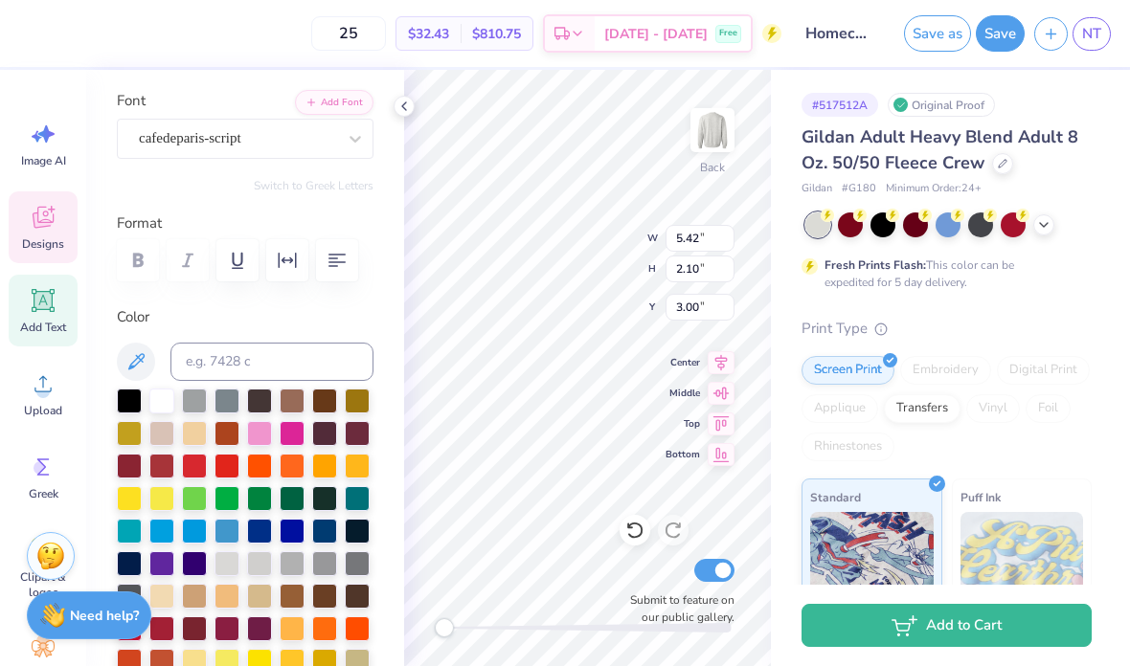
scroll to position [132, 0]
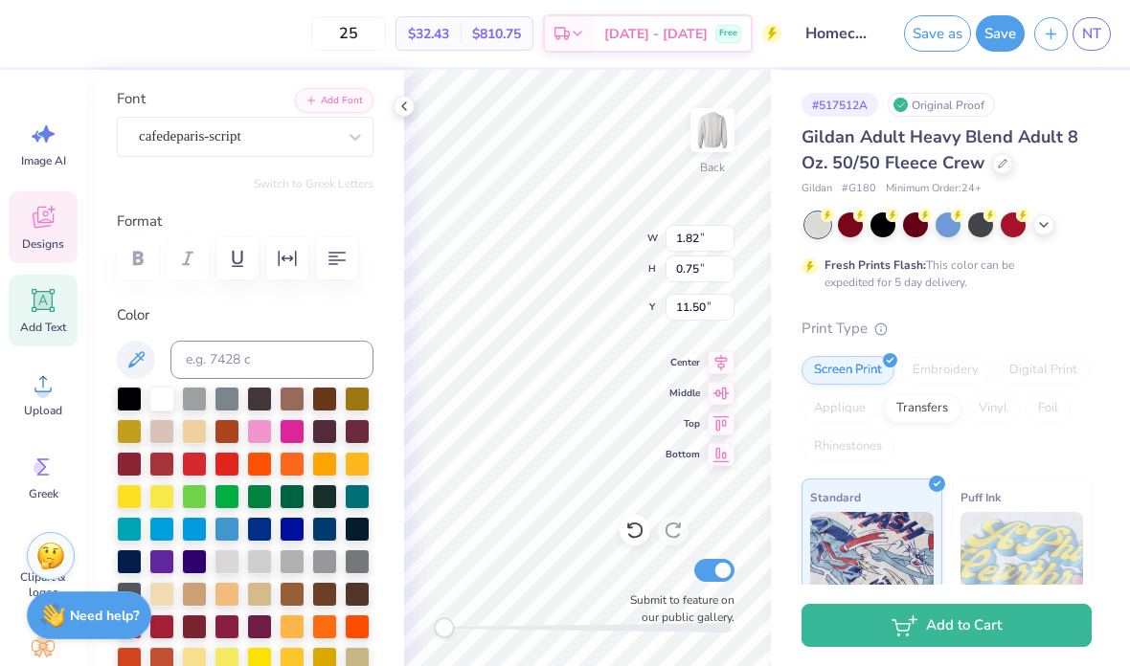
type input "5.42"
type input "2.10"
type input "3.00"
type input "7.81"
type input "2.11"
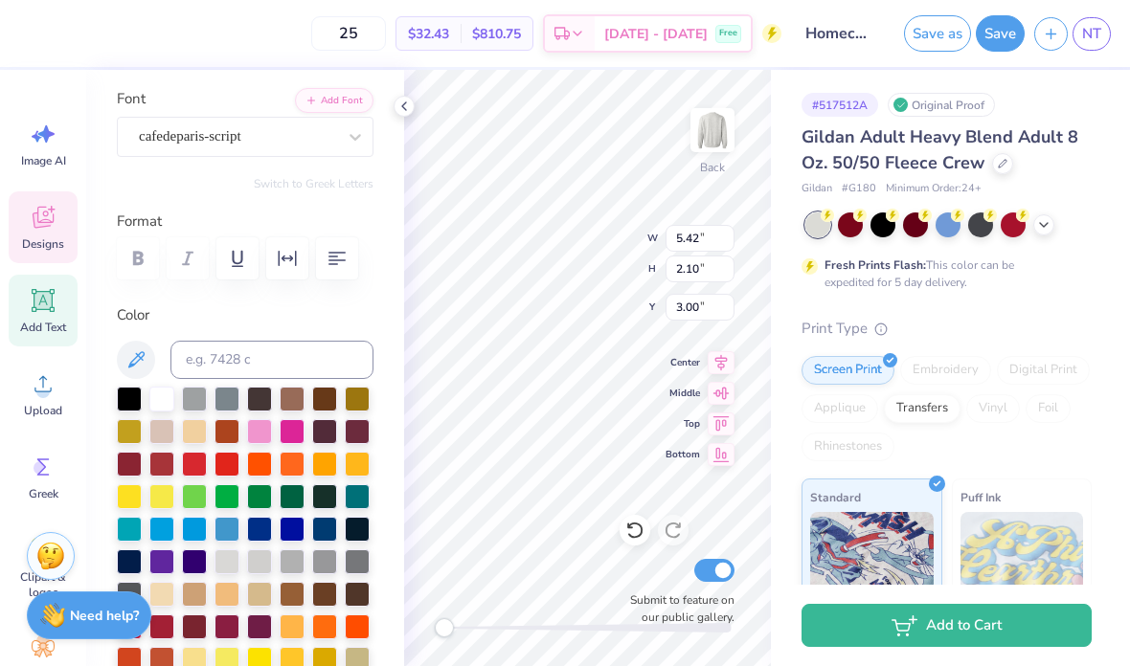
type input "4.23"
type input "1.82"
type input "0.75"
type input "11.50"
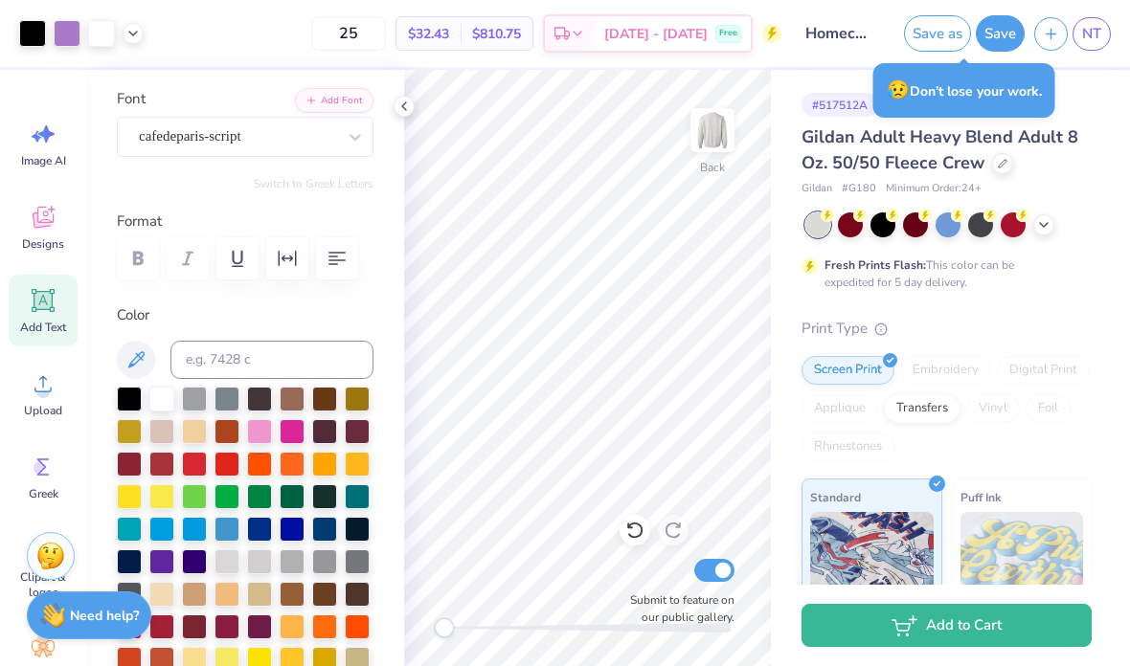
click at [784, 34] on button "Save" at bounding box center [1000, 33] width 49 height 36
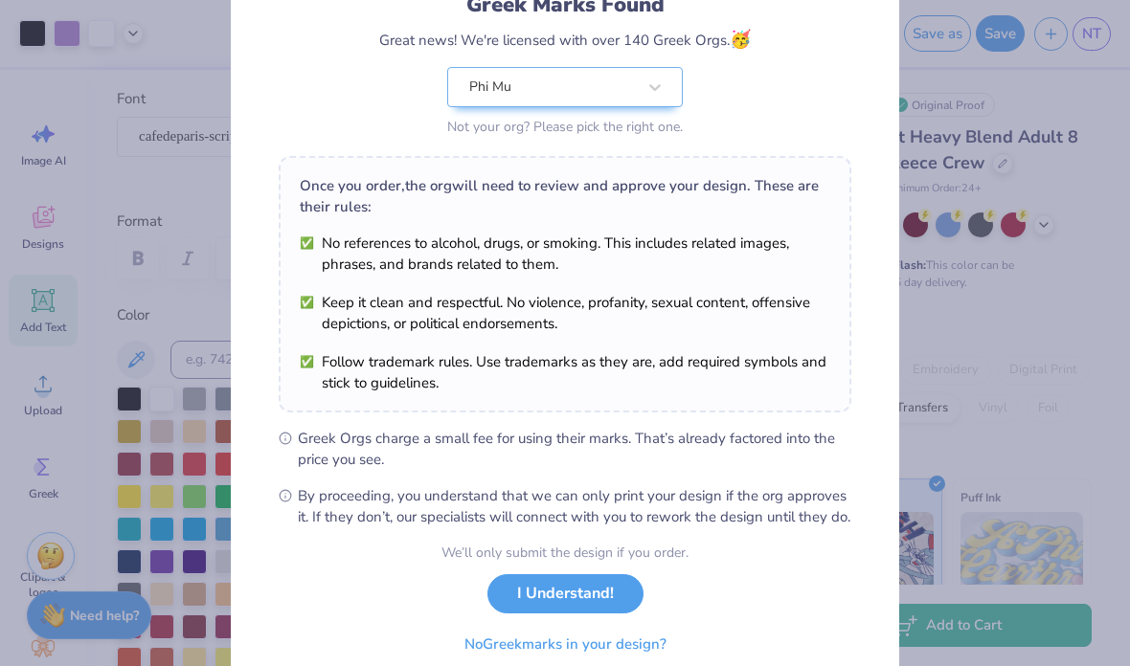
scroll to position [168, 0]
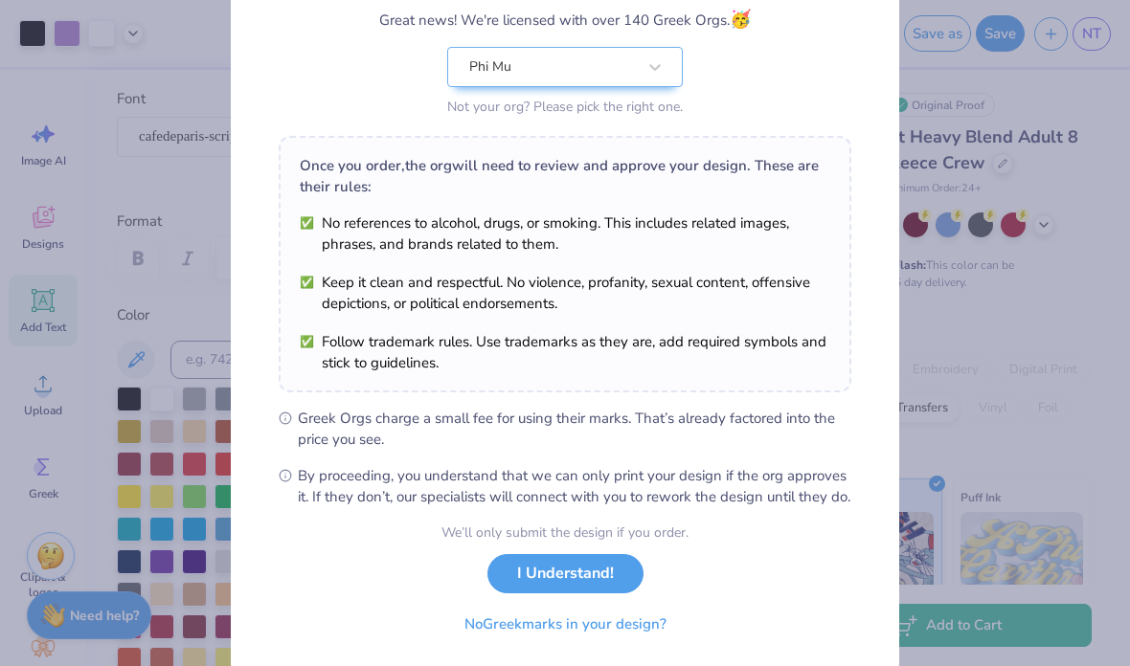
click at [599, 590] on button "I Understand!" at bounding box center [565, 573] width 156 height 39
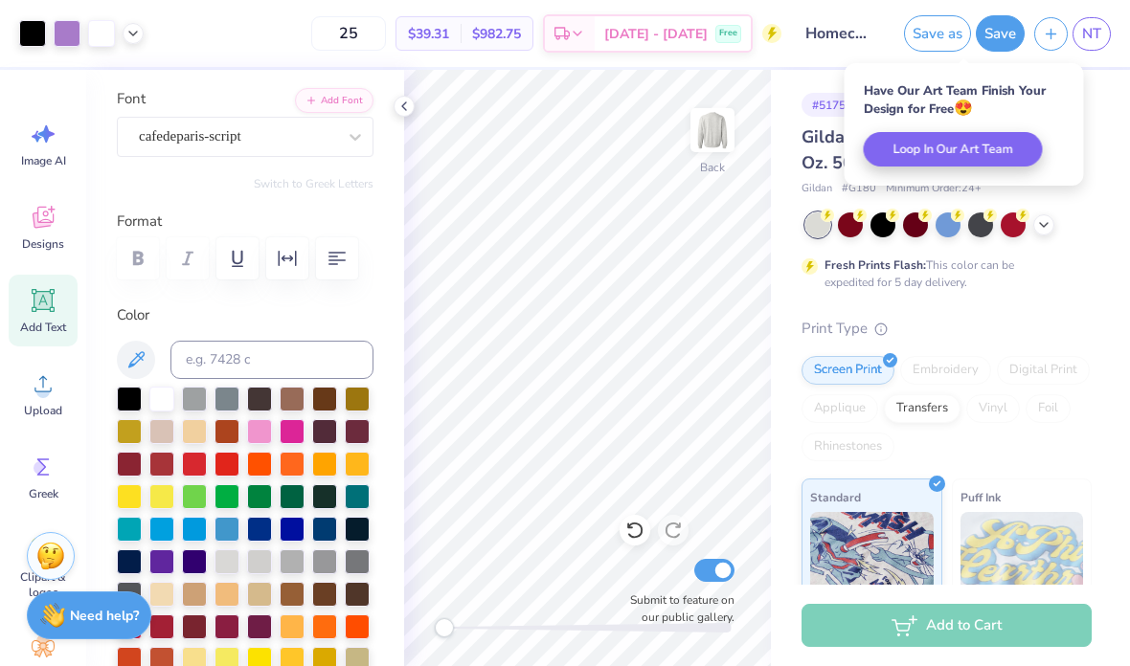
click at [784, 34] on span "NT" at bounding box center [1091, 34] width 19 height 22
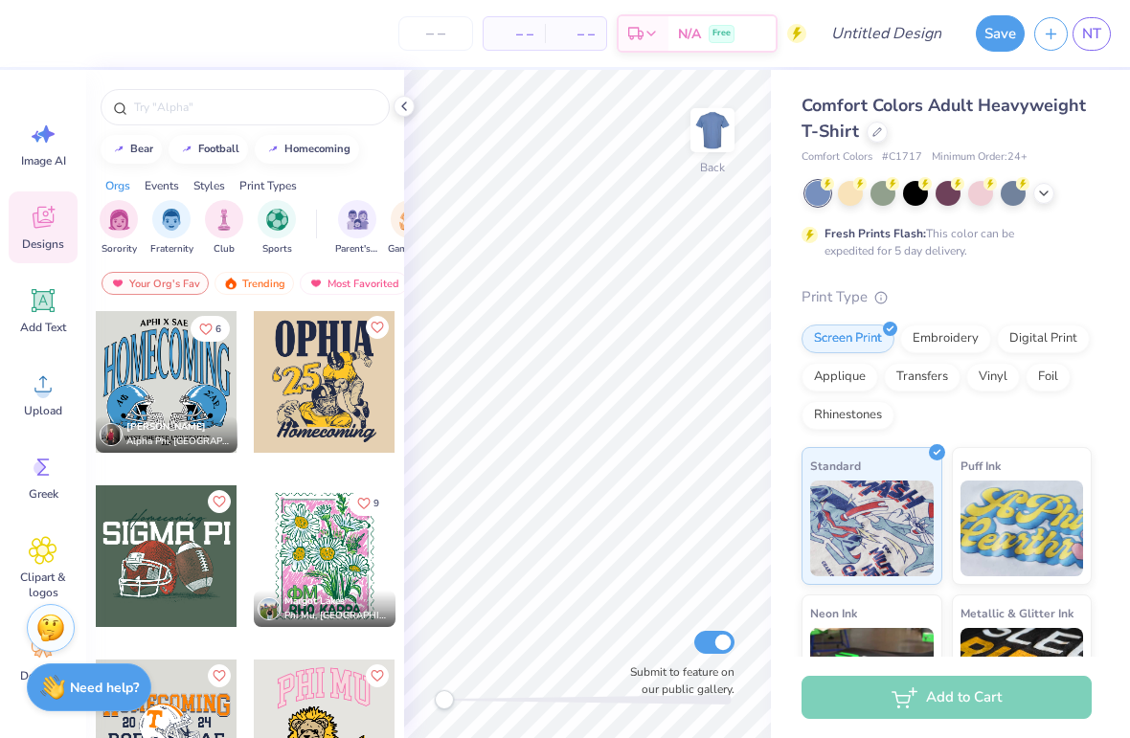
click at [880, 135] on div at bounding box center [876, 132] width 21 height 21
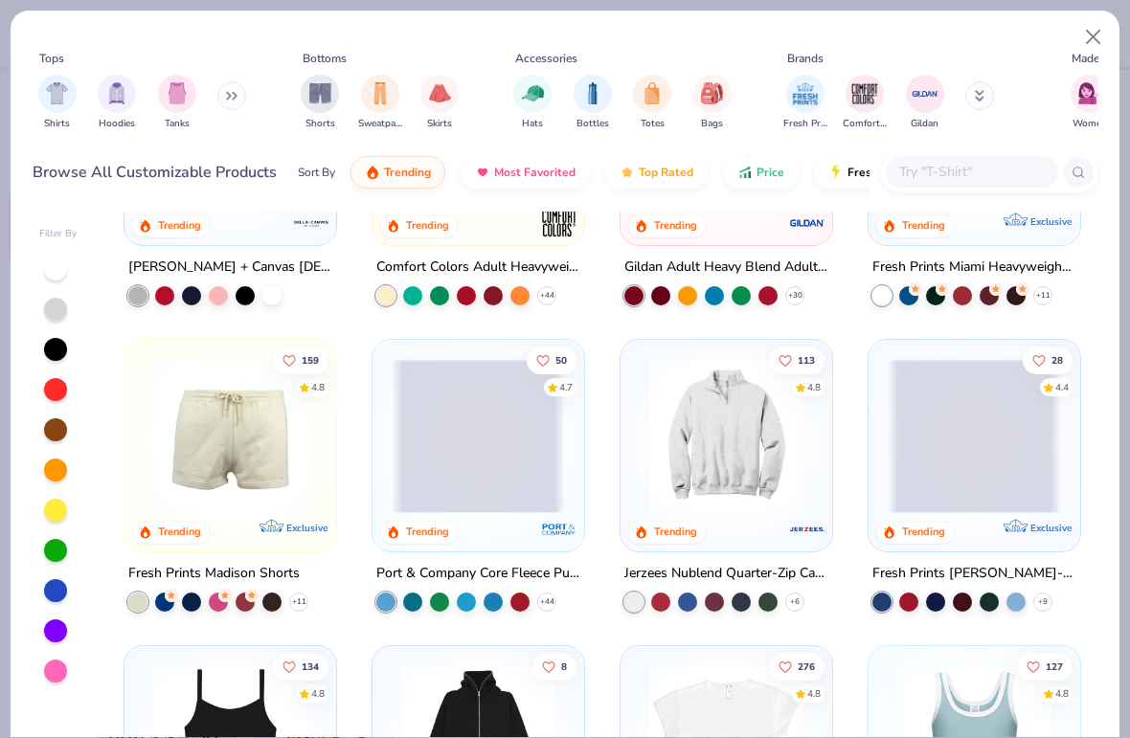
scroll to position [1117, 0]
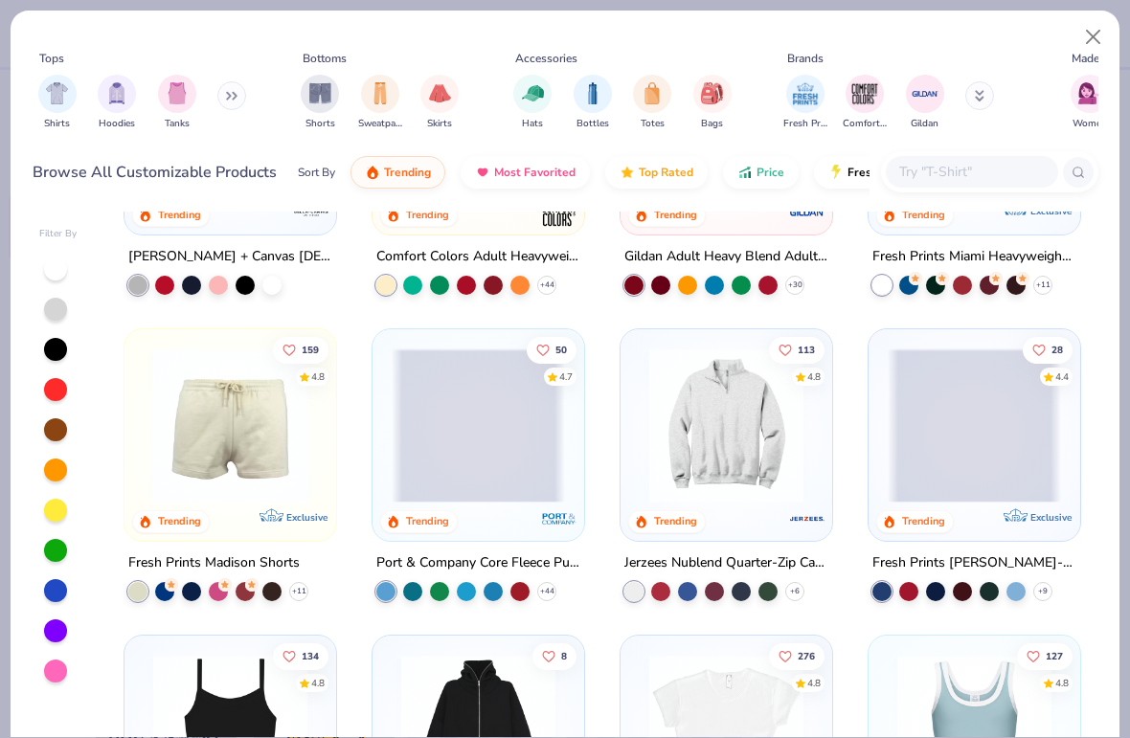
click at [535, 166] on span "Most Favorited" at bounding box center [534, 172] width 81 height 15
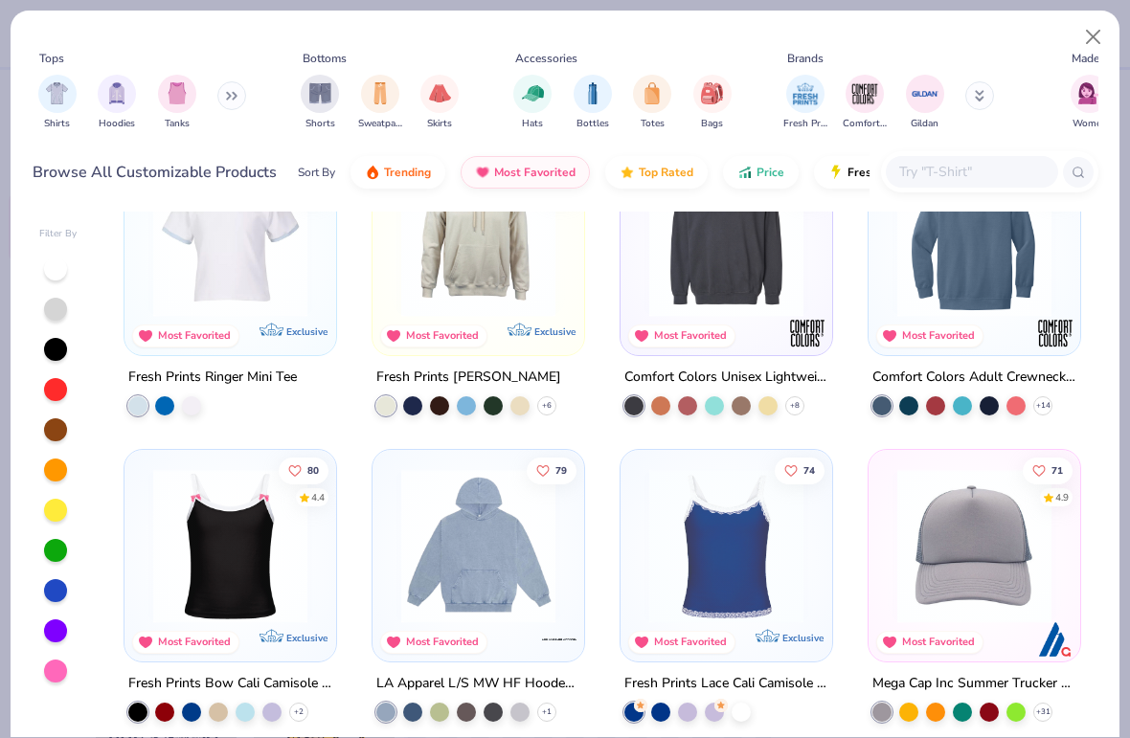
scroll to position [2194, 0]
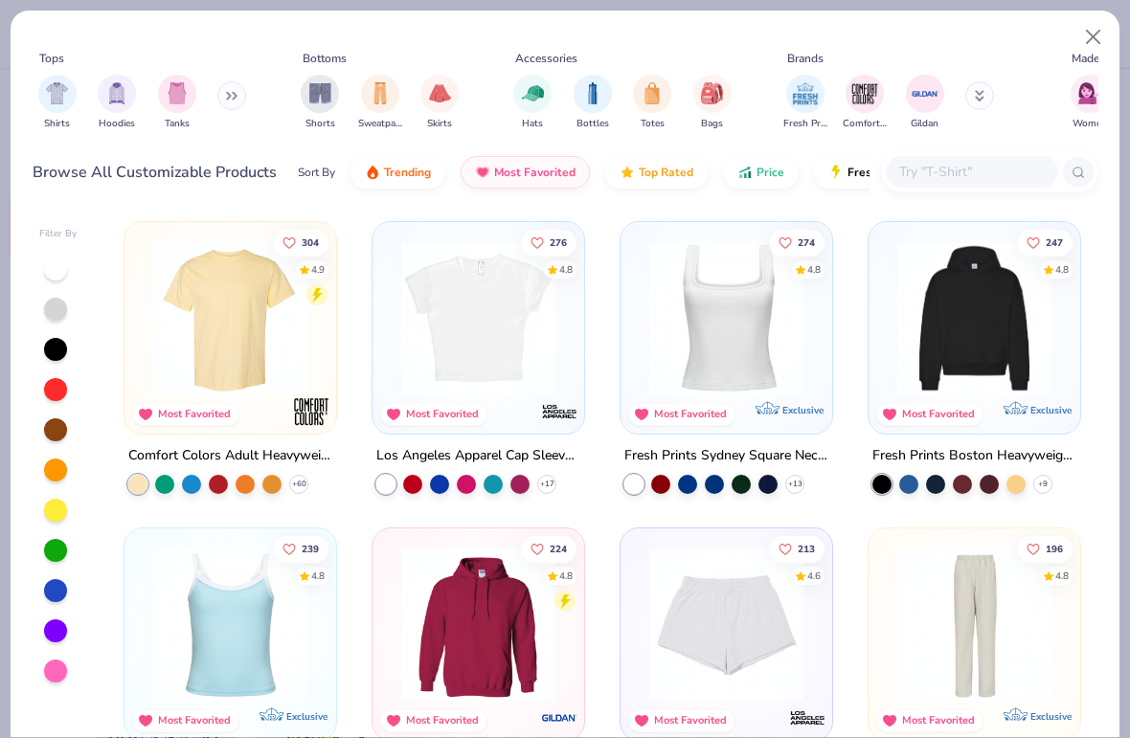
click at [530, 175] on span "Most Favorited" at bounding box center [534, 172] width 81 height 15
click at [916, 97] on img "filter for Gildan" at bounding box center [924, 93] width 29 height 29
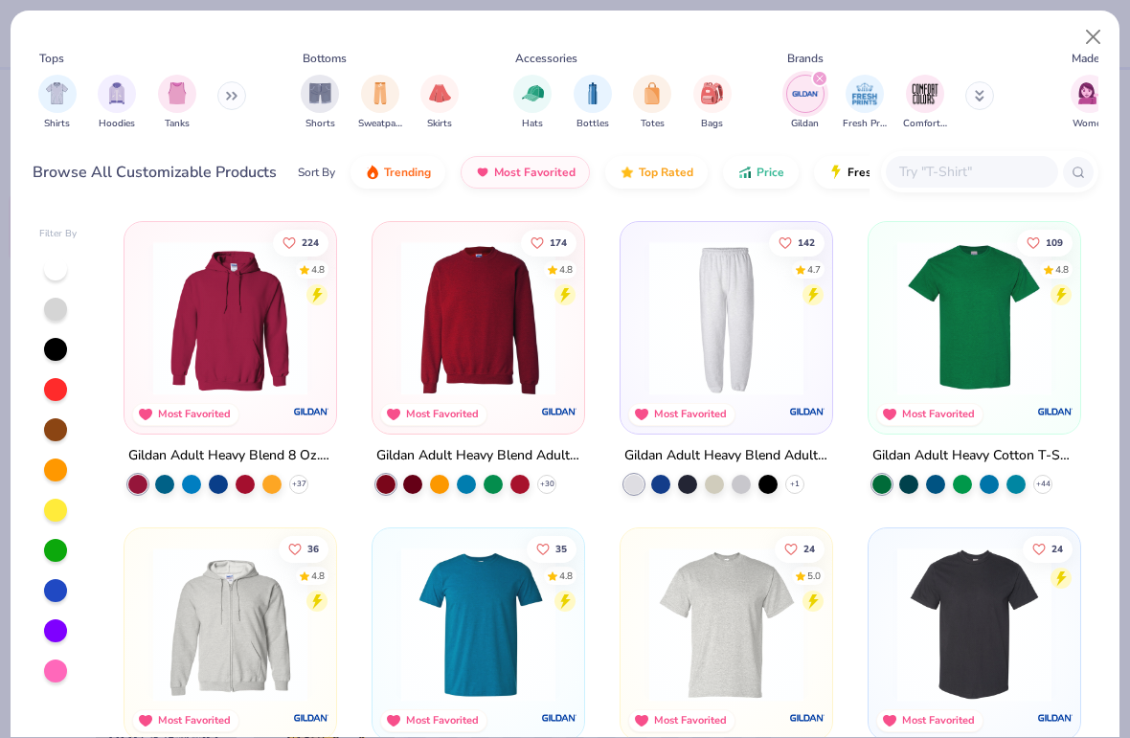
click at [554, 482] on div "+ 30" at bounding box center [546, 484] width 19 height 19
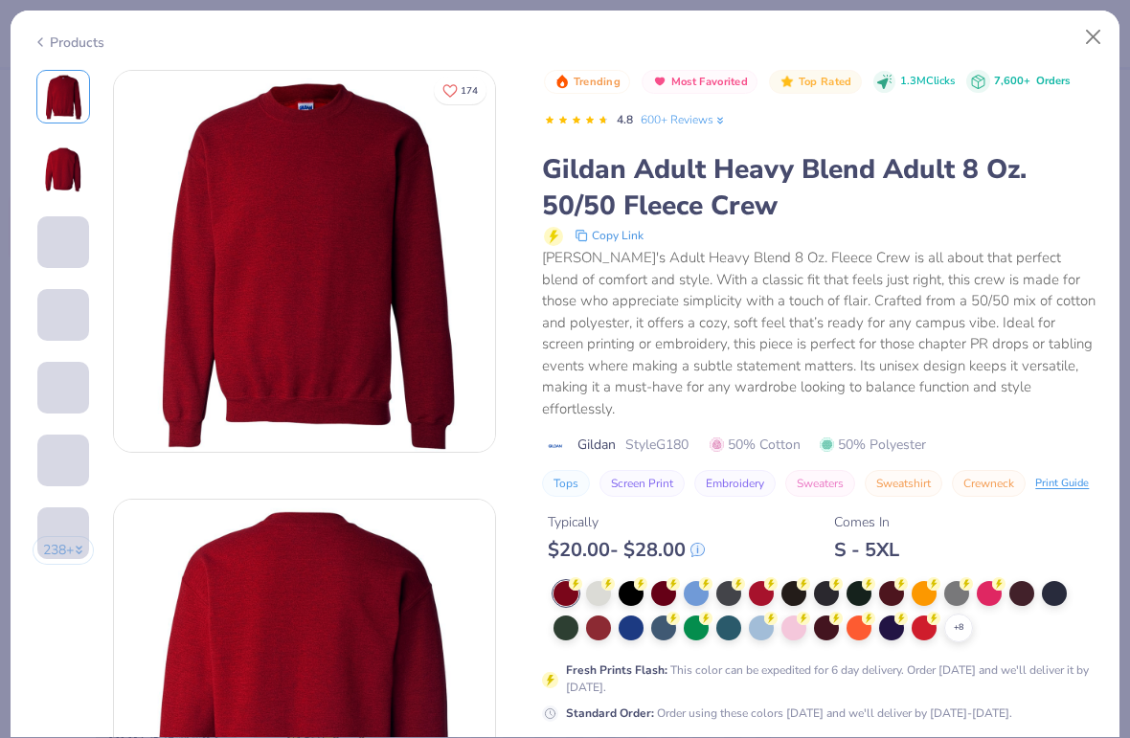
click at [600, 581] on div at bounding box center [598, 593] width 25 height 25
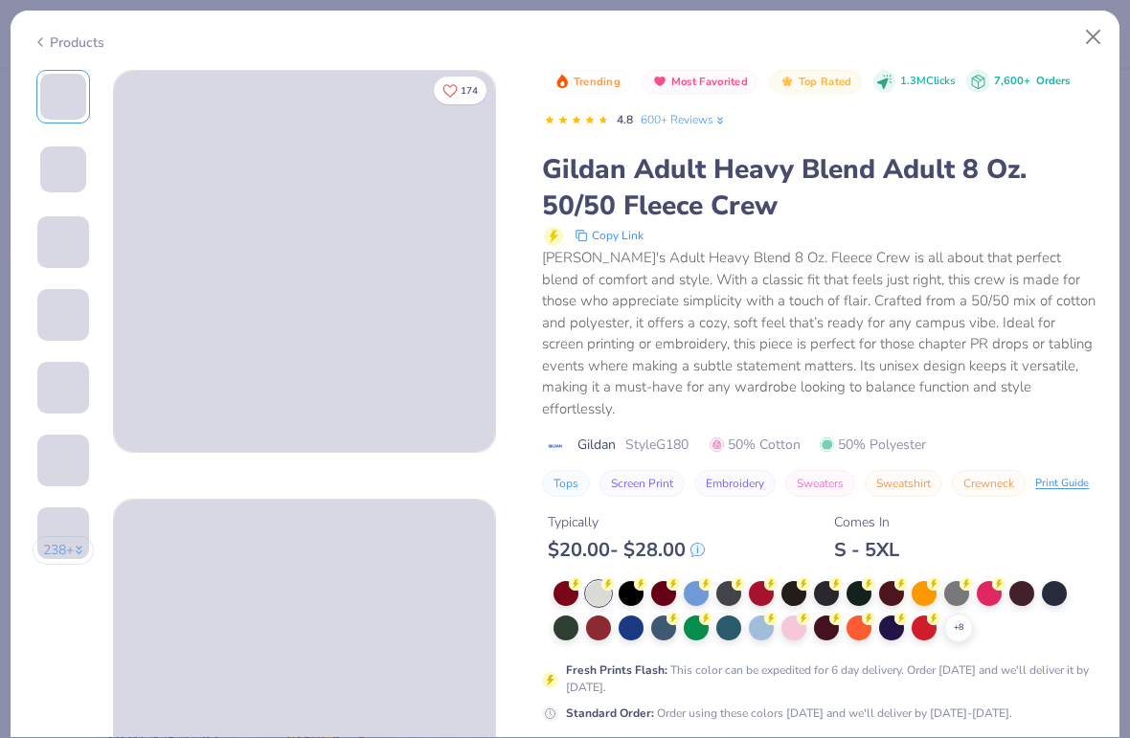
click at [778, 518] on div "Typically $ 20.00 - $ 28.00 Comes In S - 5XL" at bounding box center [819, 529] width 555 height 65
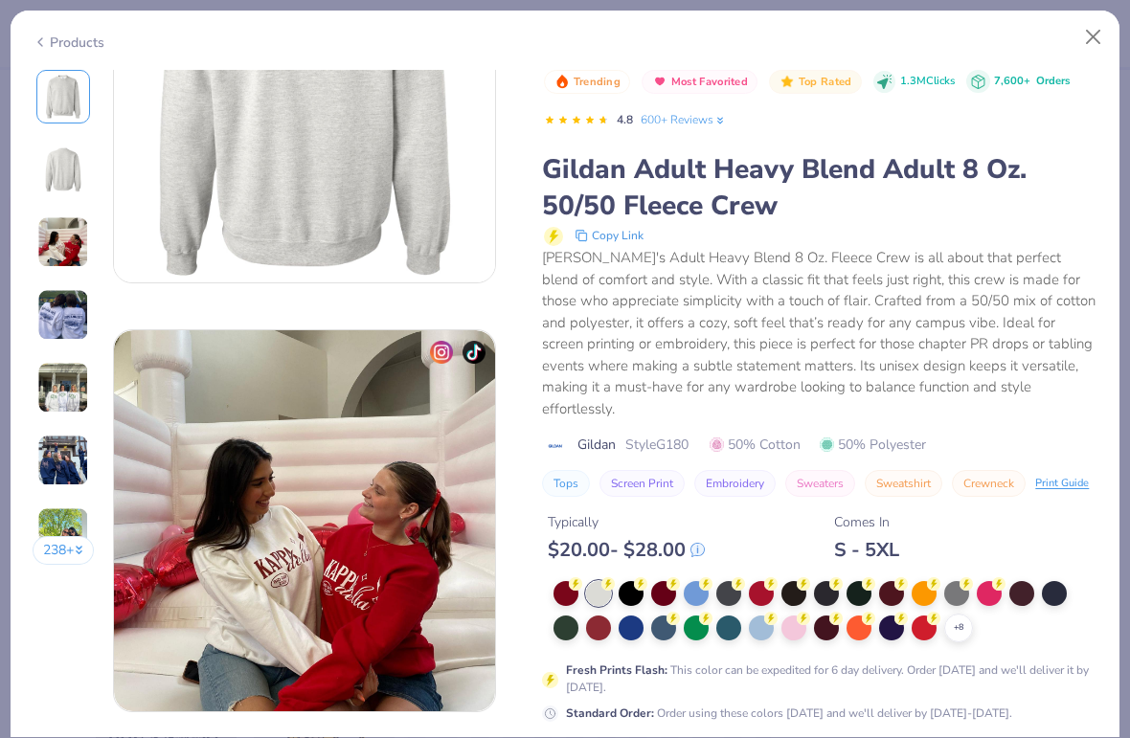
scroll to position [572, 0]
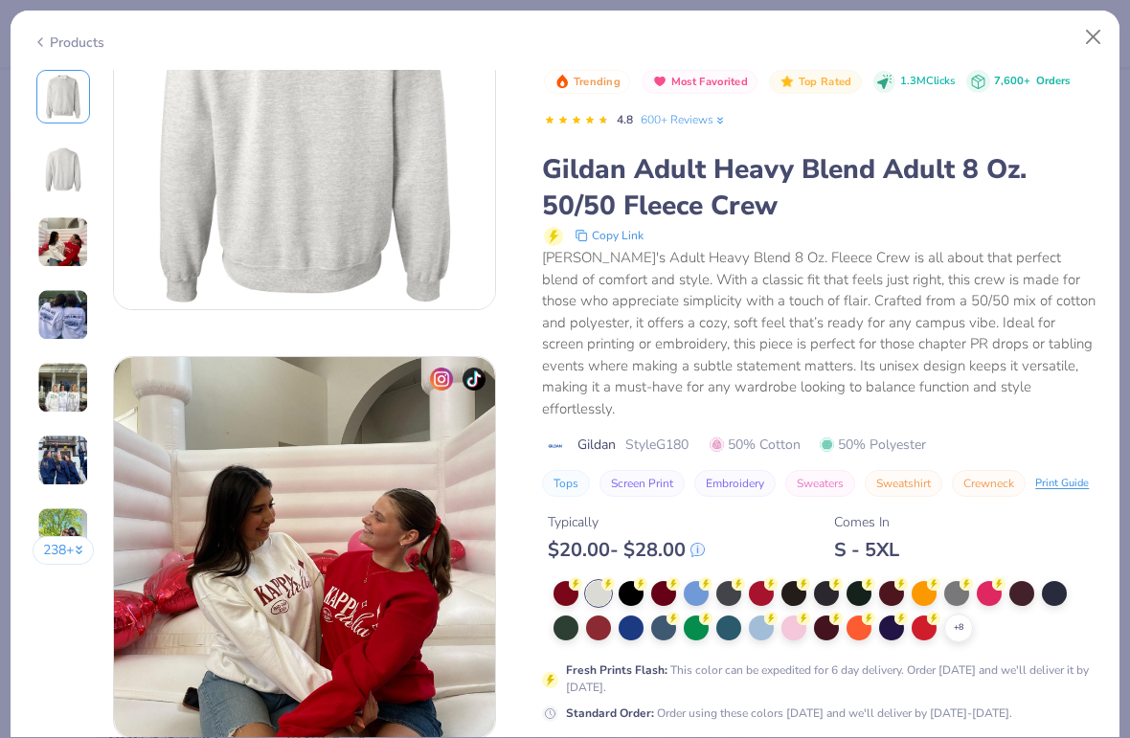
click at [1041, 282] on div "Gildan's Adult Heavy Blend 8 Oz. Fleece Crew is all about that perfect blend of…" at bounding box center [819, 333] width 555 height 172
click at [1058, 224] on div "Gildan Adult Heavy Blend Adult 8 Oz. 50/50 Fleece Crew" at bounding box center [819, 187] width 555 height 73
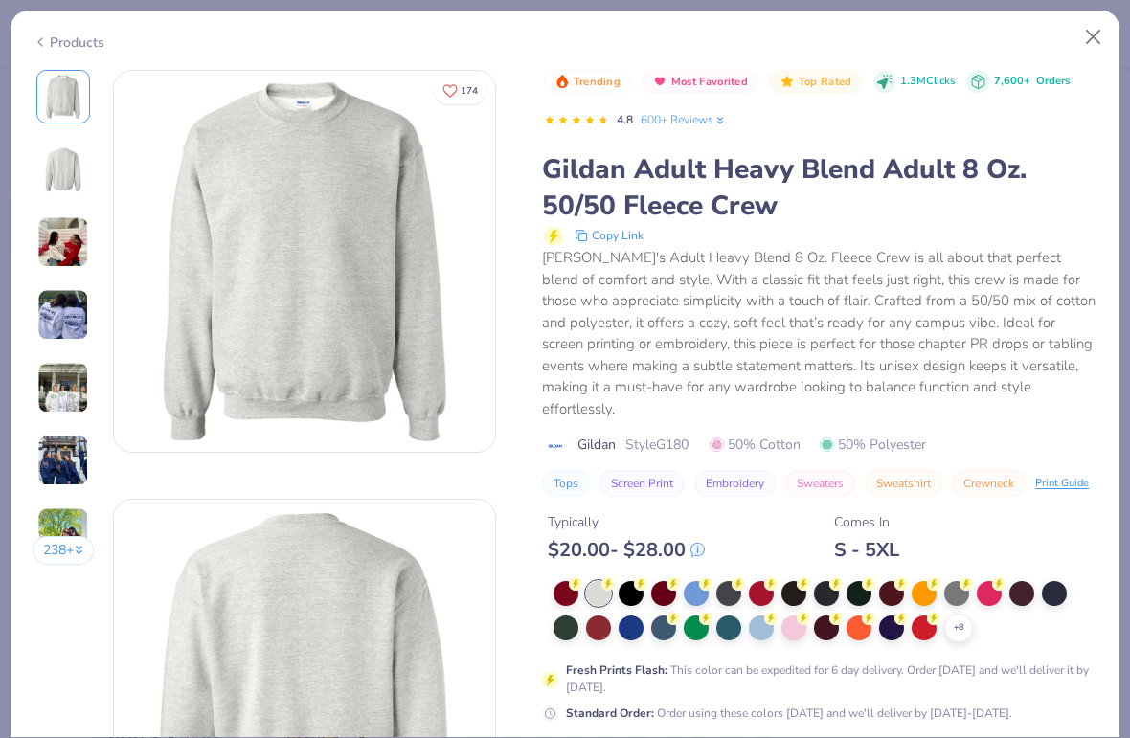
scroll to position [73, 0]
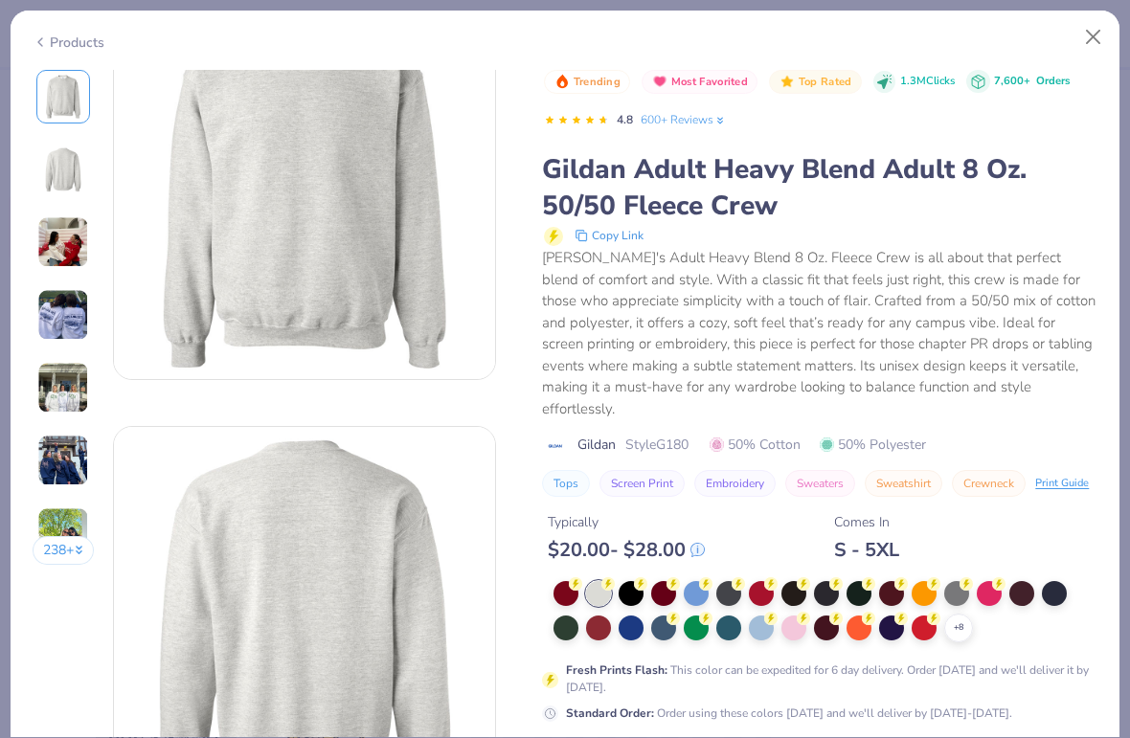
click at [453, 26] on icon "Like" at bounding box center [449, 18] width 15 height 15
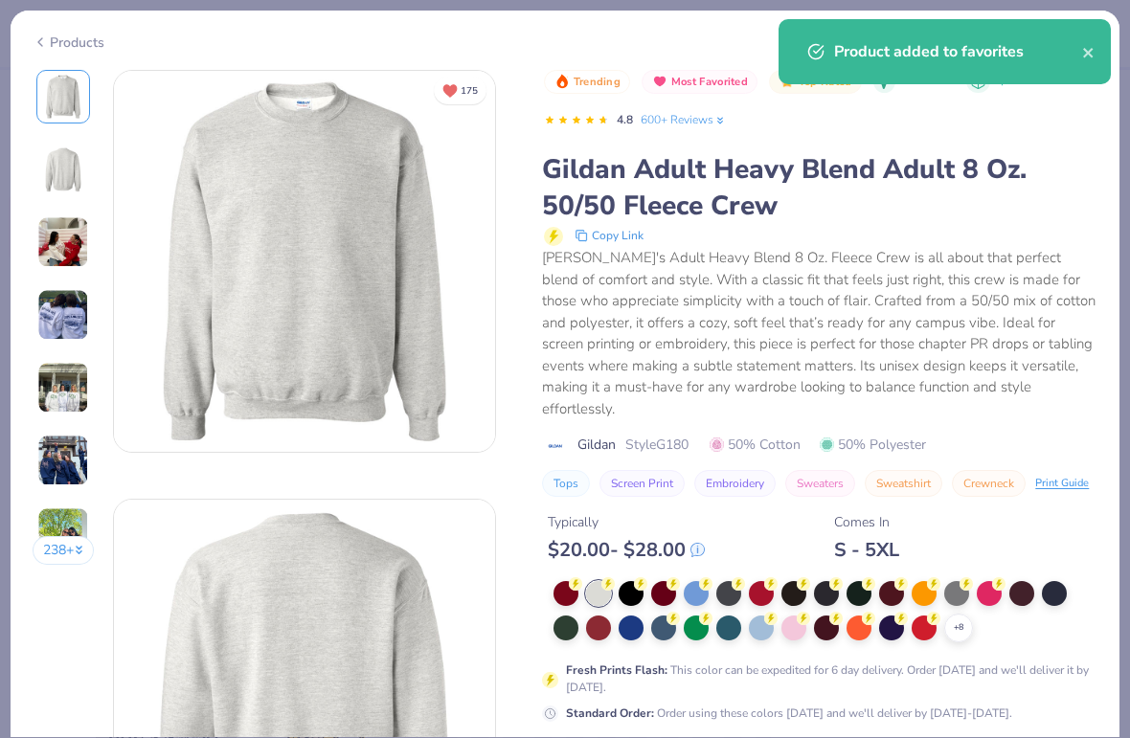
click at [655, 202] on div "Gildan Adult Heavy Blend Adult 8 Oz. 50/50 Fleece Crew" at bounding box center [819, 187] width 555 height 73
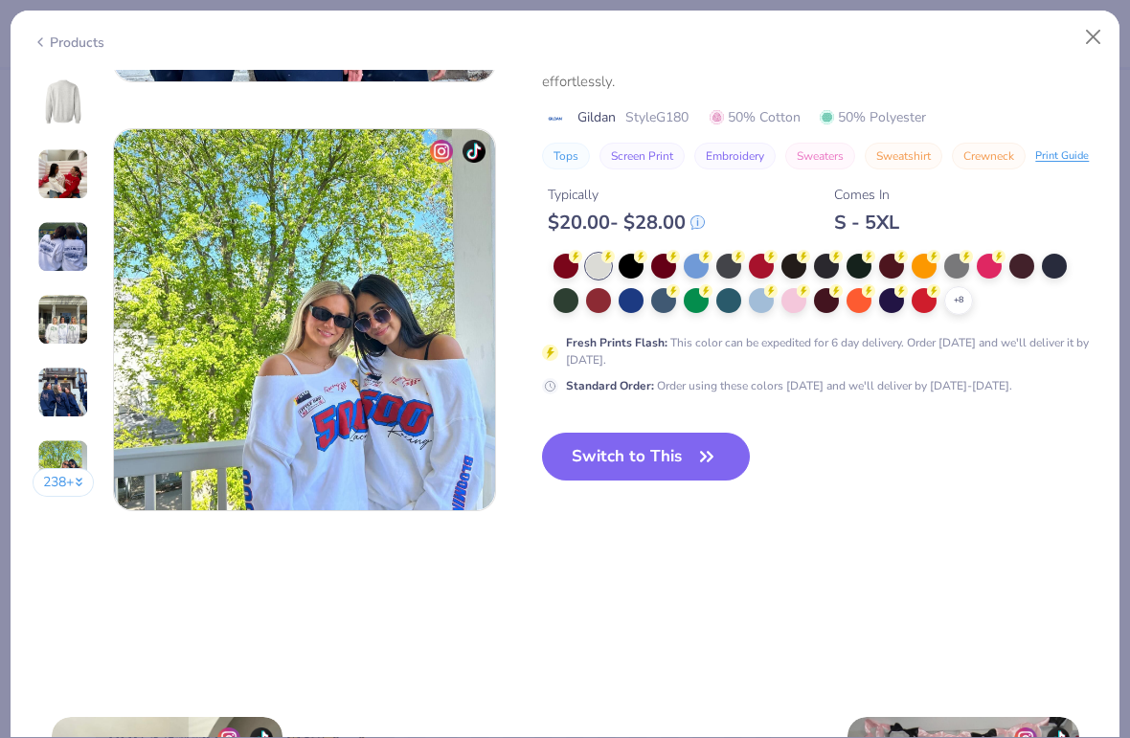
scroll to position [2496, 0]
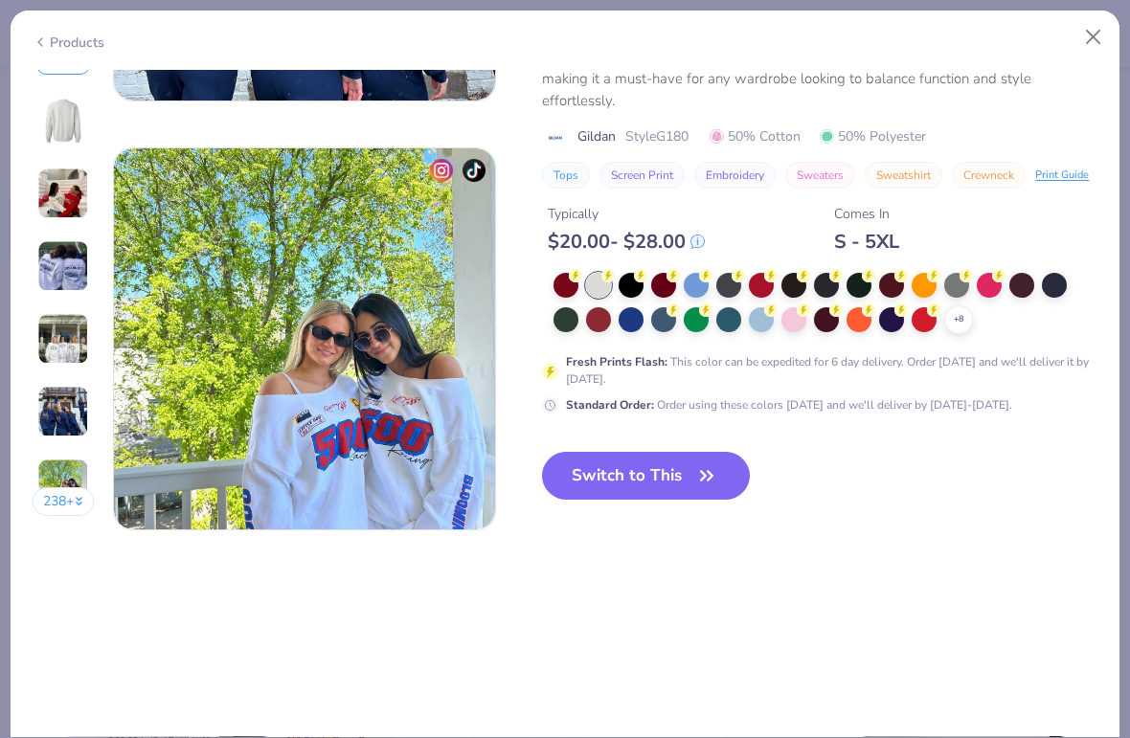
click at [697, 475] on icon "button" at bounding box center [706, 475] width 27 height 27
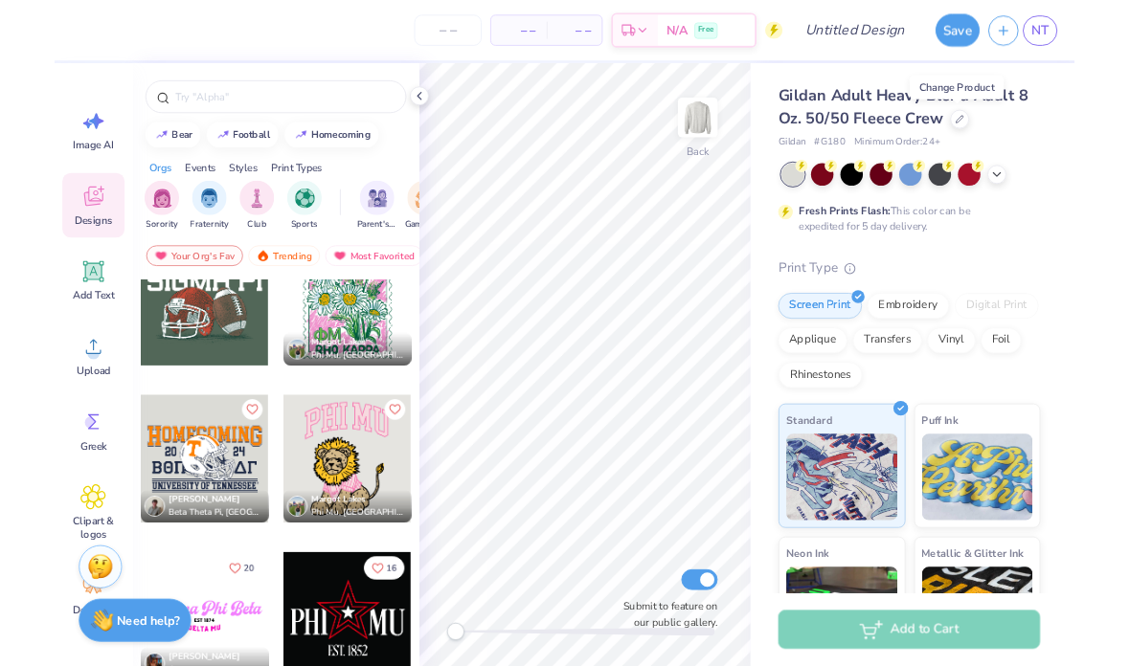
scroll to position [221, 0]
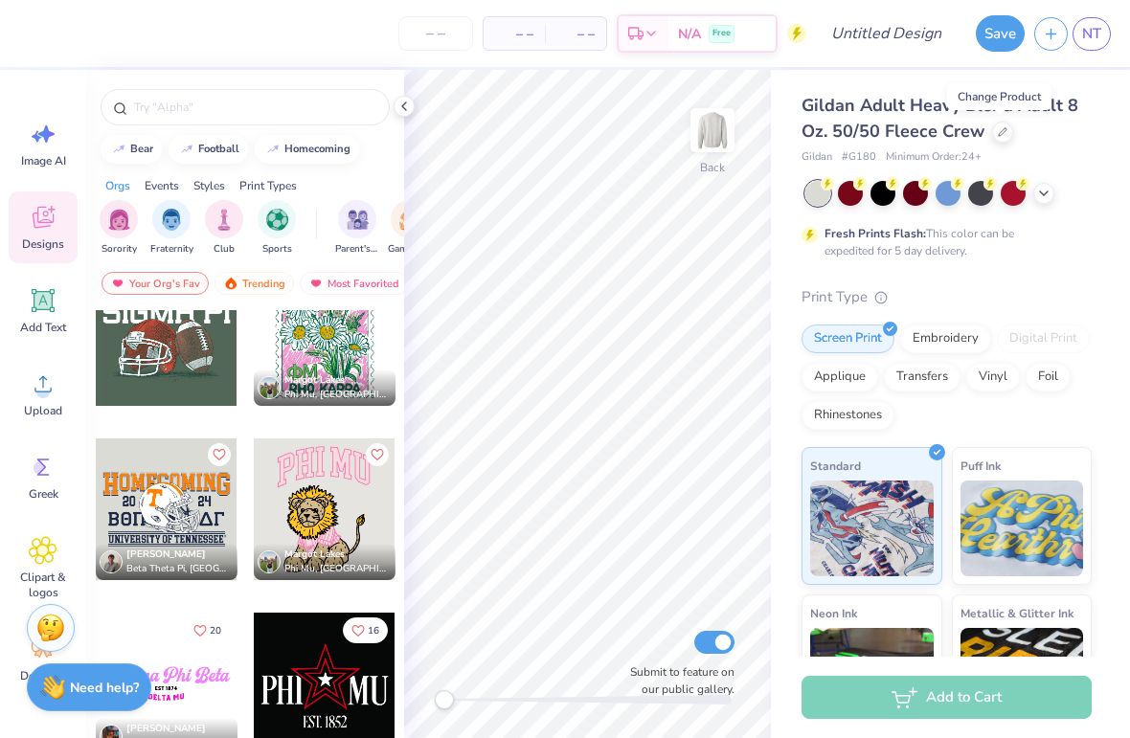
click at [188, 103] on input "text" at bounding box center [254, 107] width 245 height 19
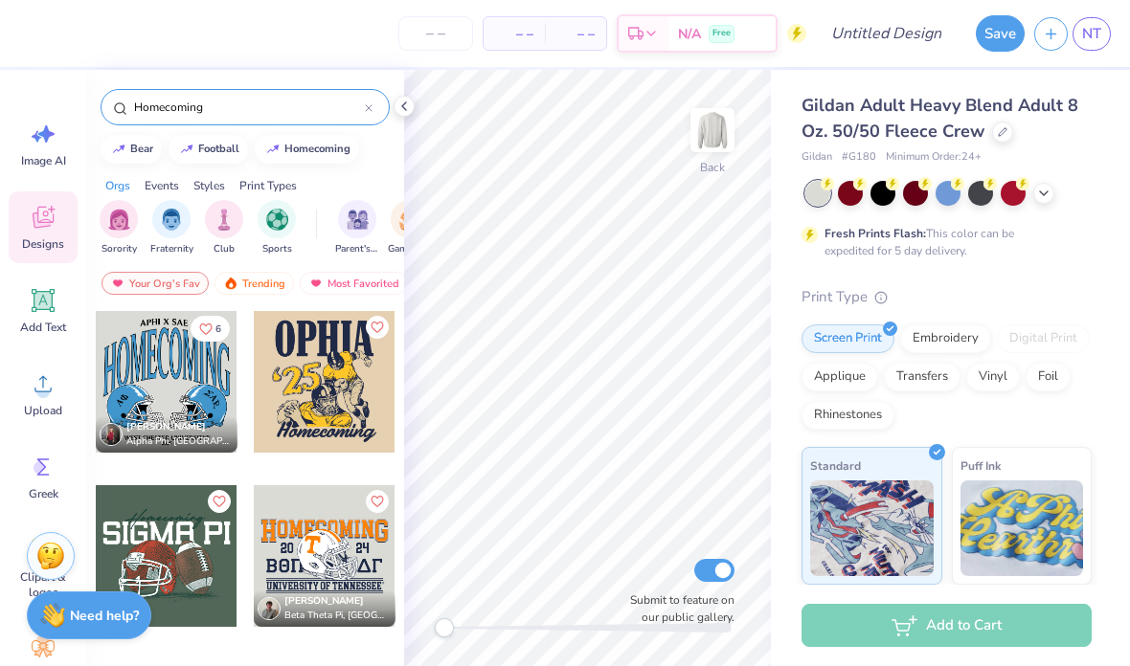
click at [298, 159] on button "homecoming" at bounding box center [307, 149] width 104 height 29
type input "homecoming"
click at [329, 151] on div "homecoming" at bounding box center [317, 149] width 66 height 11
click at [273, 155] on img at bounding box center [272, 149] width 15 height 11
